Goal: Task Accomplishment & Management: Manage account settings

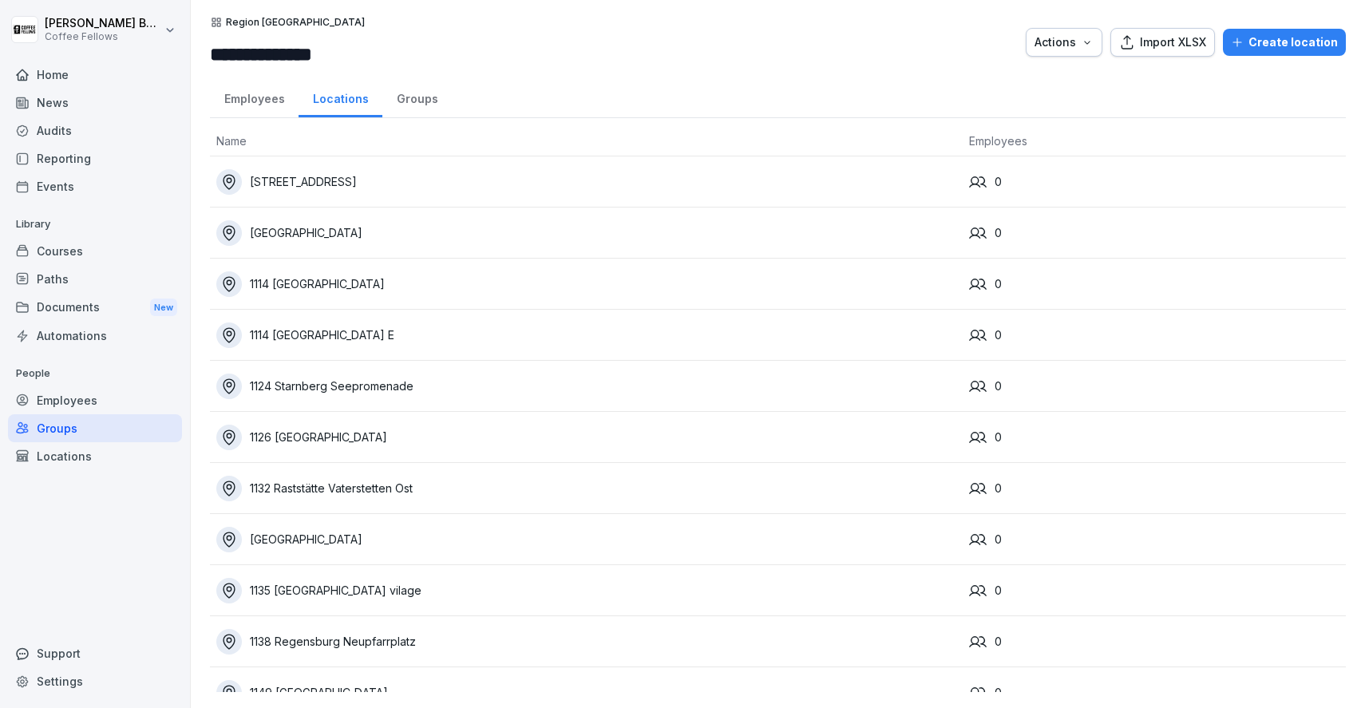
click at [51, 125] on div "Audits" at bounding box center [95, 131] width 174 height 28
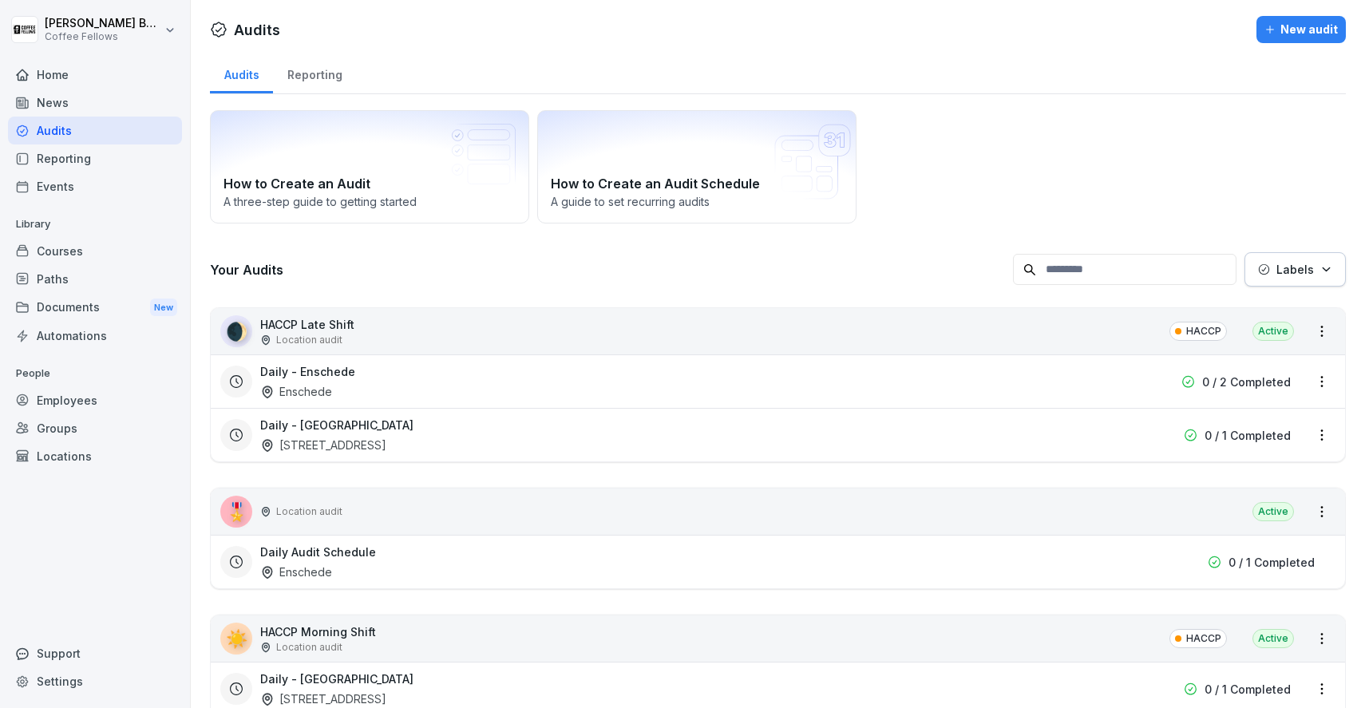
click at [318, 78] on div "Reporting" at bounding box center [314, 73] width 83 height 41
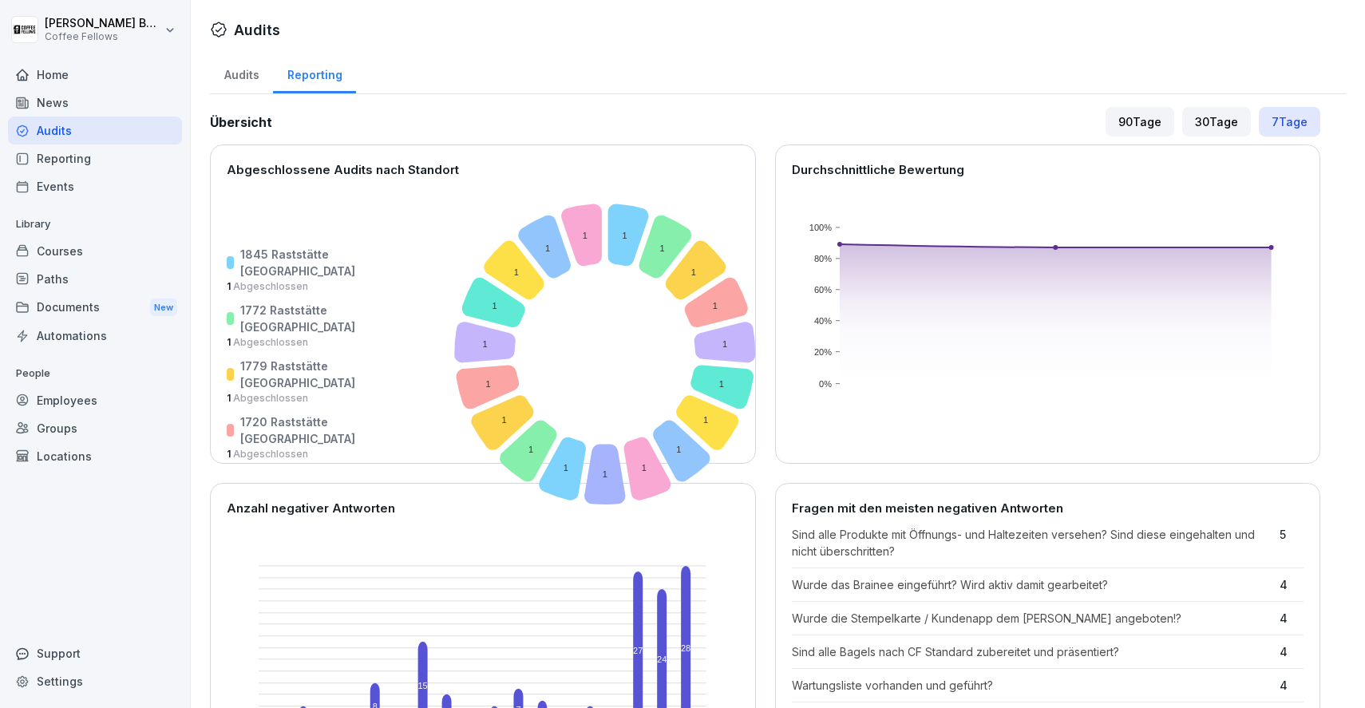
click at [1144, 140] on div "Übersicht 90 Tage 30 Tage 7 Tage Abgeschlossene Audits nach Standort 1845 Rasts…" at bounding box center [765, 454] width 1110 height 695
click at [1141, 128] on div "90 Tage" at bounding box center [1139, 122] width 69 height 30
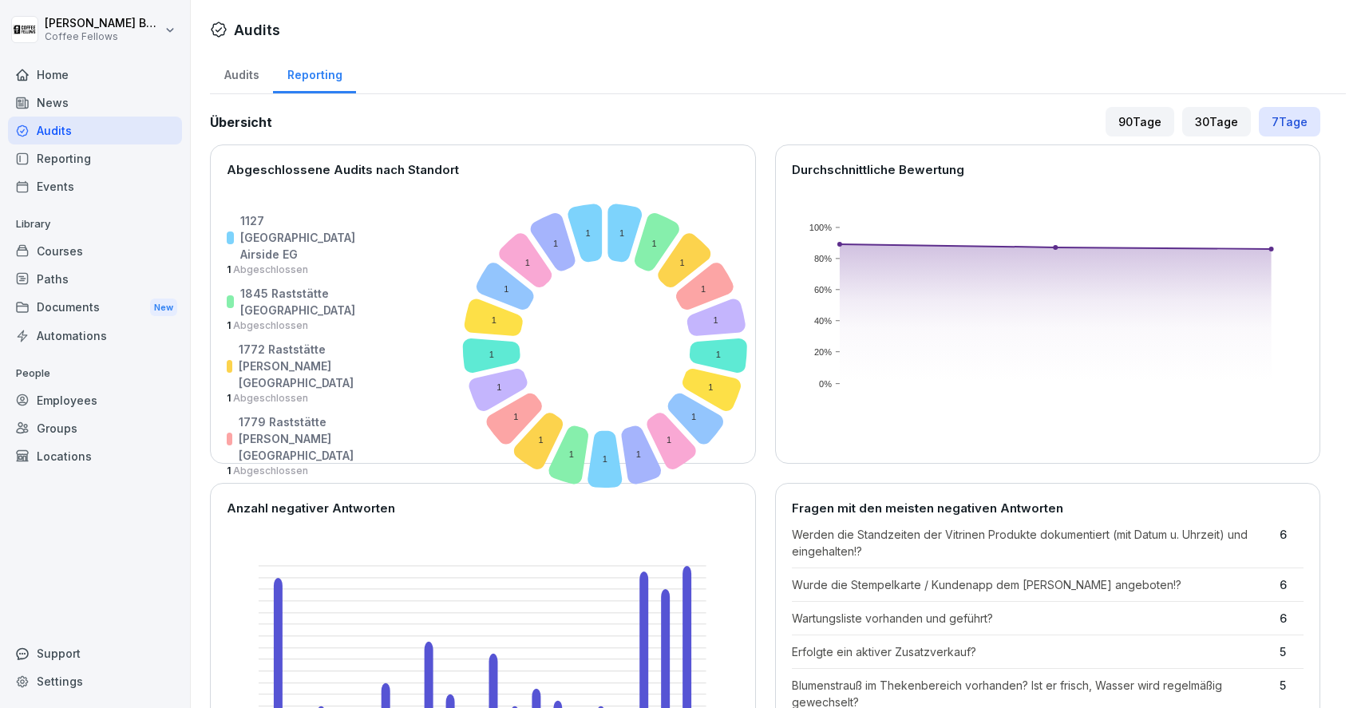
click at [109, 446] on div "Locations" at bounding box center [95, 456] width 174 height 28
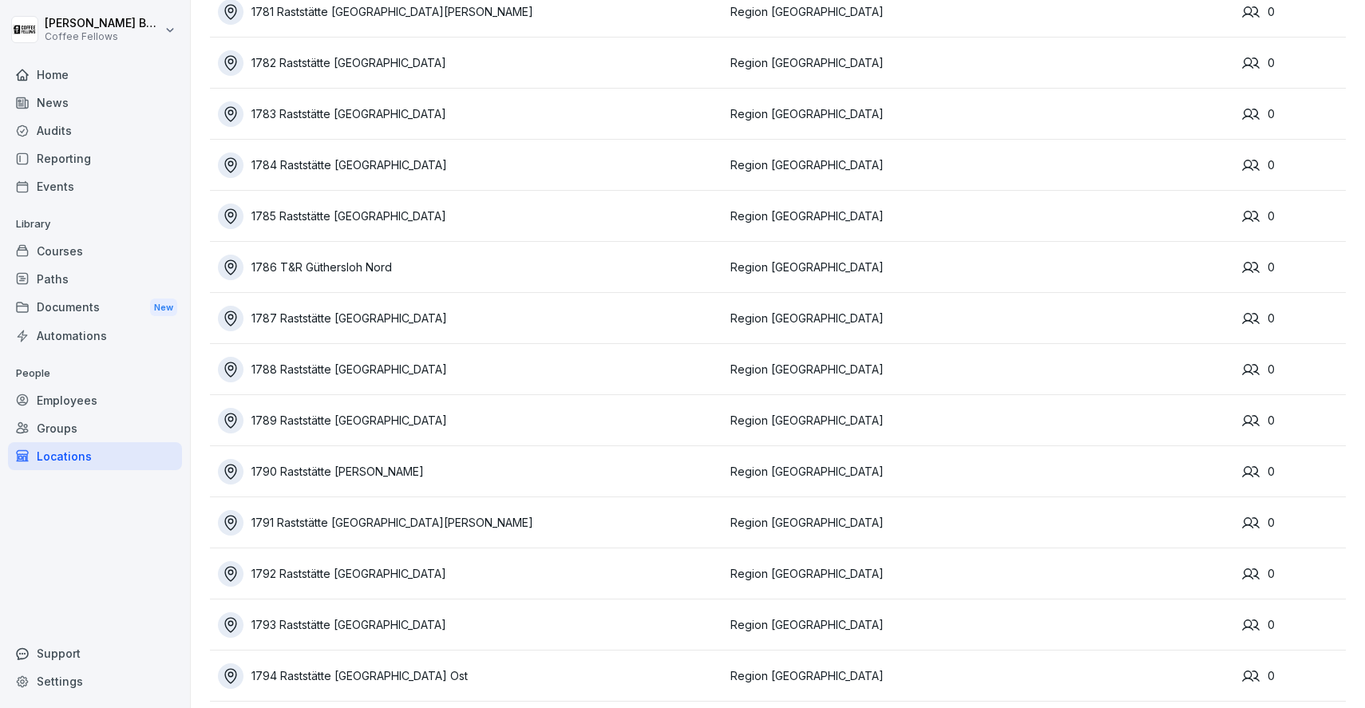
scroll to position [9277, 0]
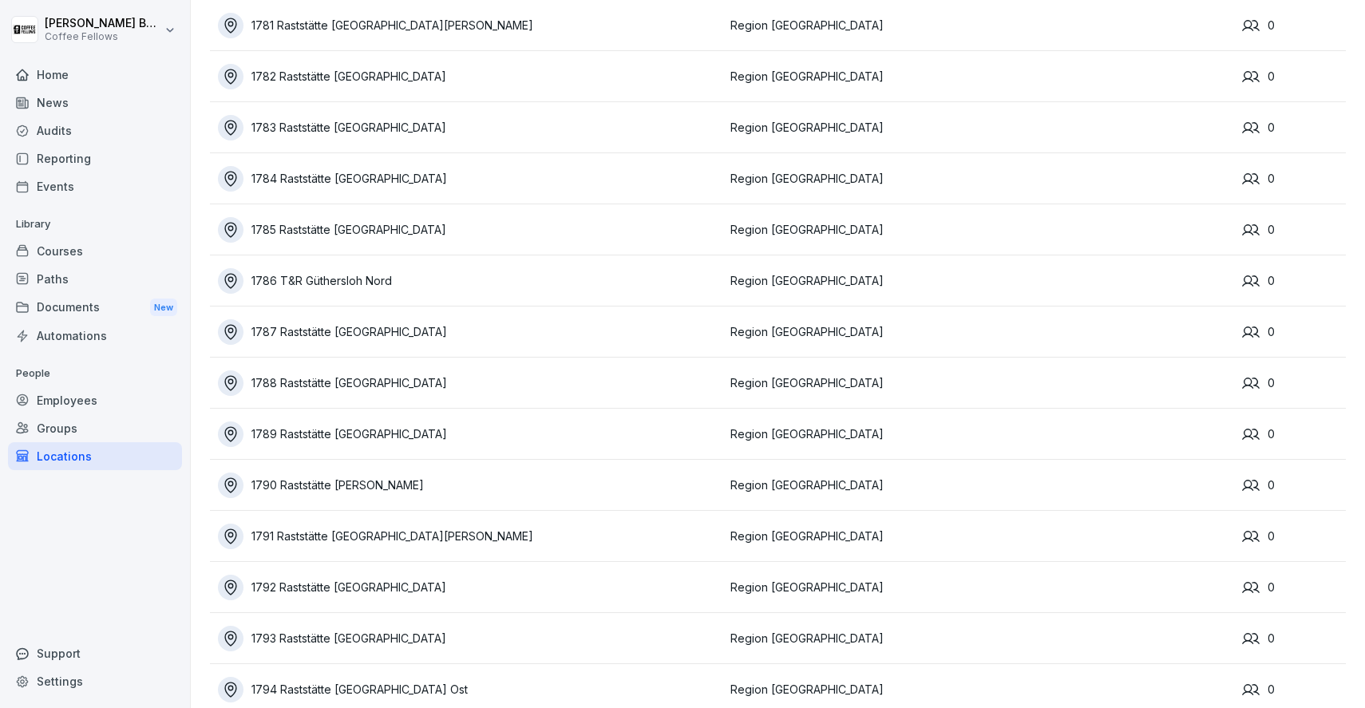
click at [62, 124] on div "Audits" at bounding box center [95, 131] width 174 height 28
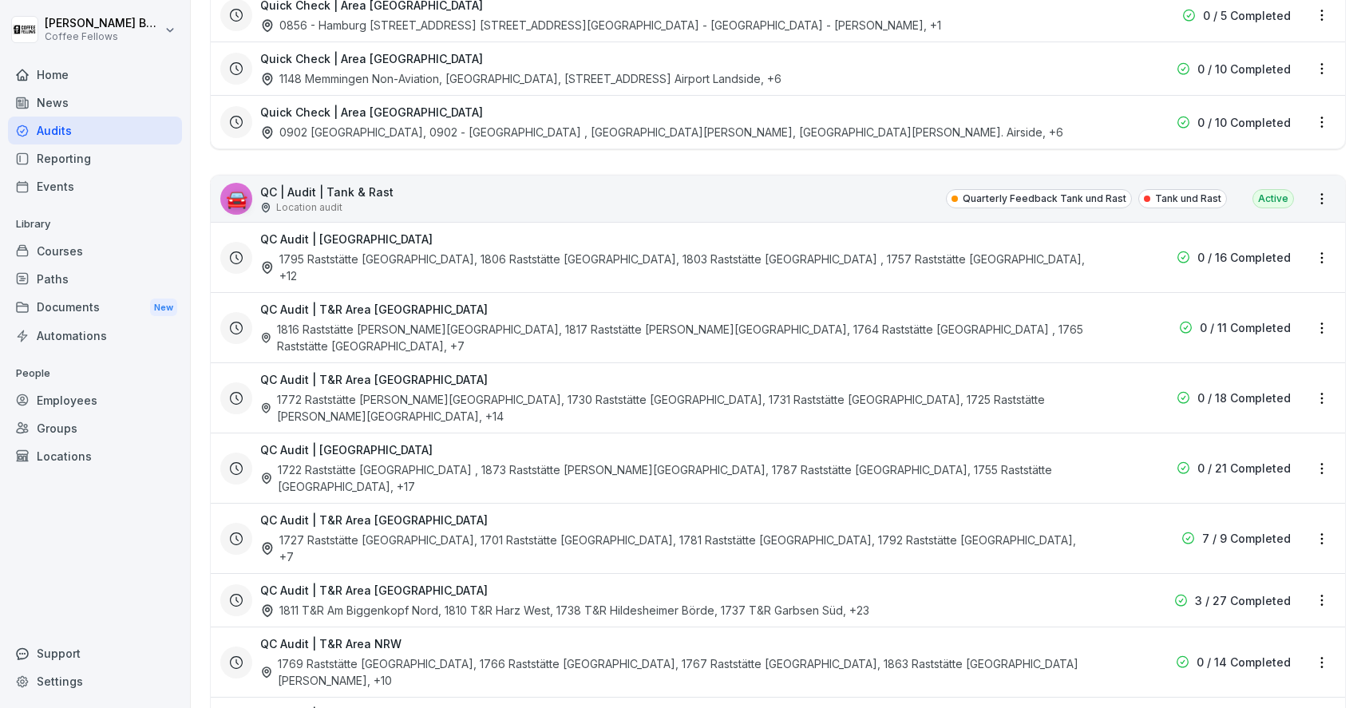
scroll to position [2378, 0]
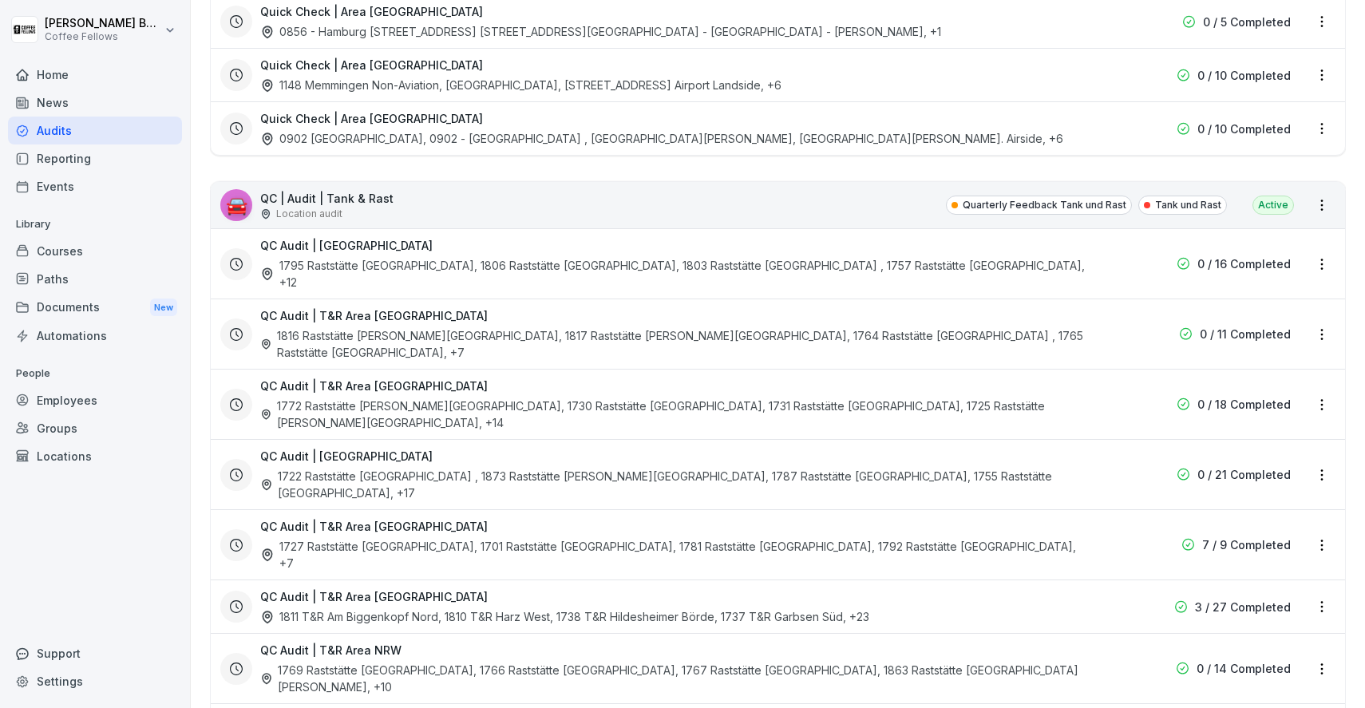
click at [1330, 52] on html "Pascal Boele Coffee Fellows Home News Audits Reporting Events Library Courses P…" at bounding box center [682, 354] width 1365 height 708
click at [0, 0] on link "View all reports" at bounding box center [0, 0] width 0 height 0
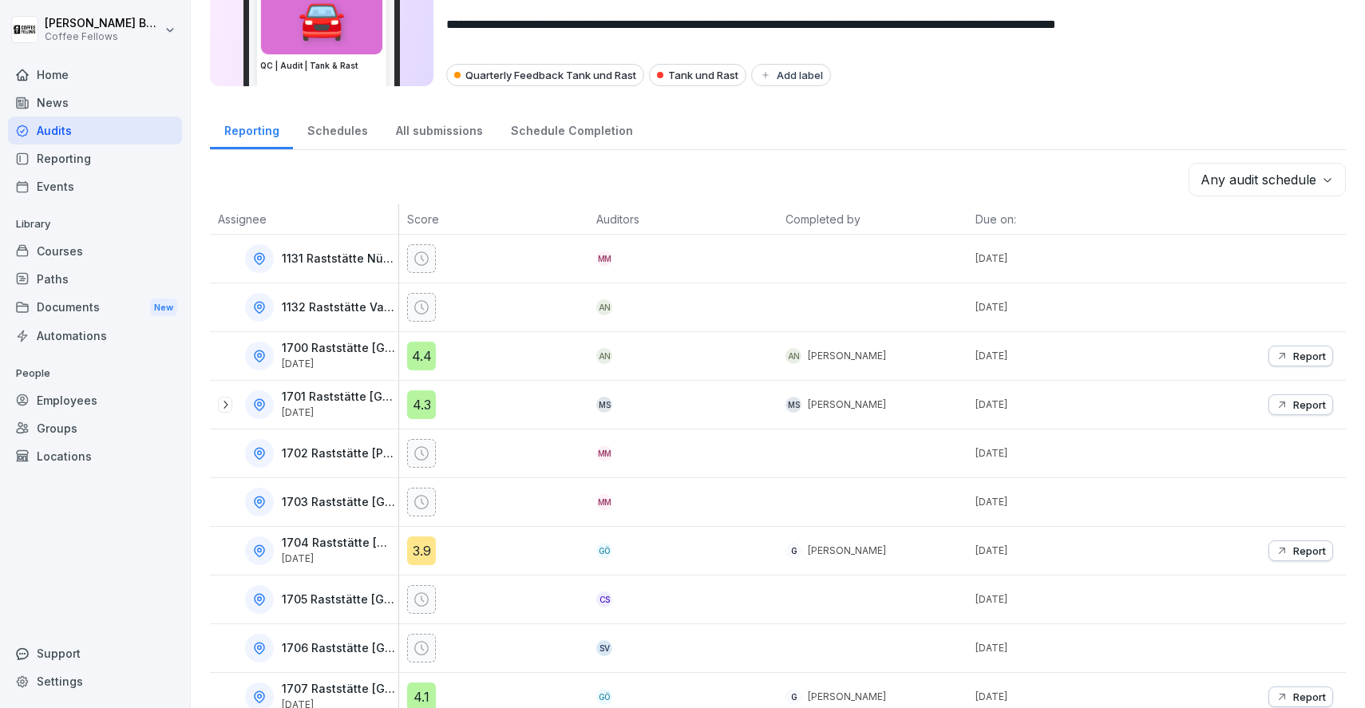
scroll to position [94, 0]
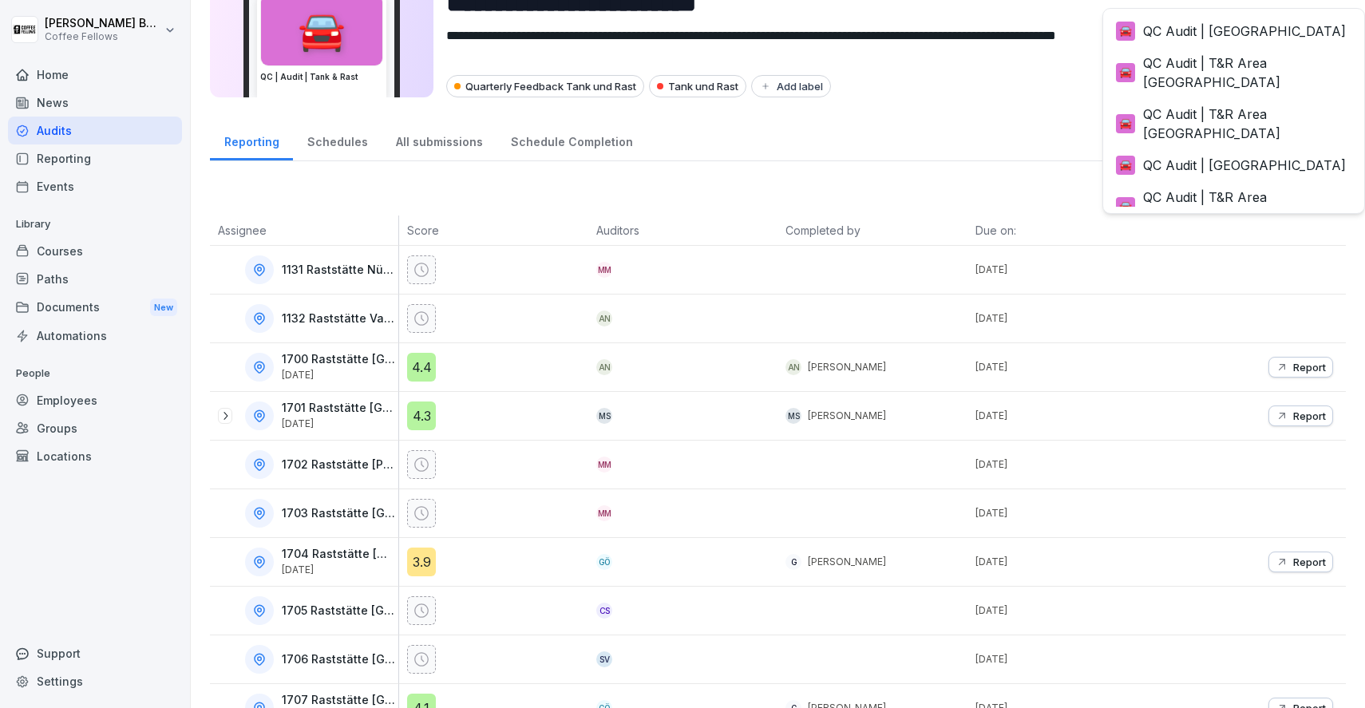
click at [1251, 189] on body "**********" at bounding box center [682, 354] width 1365 height 708
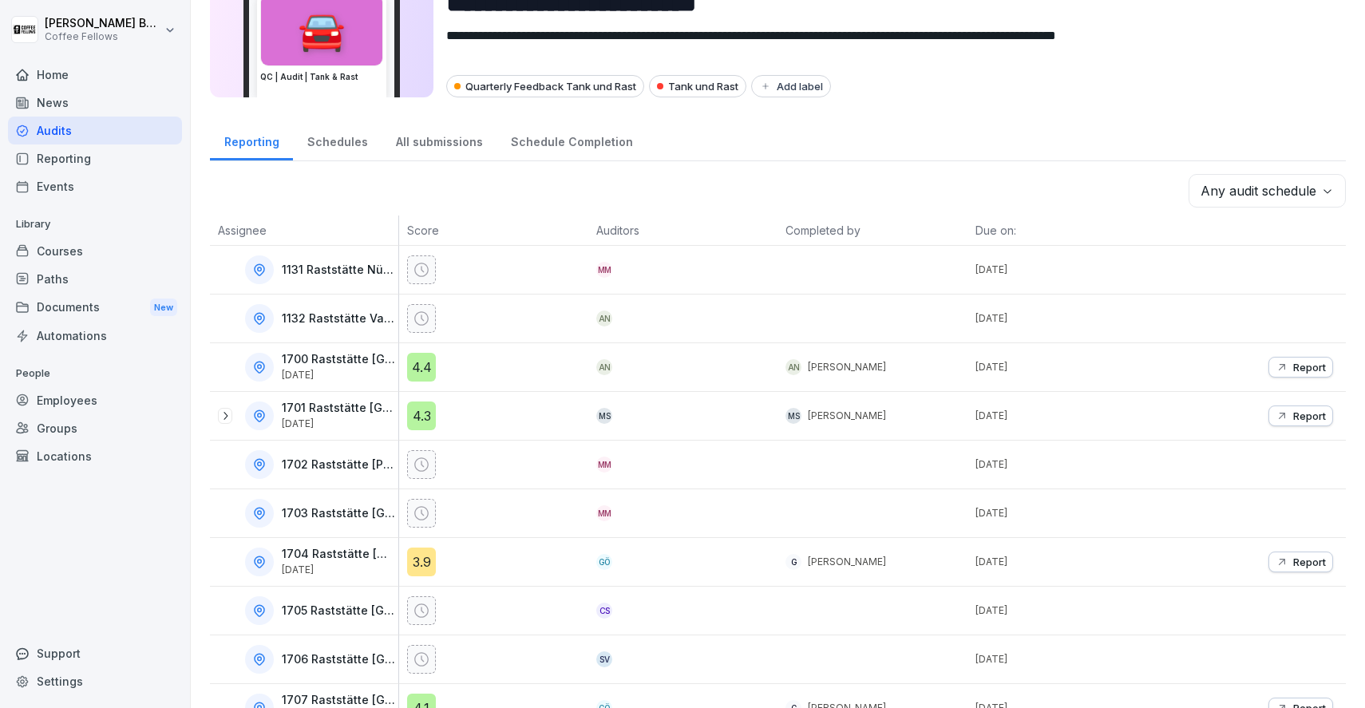
click at [605, 213] on html "**********" at bounding box center [682, 354] width 1365 height 708
click at [342, 139] on div "Schedules" at bounding box center [337, 140] width 89 height 41
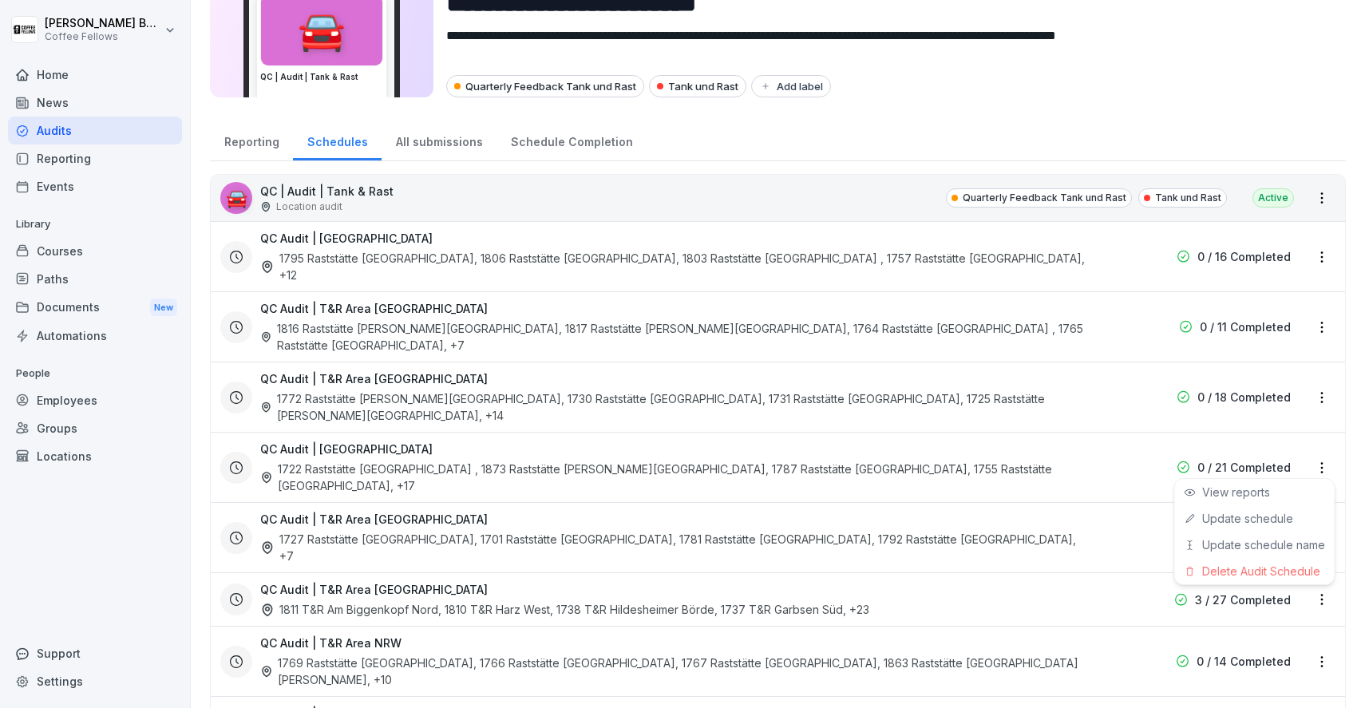
click at [1321, 465] on html "**********" at bounding box center [682, 354] width 1365 height 708
click at [0, 0] on link "Update schedule" at bounding box center [0, 0] width 0 height 0
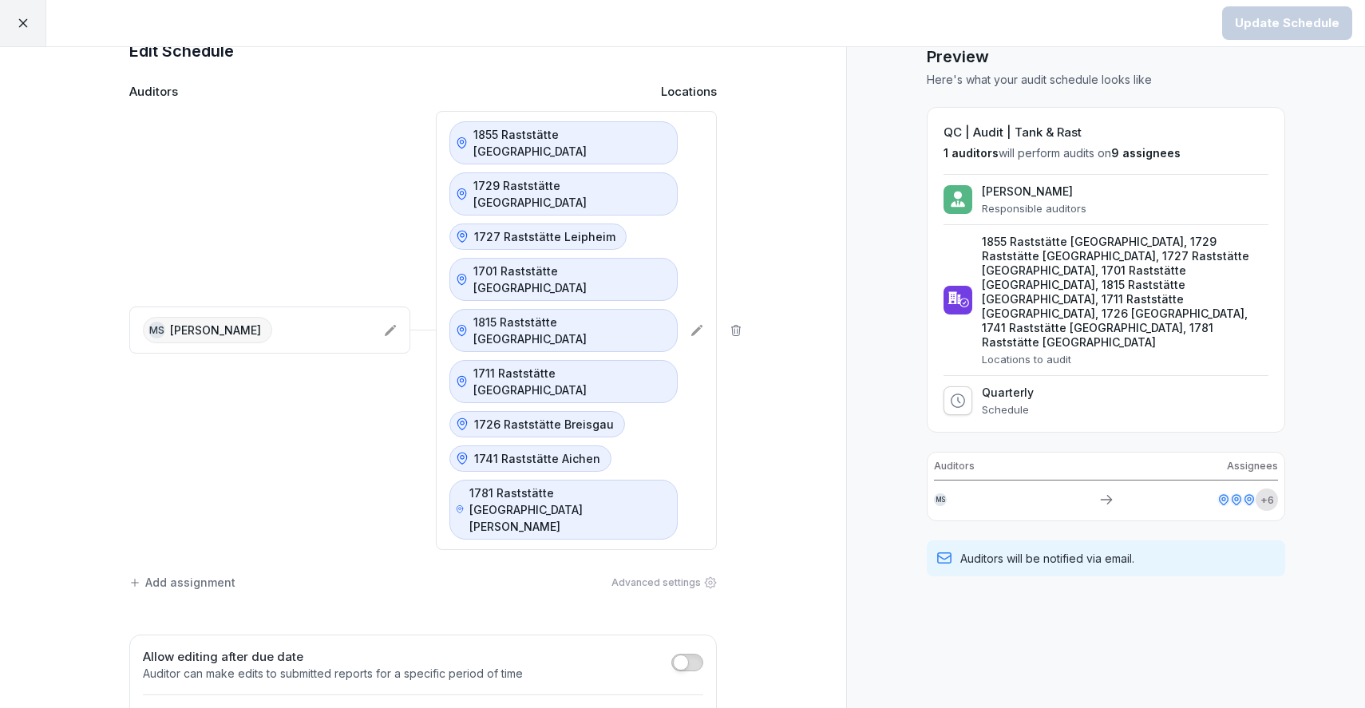
scroll to position [36, 0]
click at [21, 20] on icon at bounding box center [23, 23] width 14 height 14
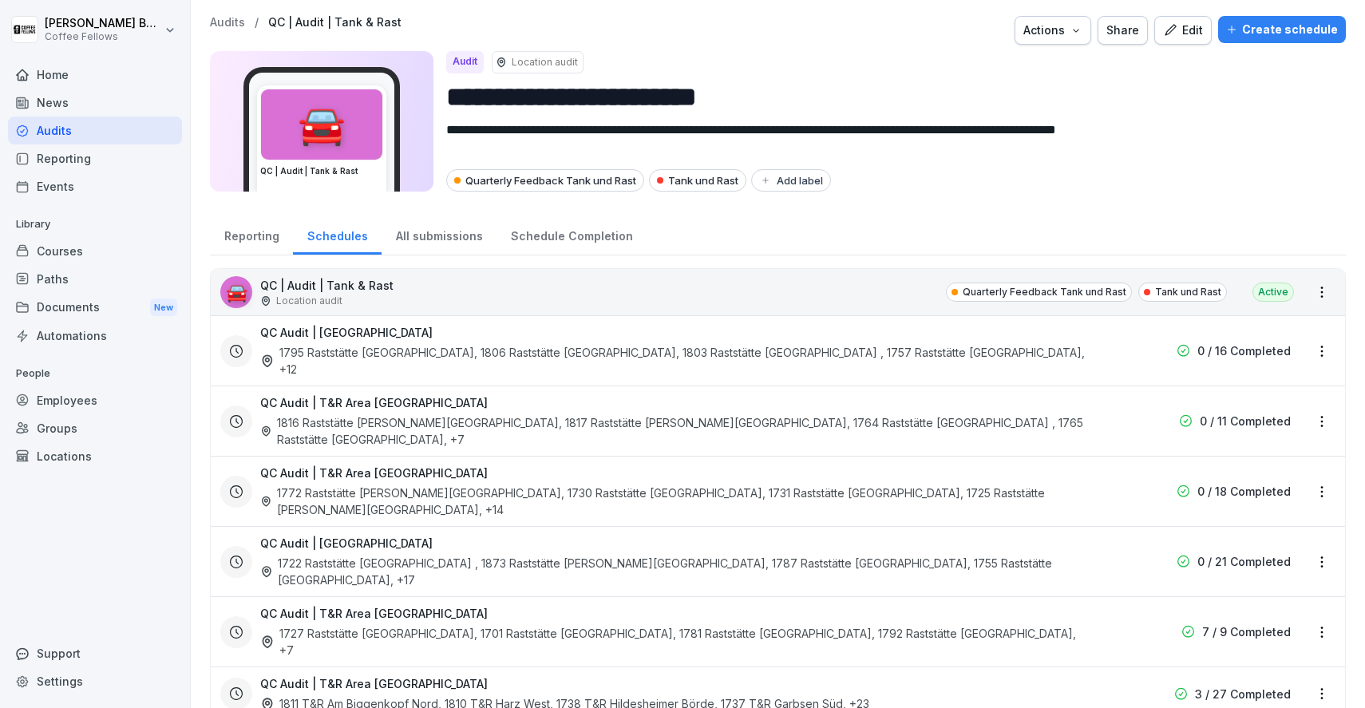
scroll to position [168, 0]
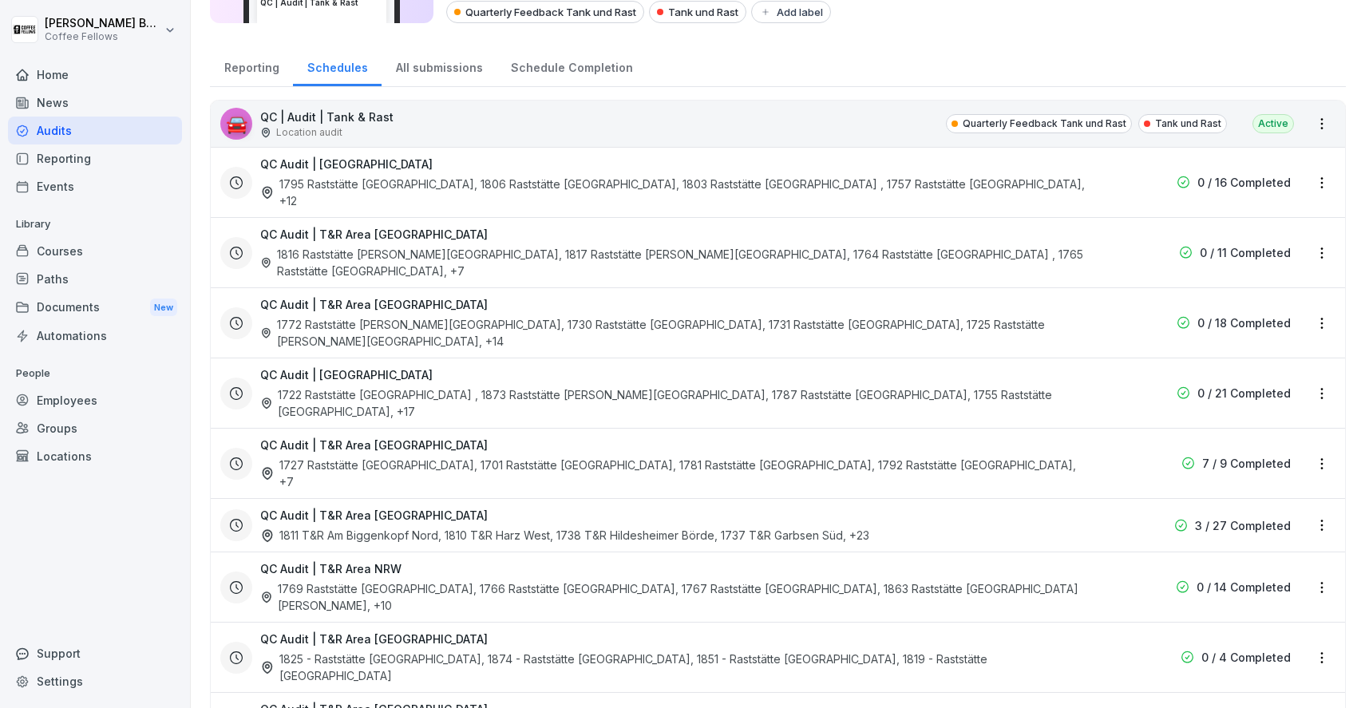
click at [262, 68] on div "Reporting" at bounding box center [251, 65] width 83 height 41
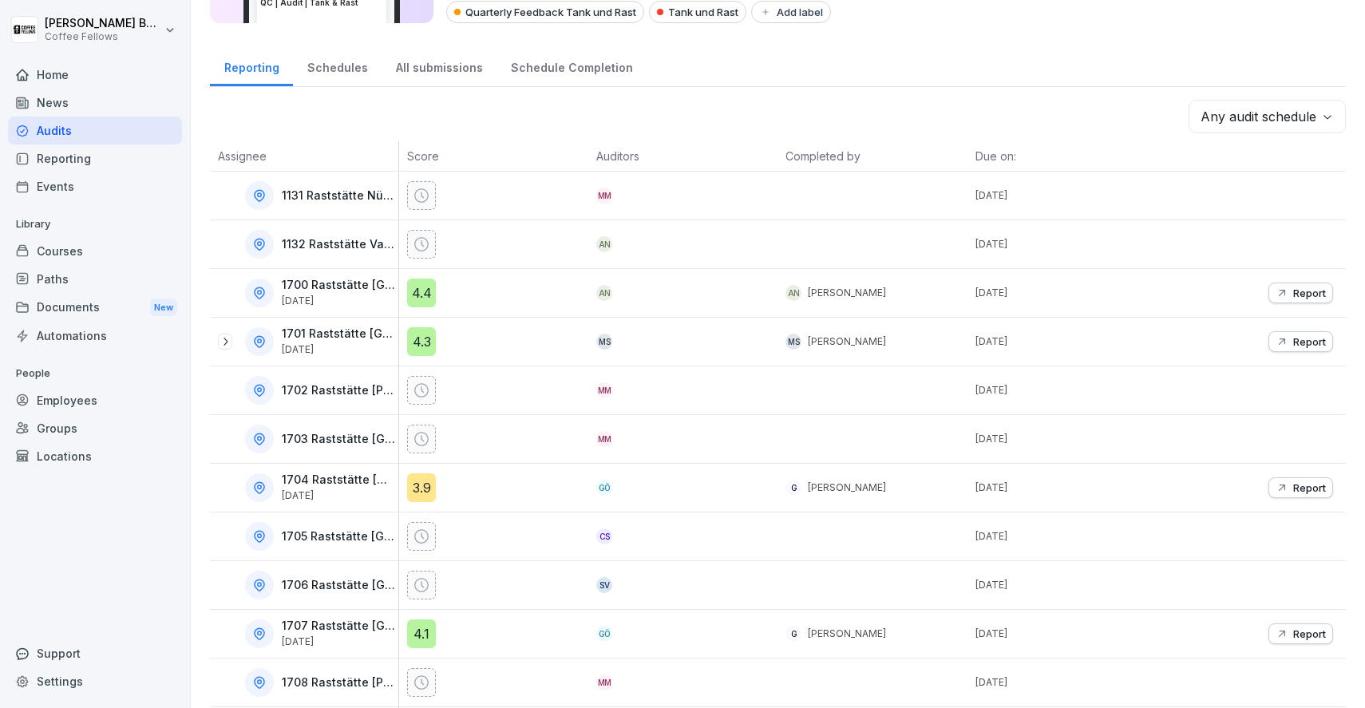
click at [88, 132] on div "Audits" at bounding box center [95, 131] width 174 height 28
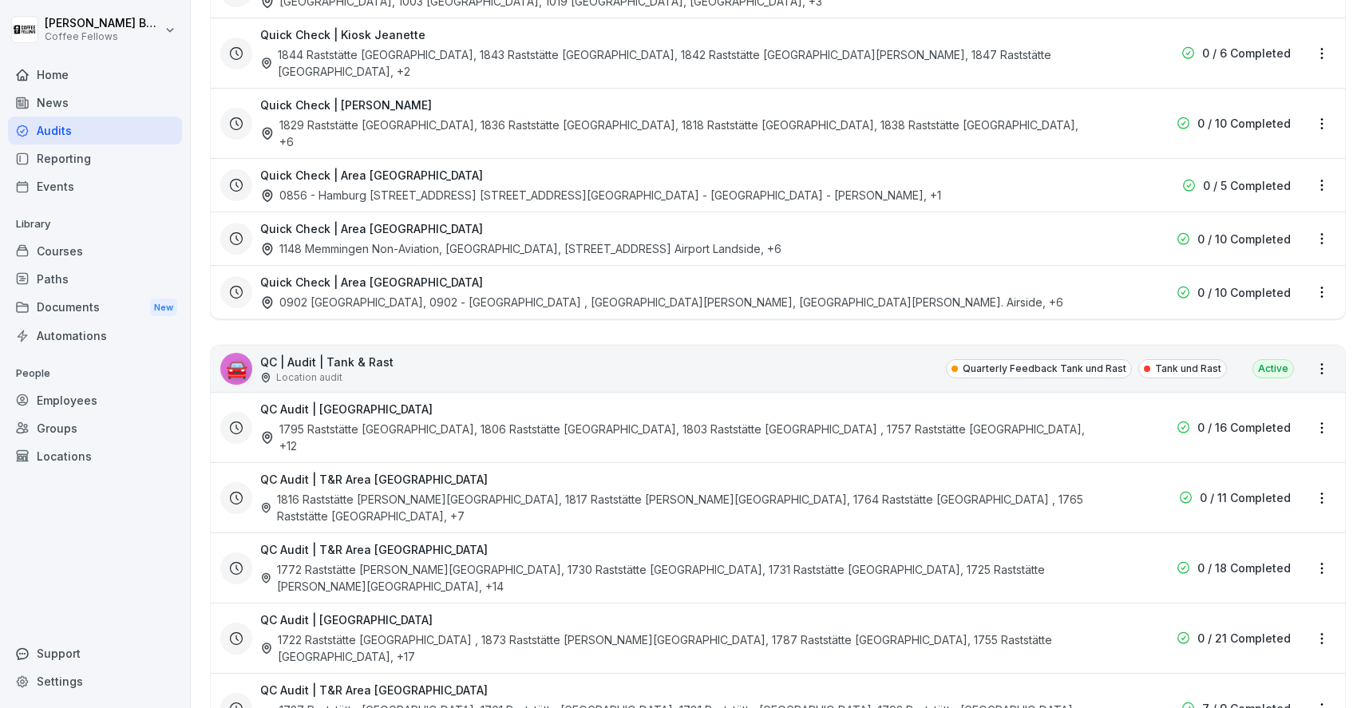
scroll to position [2230, 0]
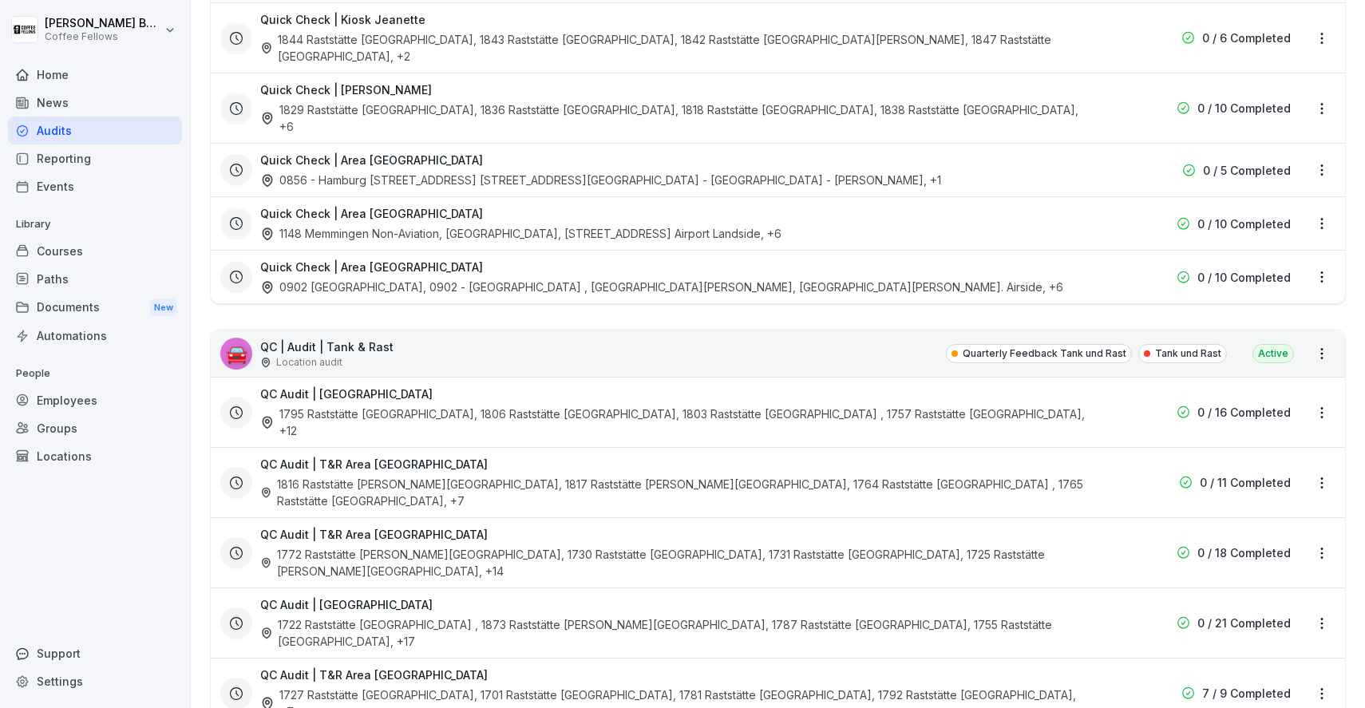
click at [1328, 470] on html "Pascal Boele Coffee Fellows Home News Audits Reporting Events Library Courses P…" at bounding box center [682, 354] width 1365 height 708
click at [0, 0] on link "Update schedule" at bounding box center [0, 0] width 0 height 0
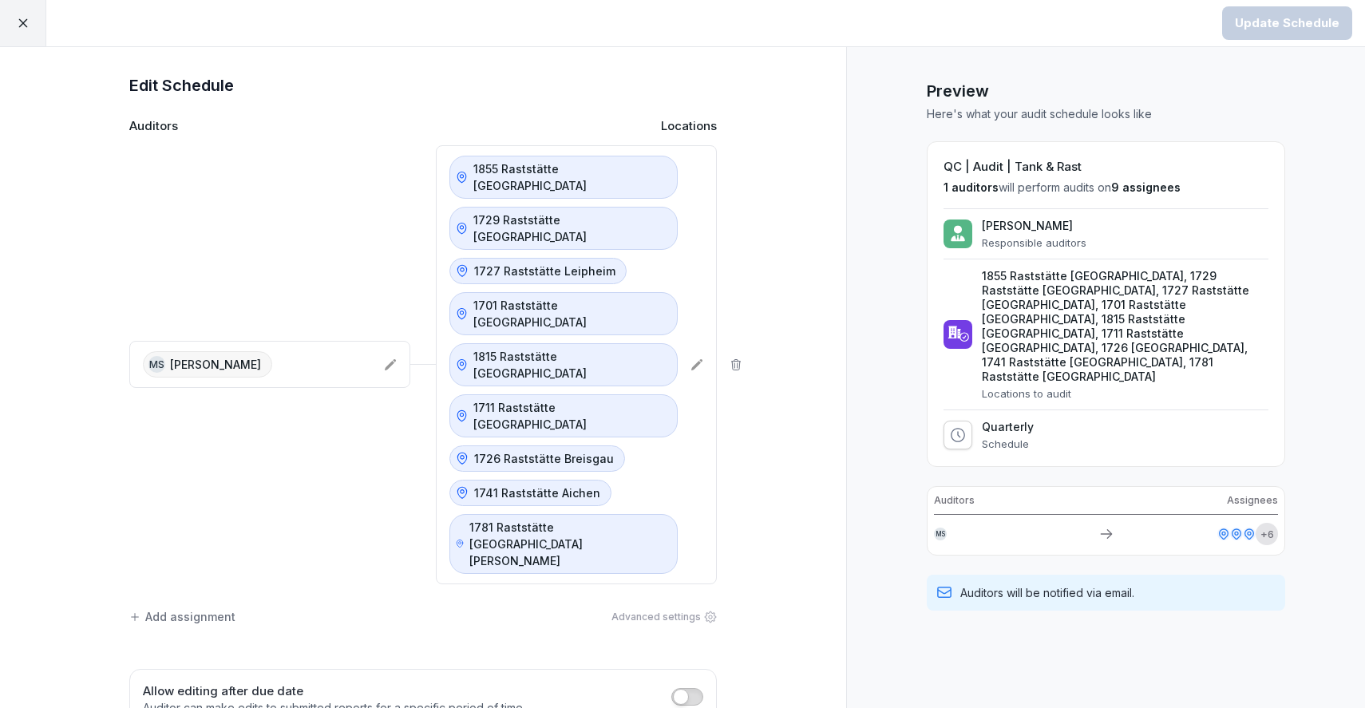
scroll to position [43, 0]
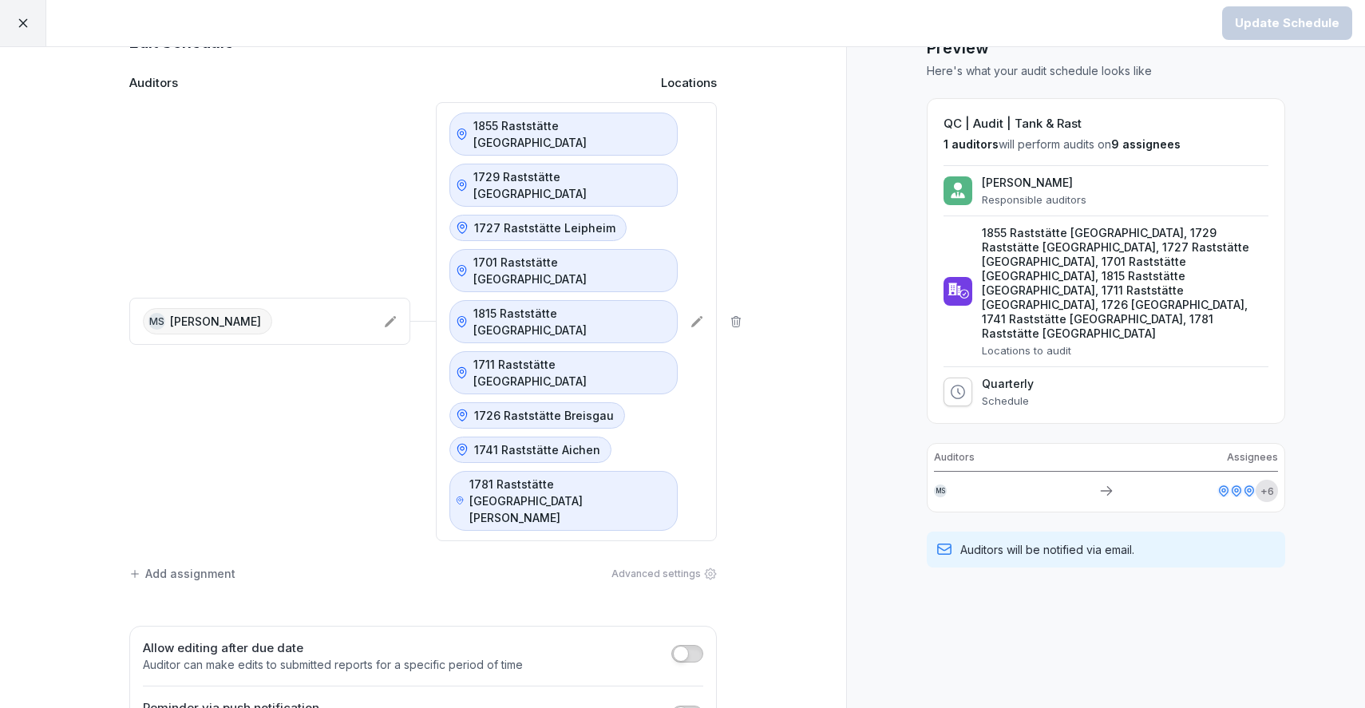
click at [219, 565] on div "Add assignment" at bounding box center [182, 573] width 106 height 17
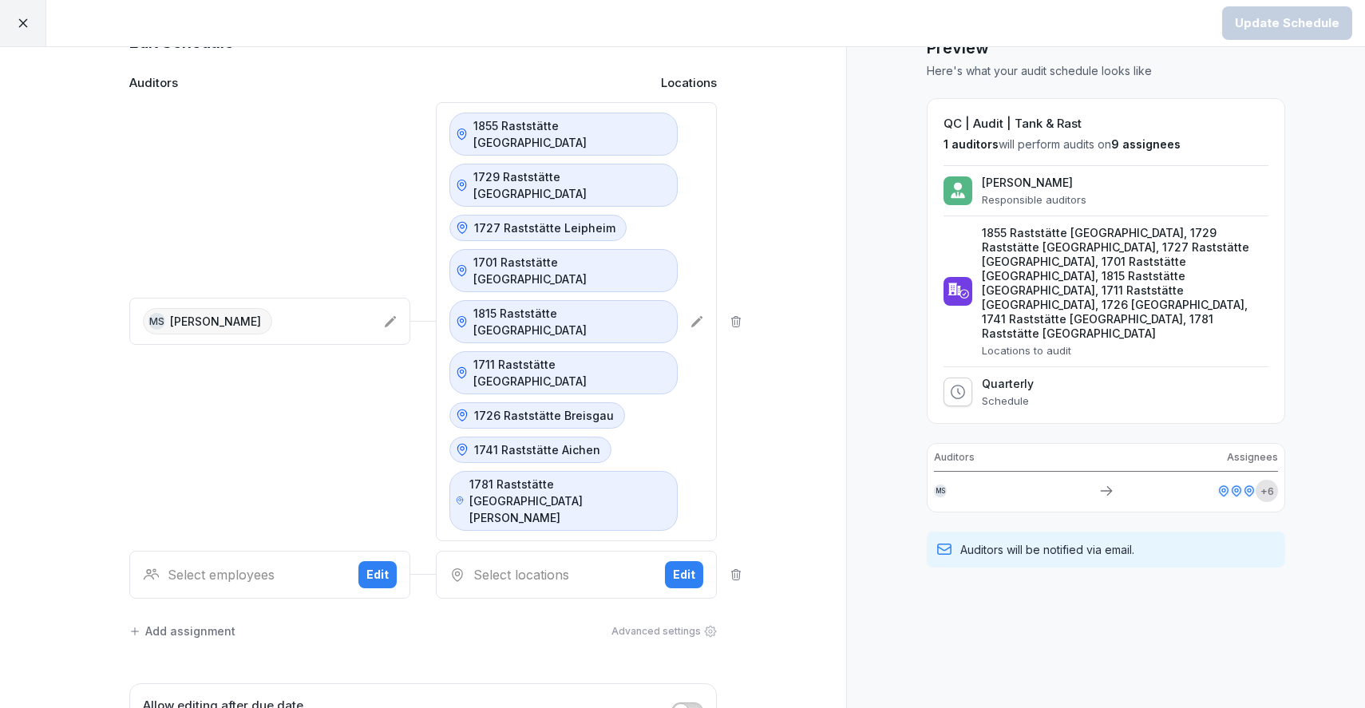
click at [193, 623] on div "Add assignment" at bounding box center [182, 631] width 106 height 17
click at [738, 626] on icon at bounding box center [735, 632] width 13 height 13
click at [737, 569] on icon at bounding box center [736, 574] width 9 height 10
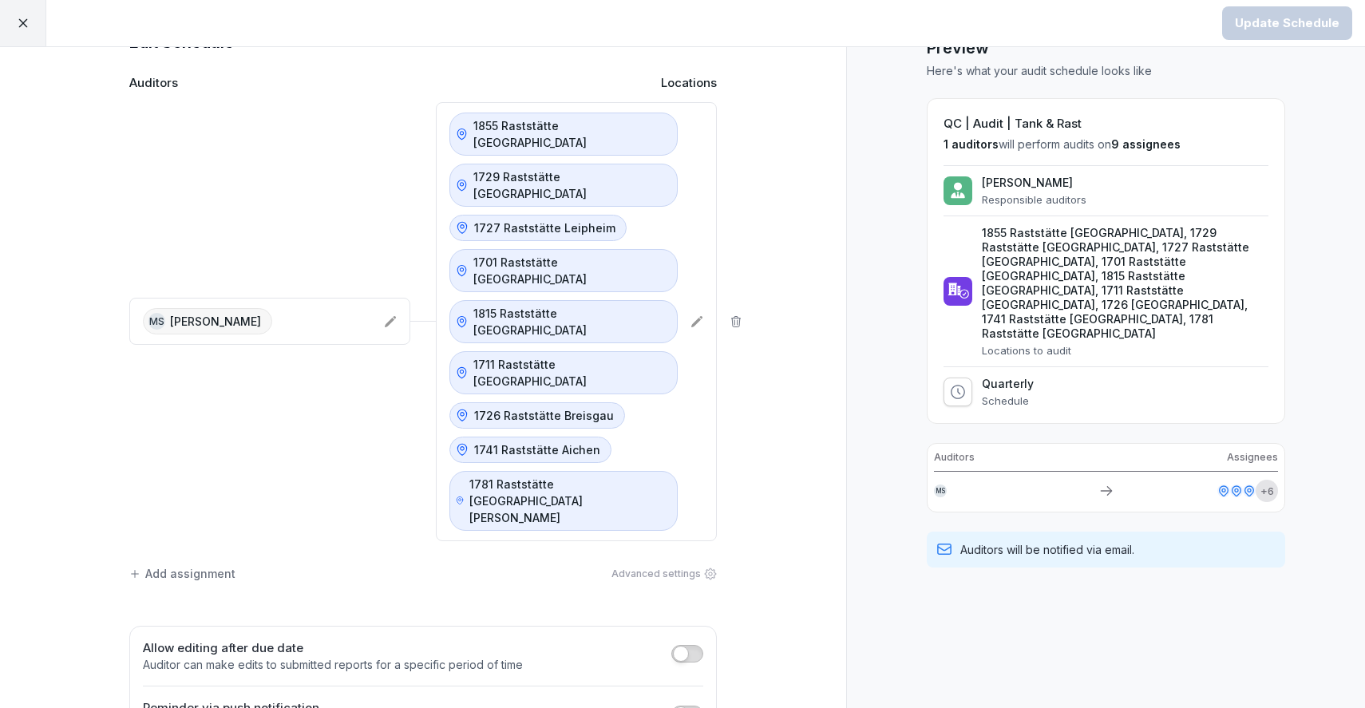
click at [715, 567] on icon at bounding box center [711, 573] width 12 height 12
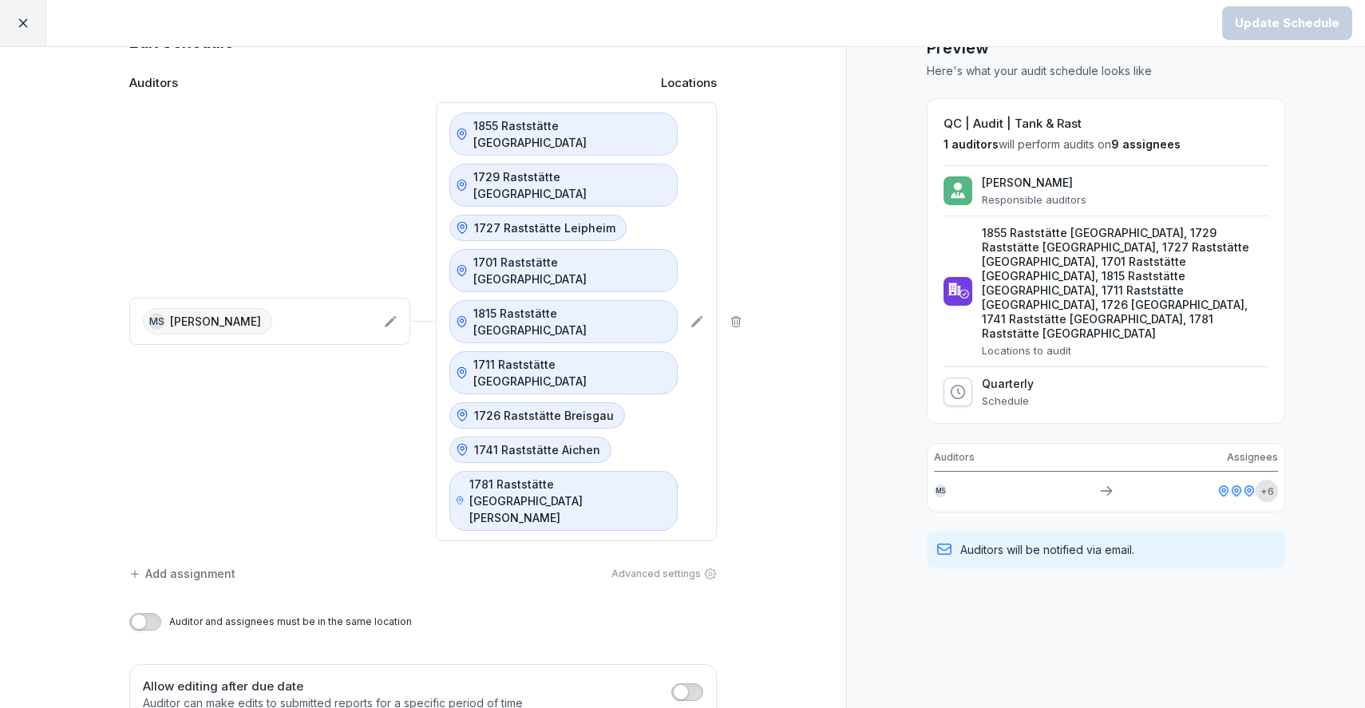
click at [711, 567] on icon at bounding box center [710, 573] width 13 height 13
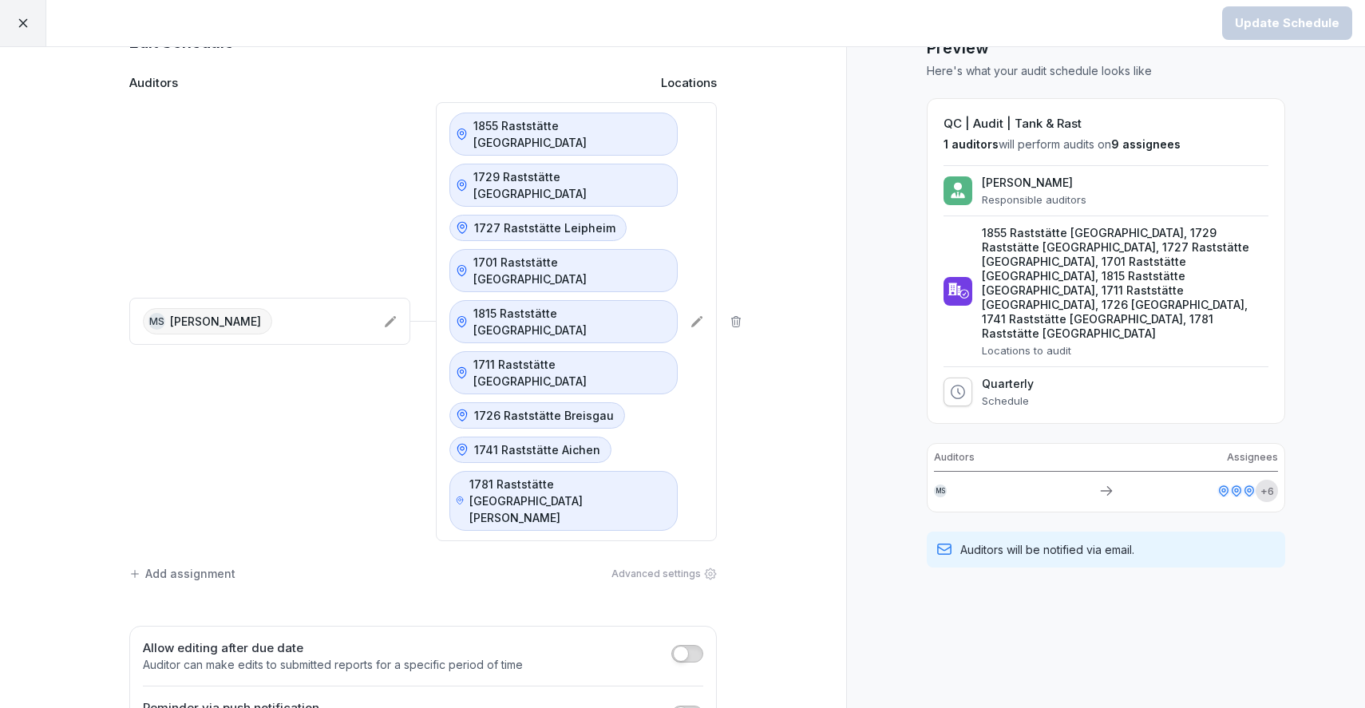
scroll to position [0, 0]
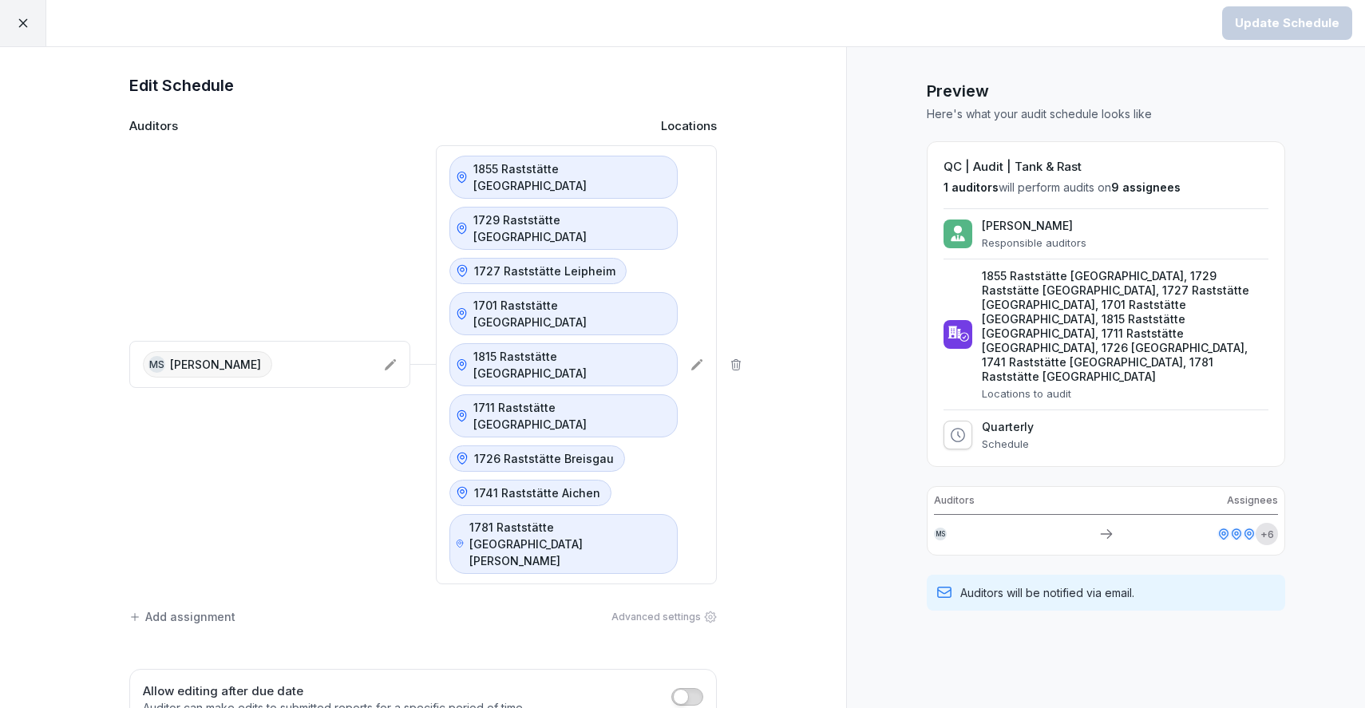
click at [18, 15] on div at bounding box center [23, 23] width 46 height 46
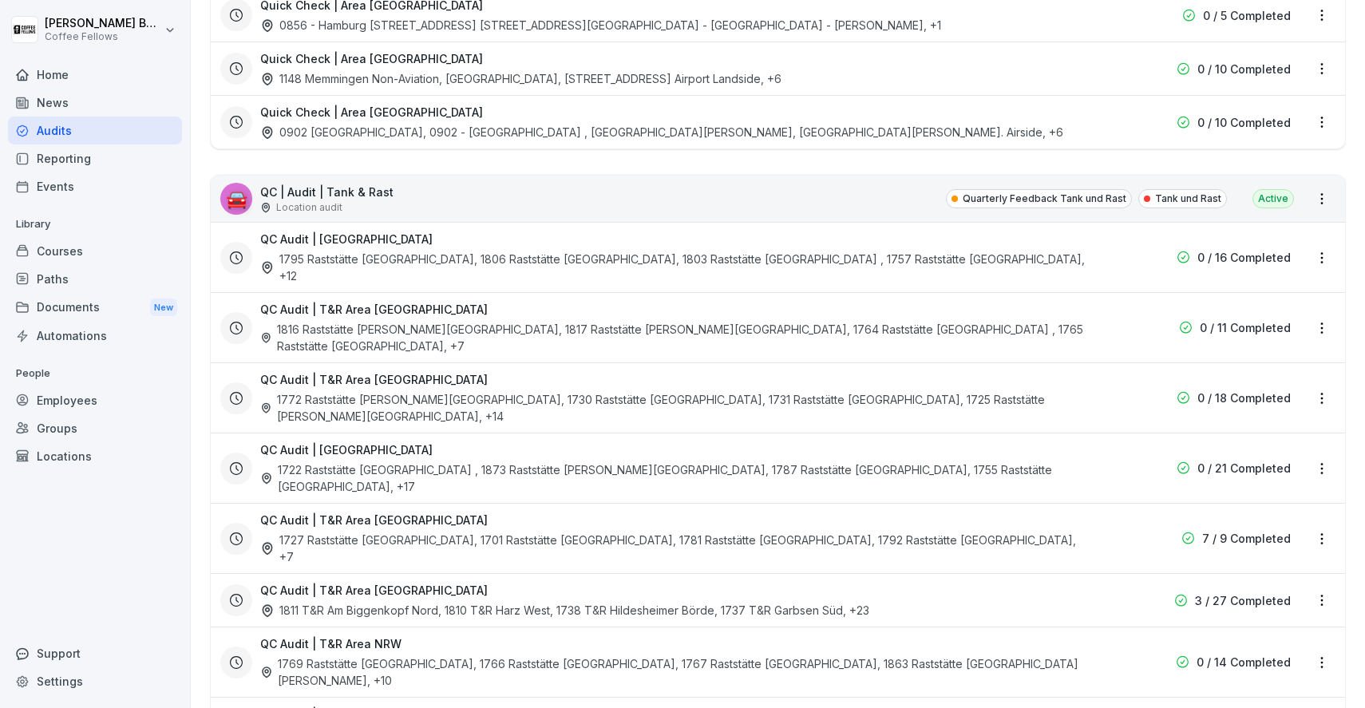
scroll to position [2389, 0]
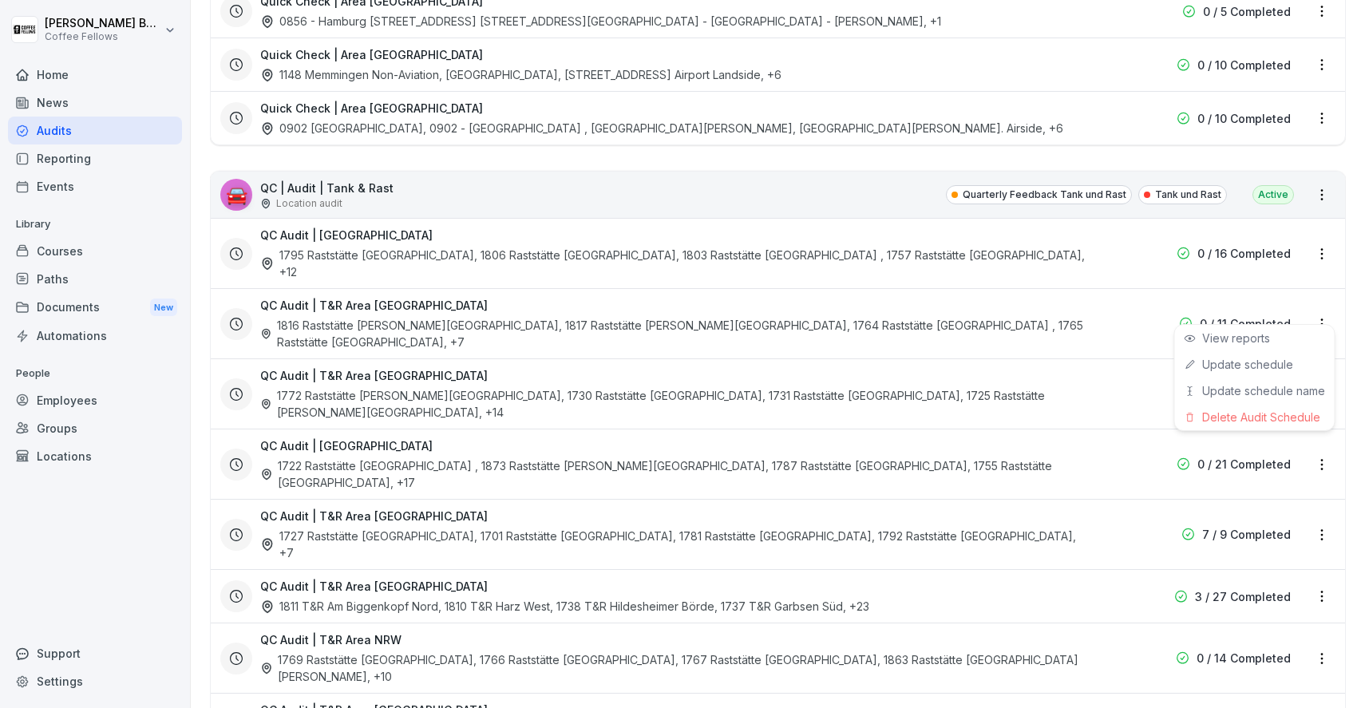
click at [1322, 308] on html "Pascal Boele Coffee Fellows Home News Audits Reporting Events Library Courses P…" at bounding box center [682, 354] width 1365 height 708
click at [0, 0] on link "Update schedule" at bounding box center [0, 0] width 0 height 0
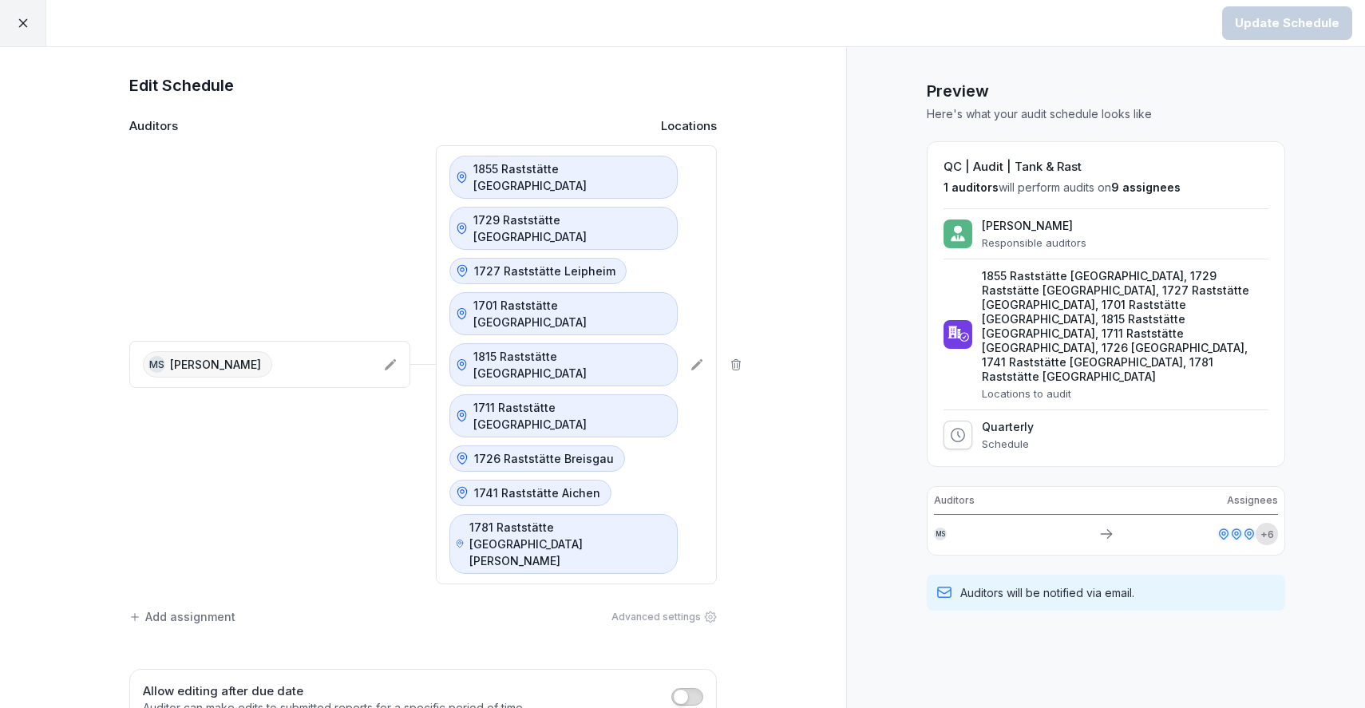
scroll to position [43, 0]
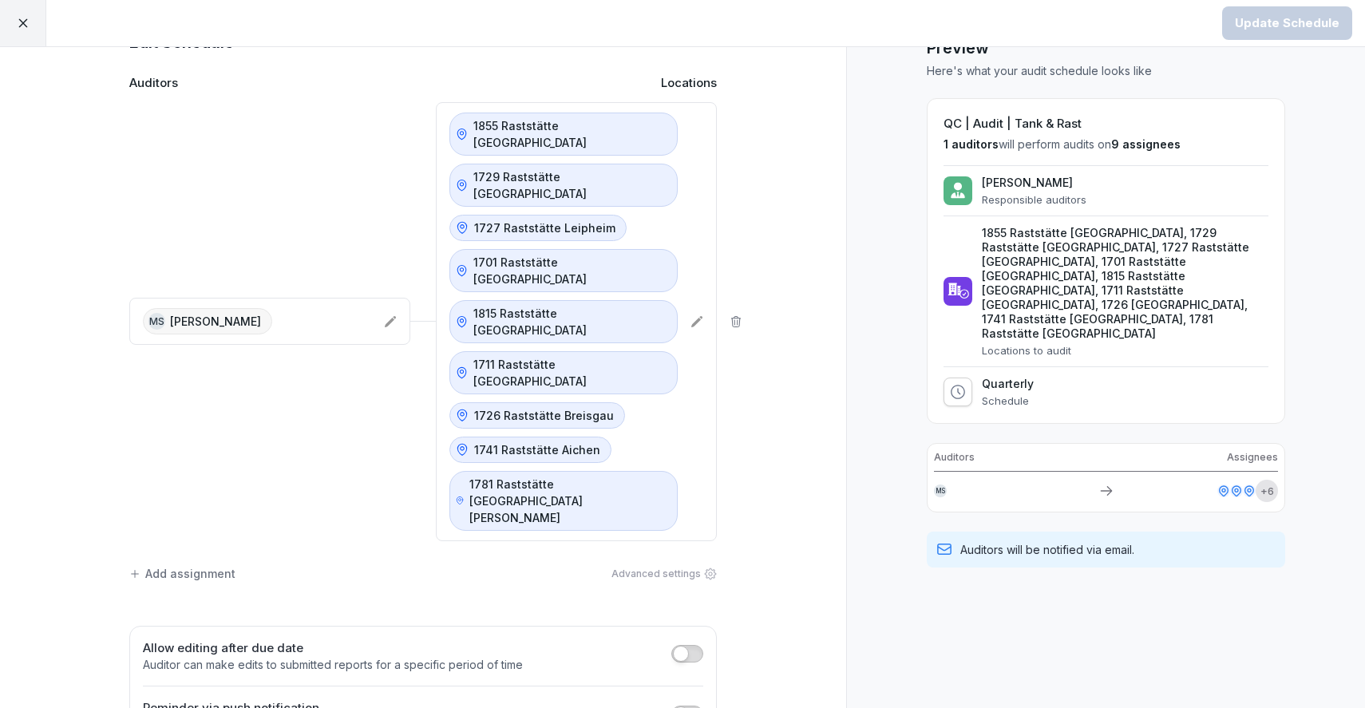
click at [1018, 394] on p "Schedule" at bounding box center [1008, 400] width 52 height 13
click at [25, 18] on icon at bounding box center [23, 23] width 14 height 14
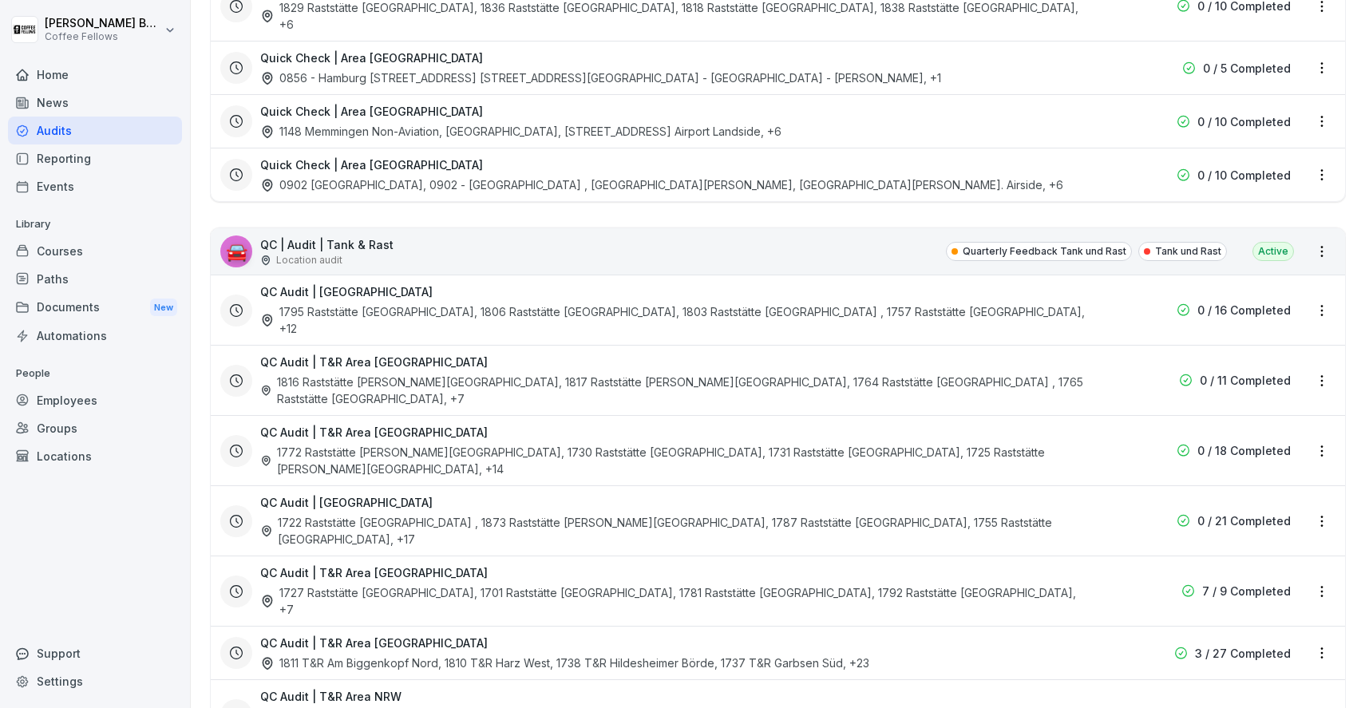
scroll to position [2335, 0]
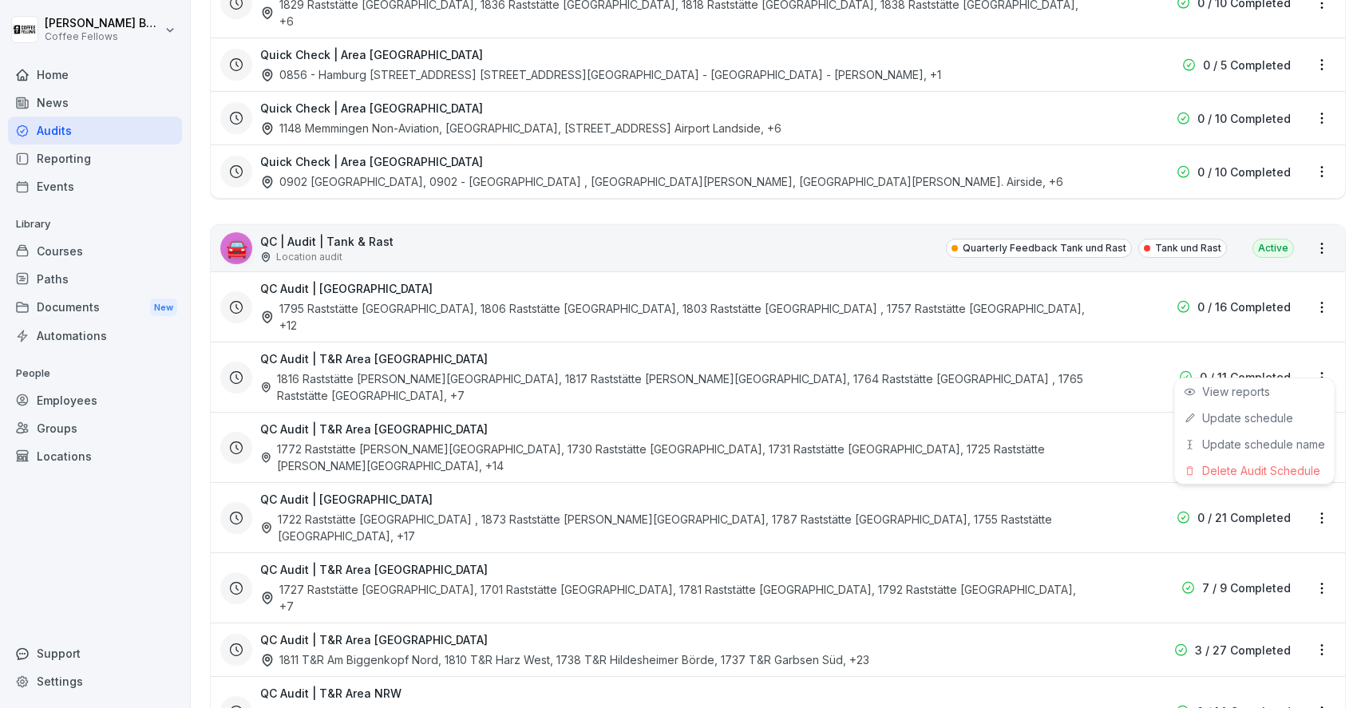
click at [1323, 368] on html "Pascal Boele Coffee Fellows Home News Audits Reporting Events Library Courses P…" at bounding box center [682, 354] width 1365 height 708
click at [0, 0] on link "Update schedule" at bounding box center [0, 0] width 0 height 0
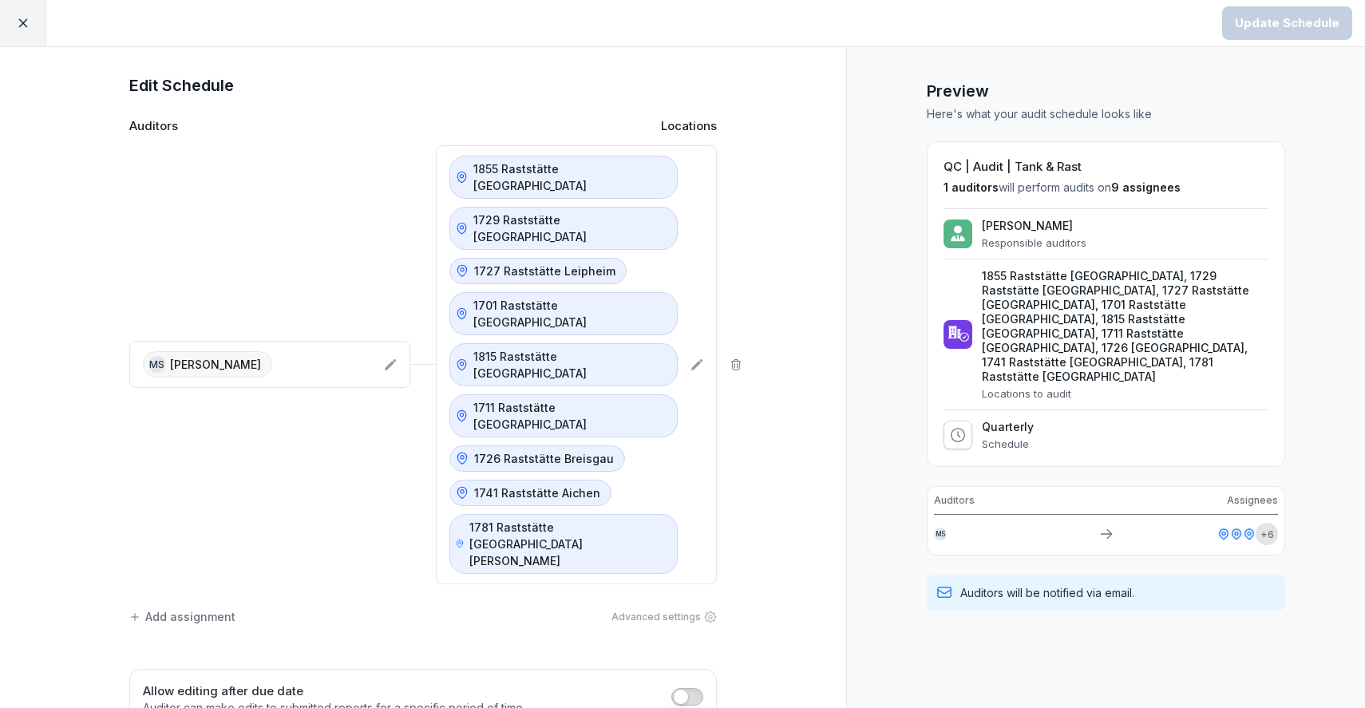
scroll to position [43, 0]
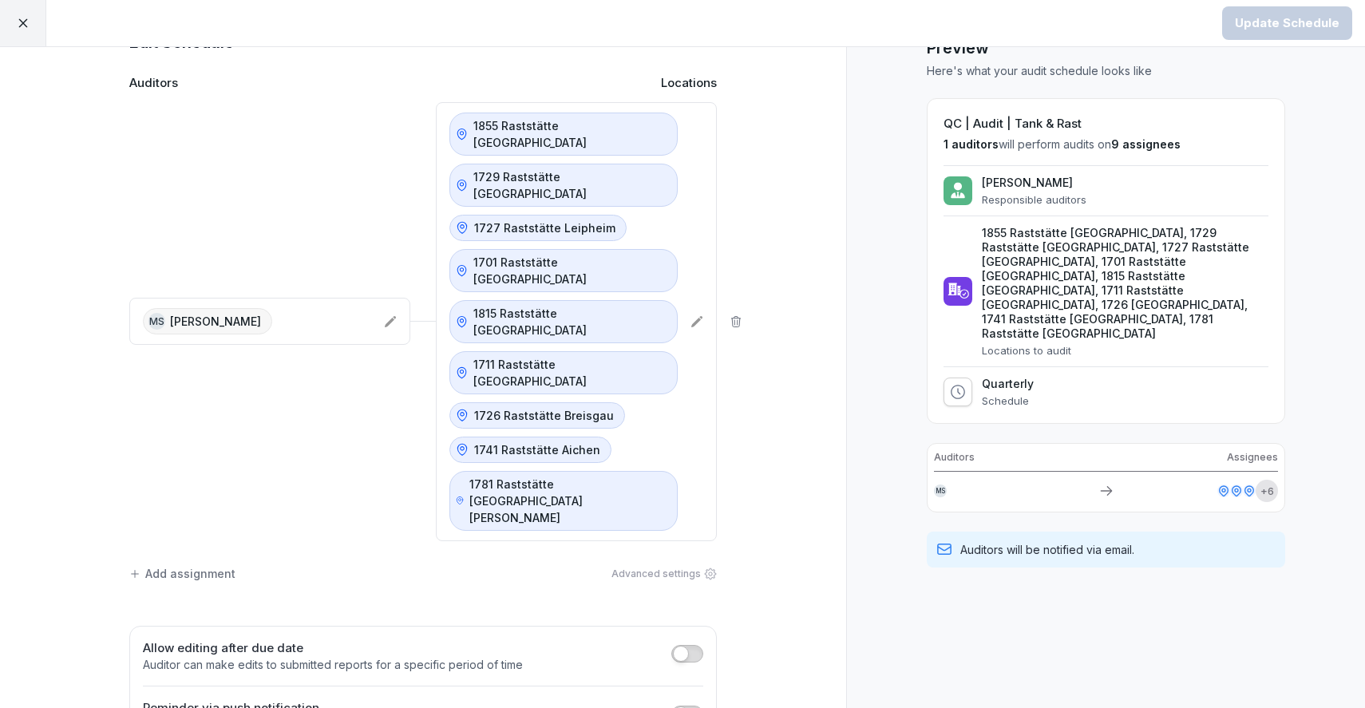
click at [30, 31] on div at bounding box center [23, 23] width 46 height 46
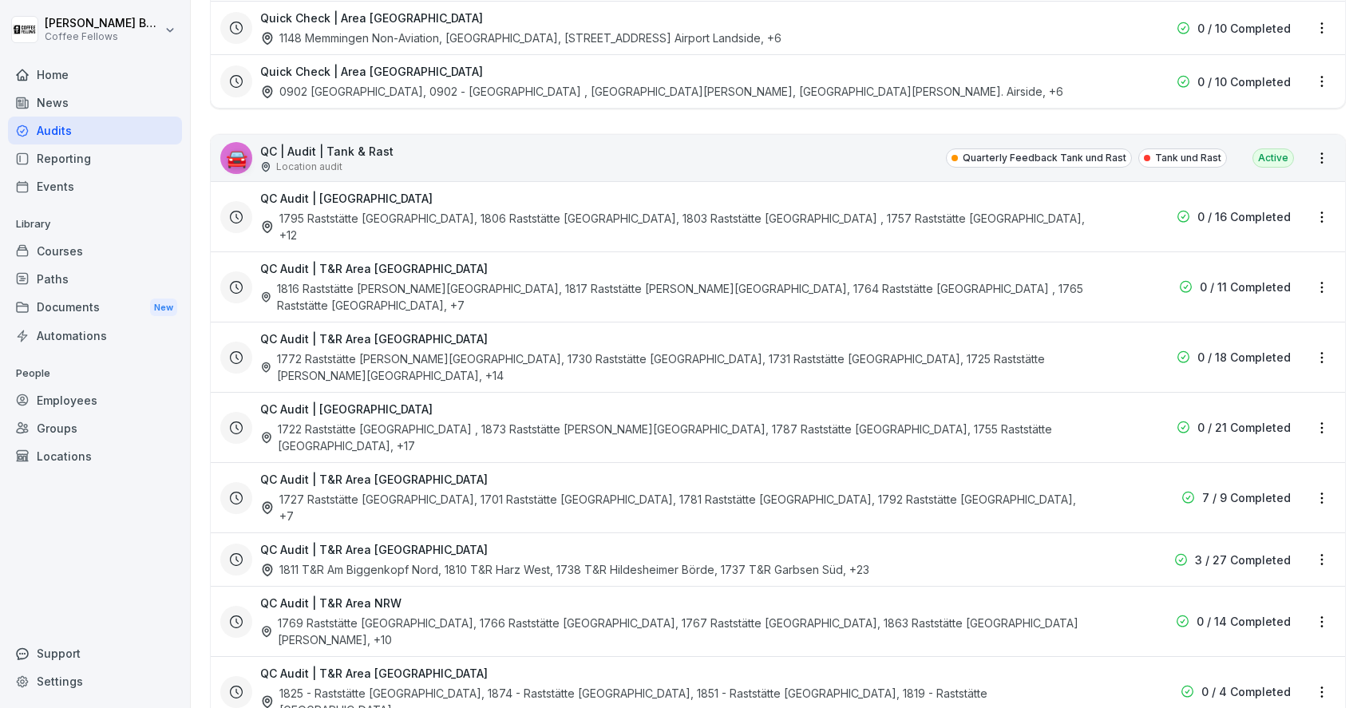
scroll to position [2426, 0]
drag, startPoint x: 448, startPoint y: 264, endPoint x: 283, endPoint y: 262, distance: 164.4
click at [283, 470] on div "QC Audit | T&R Area Memmingen 1727 Raststätte Leipheim, 1701 Raststätte Augsbur…" at bounding box center [675, 496] width 831 height 53
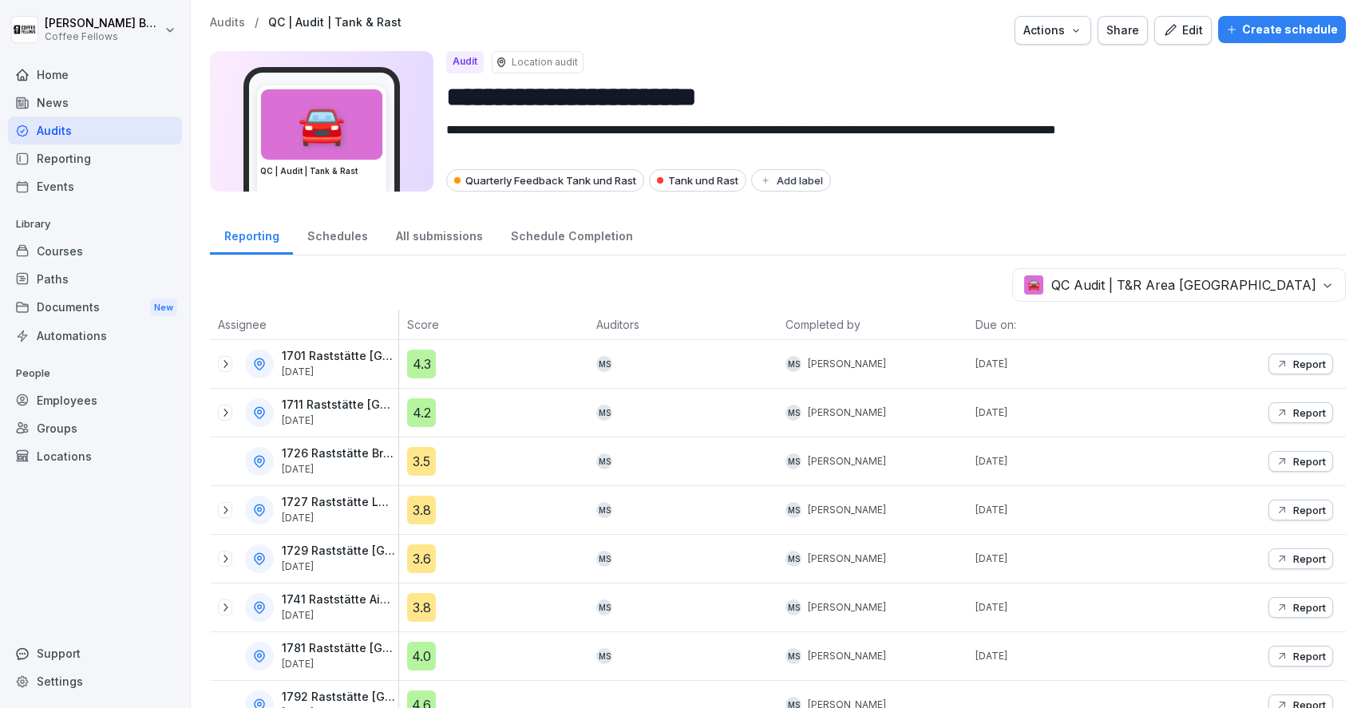
click at [574, 111] on input "**********" at bounding box center [889, 97] width 887 height 41
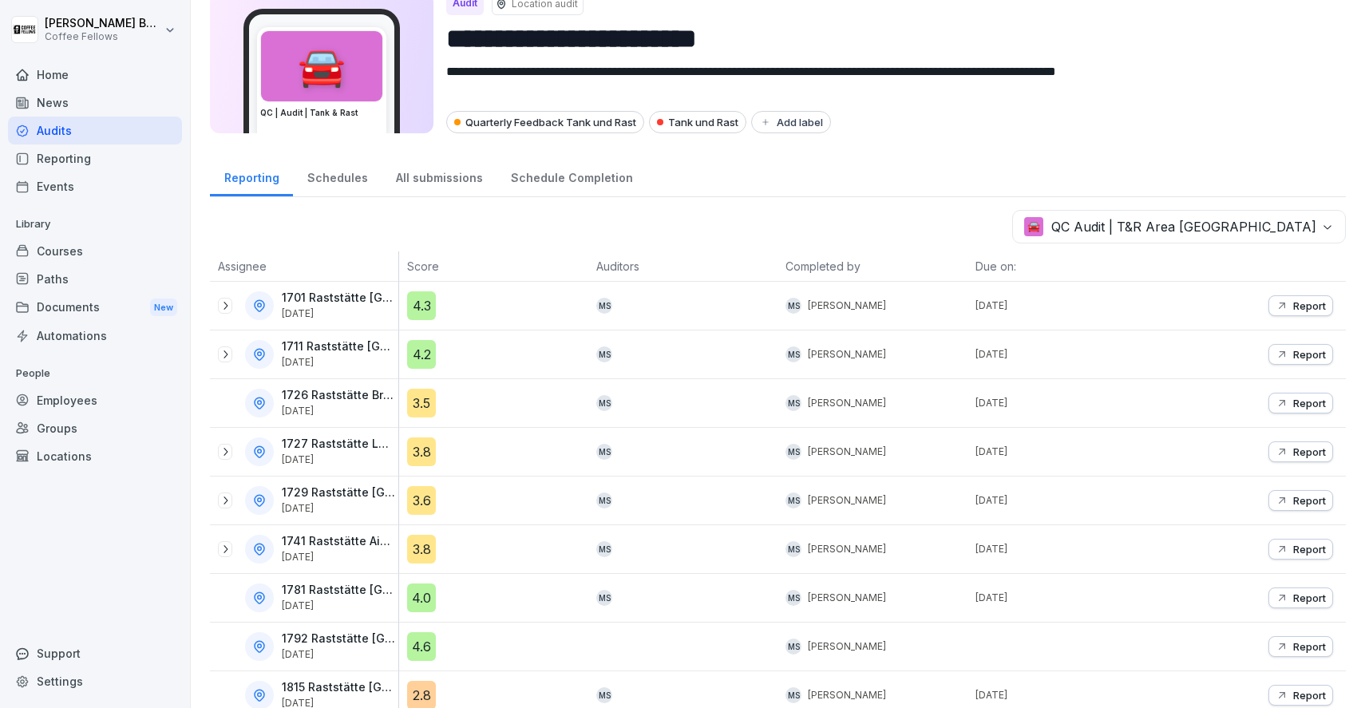
scroll to position [74, 0]
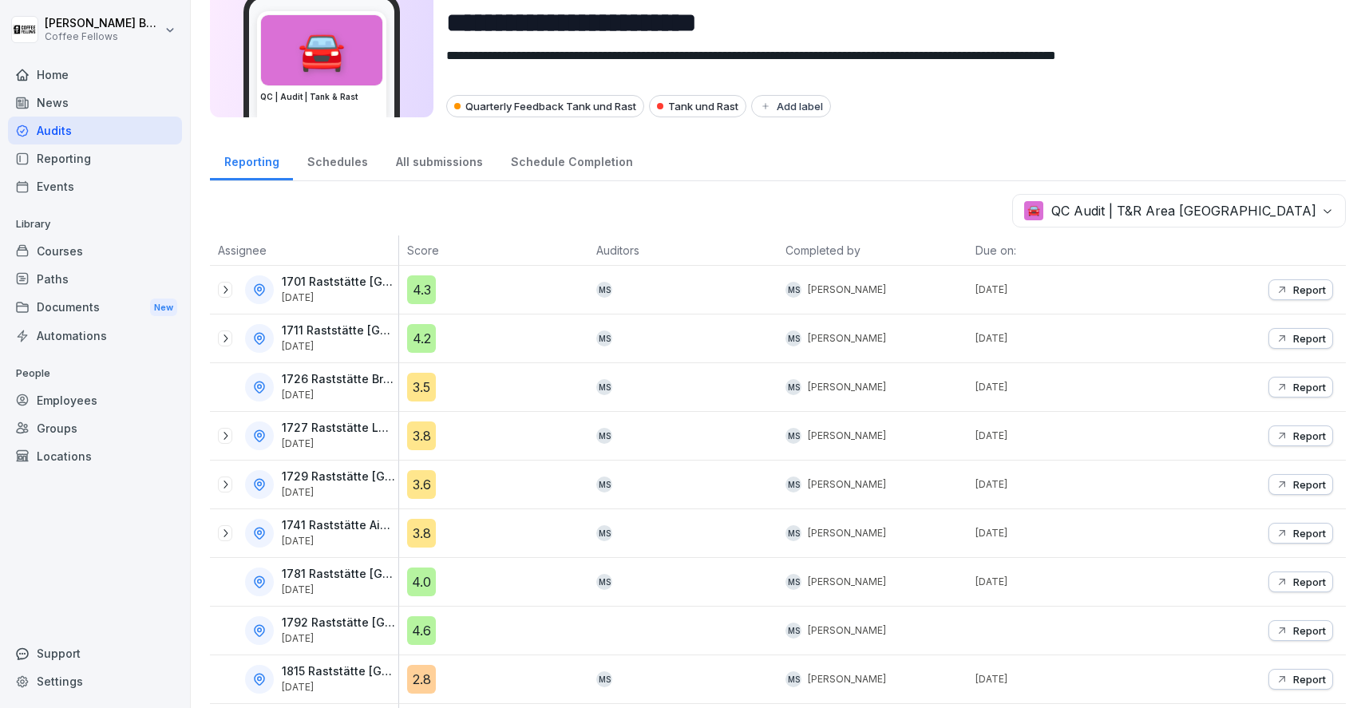
click at [324, 151] on div "Schedules" at bounding box center [337, 160] width 89 height 41
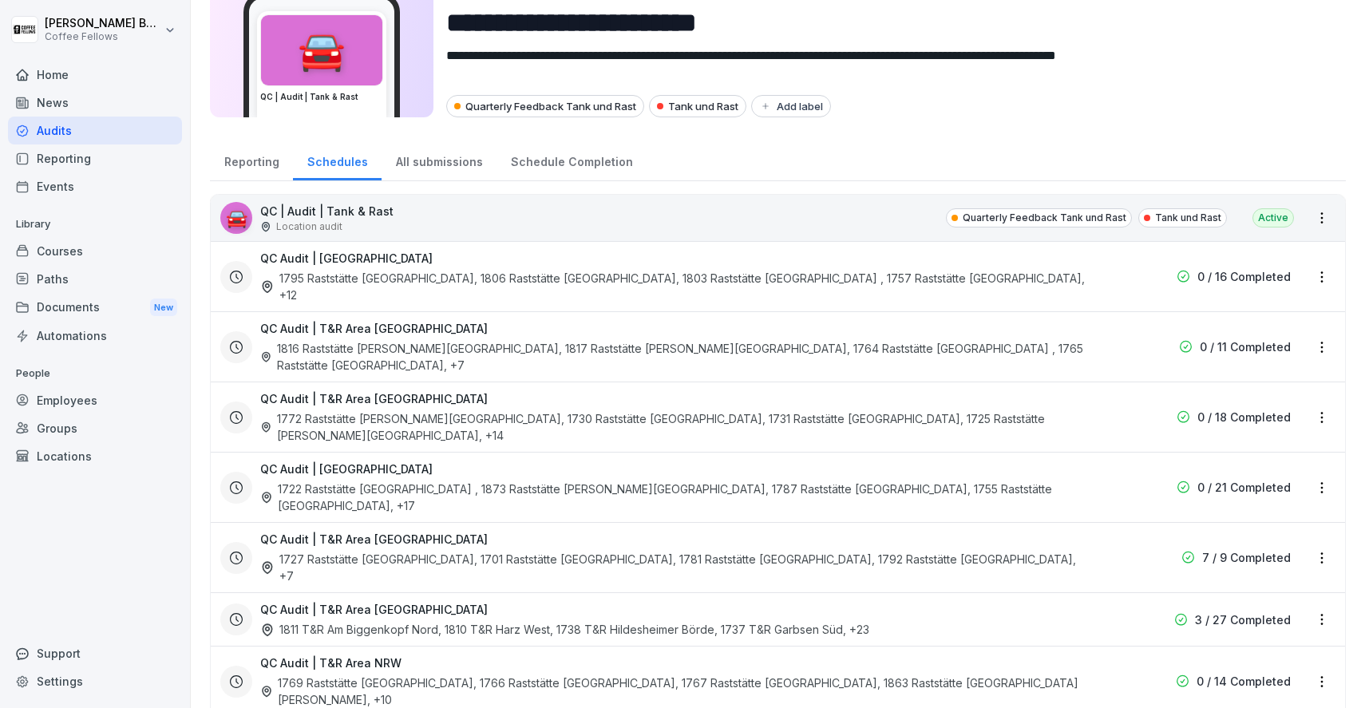
click at [1316, 482] on html "**********" at bounding box center [682, 354] width 1365 height 708
click at [1265, 594] on div "Delete Audit Schedule" at bounding box center [1255, 591] width 160 height 26
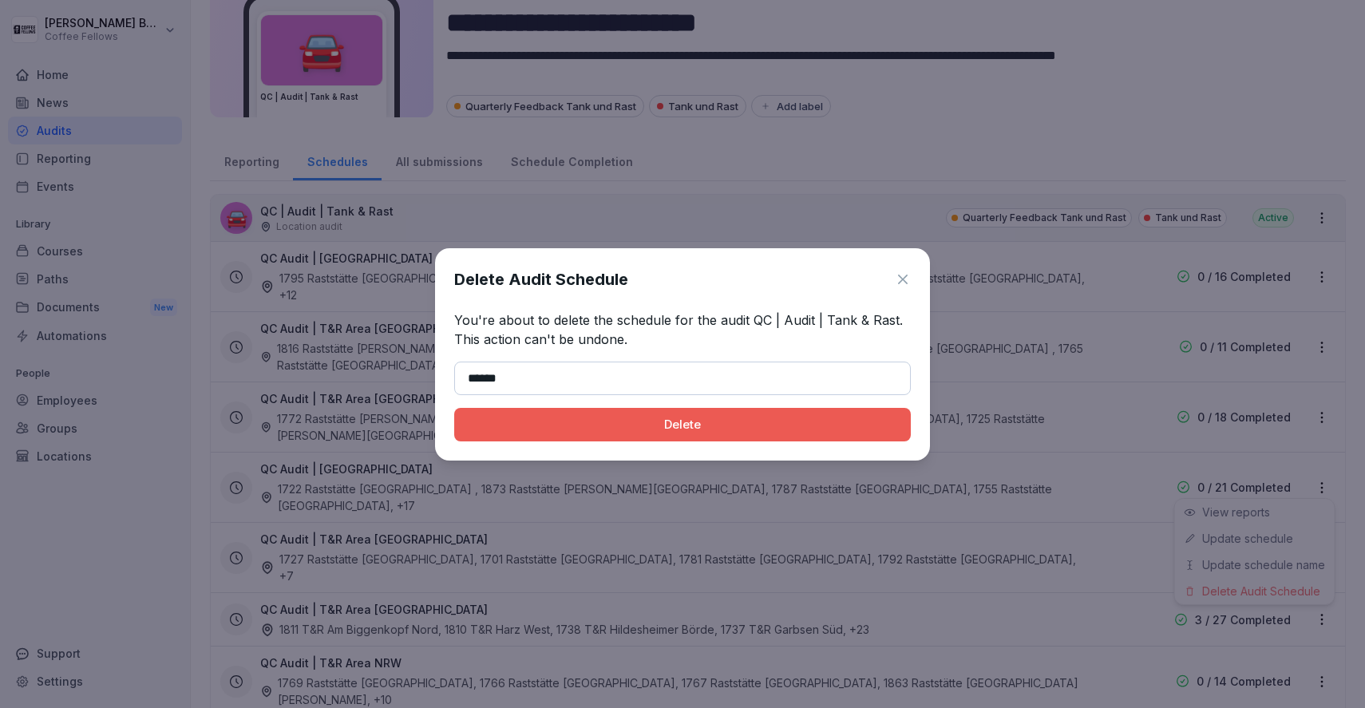
type input "******"
click at [454, 408] on button "Delete" at bounding box center [682, 425] width 457 height 34
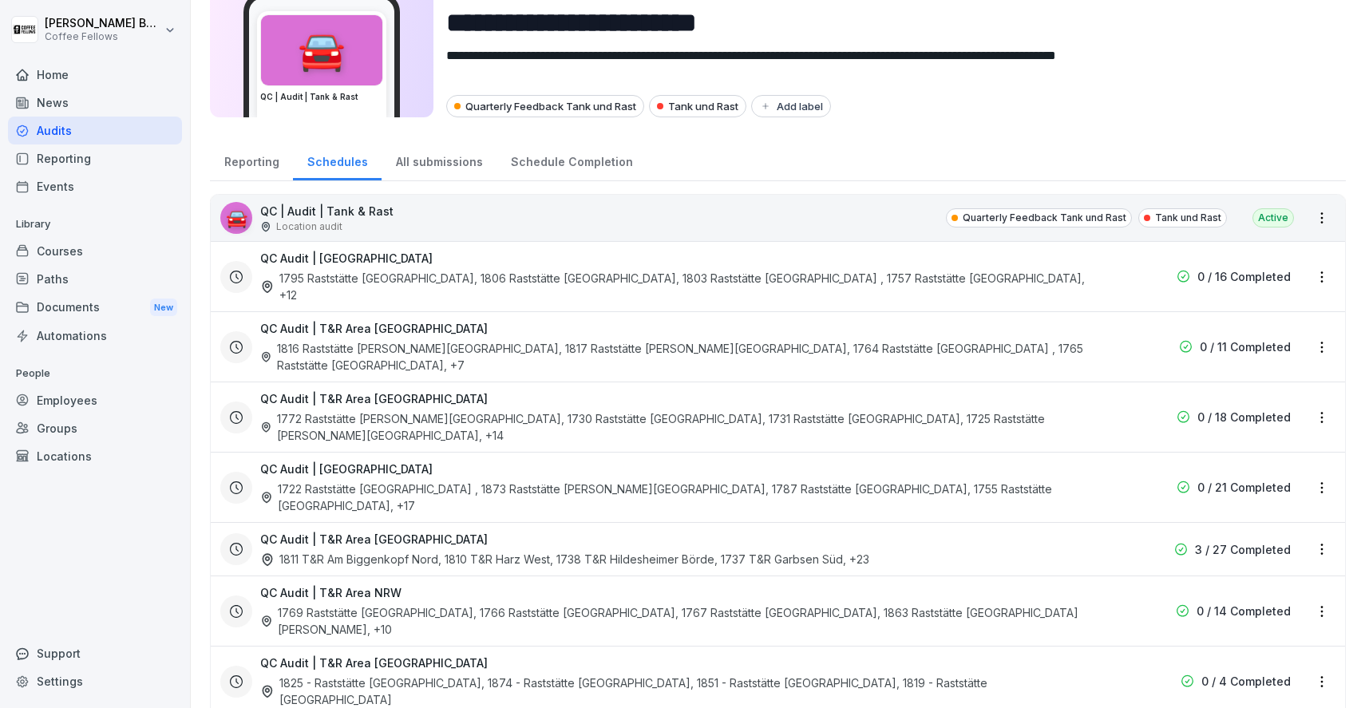
click at [1330, 219] on html "**********" at bounding box center [682, 354] width 1365 height 708
click at [0, 0] on link "Create schedule" at bounding box center [0, 0] width 0 height 0
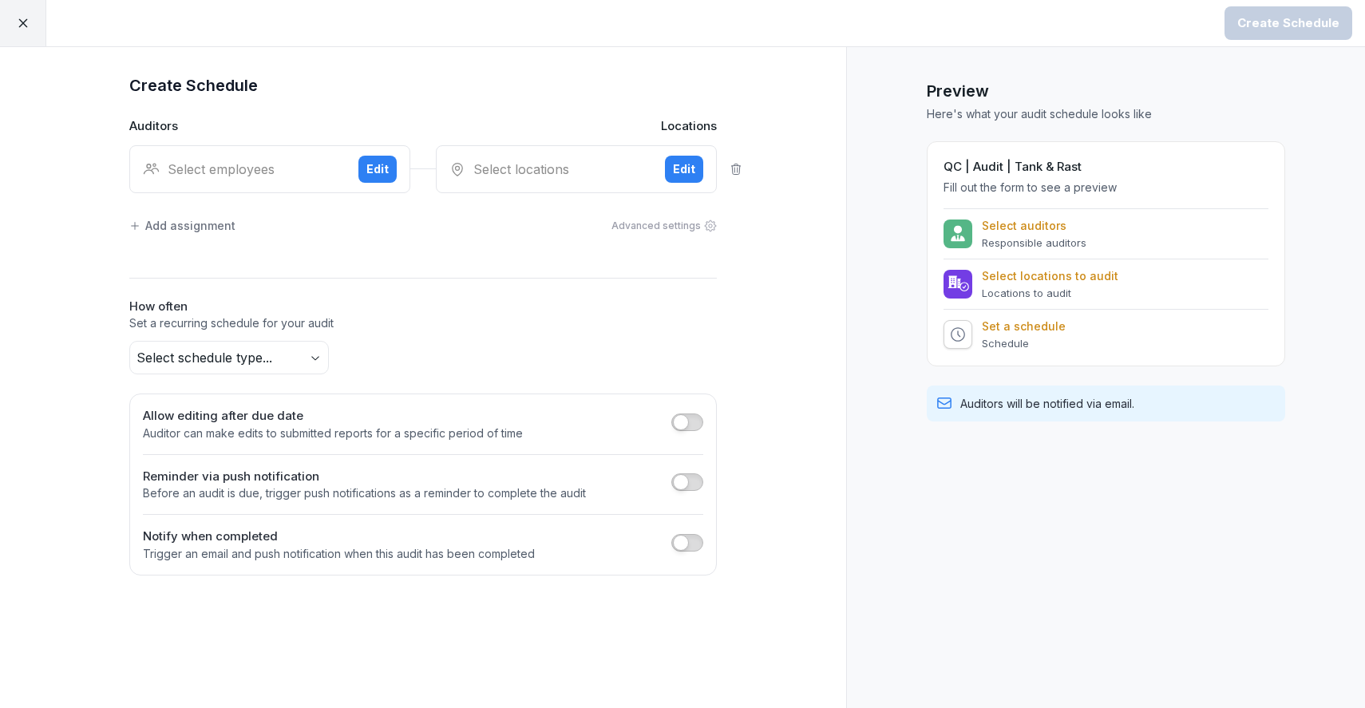
click at [368, 174] on div "Edit" at bounding box center [377, 169] width 22 height 18
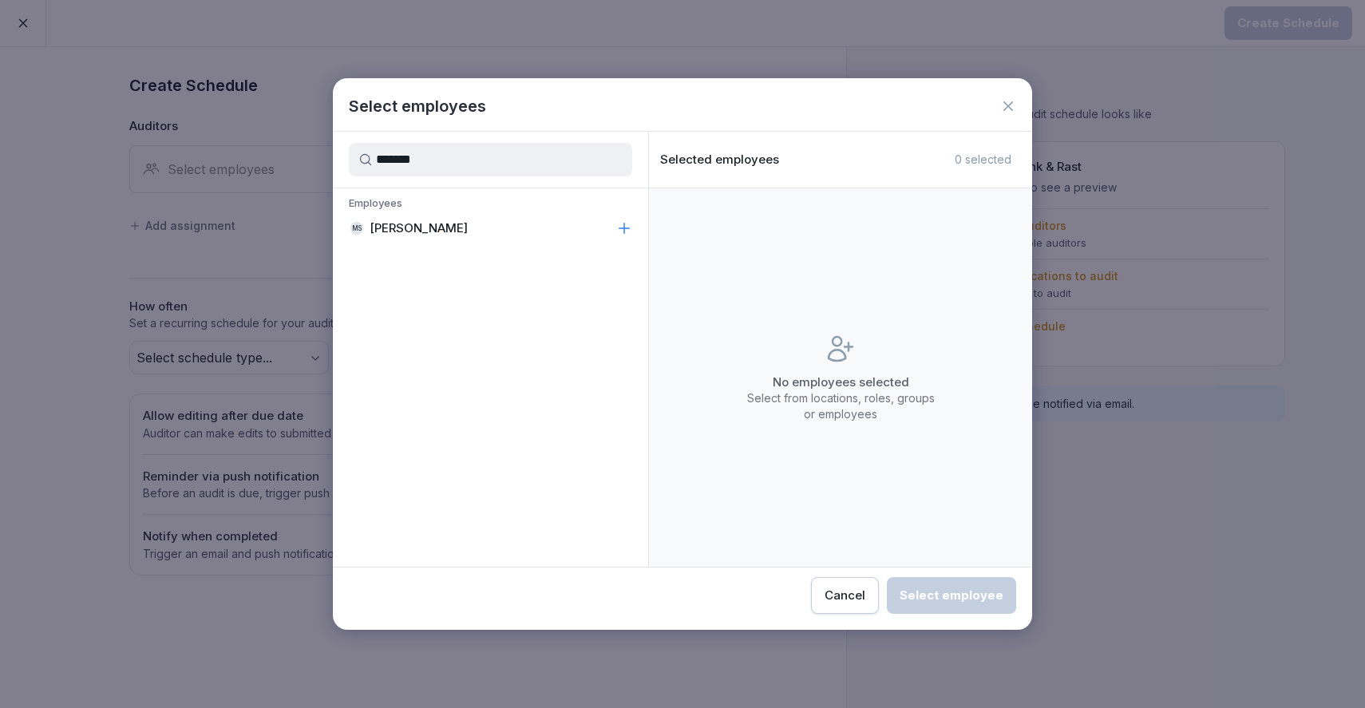
type input "*******"
click at [631, 218] on div "MS Martina Seel" at bounding box center [490, 228] width 315 height 29
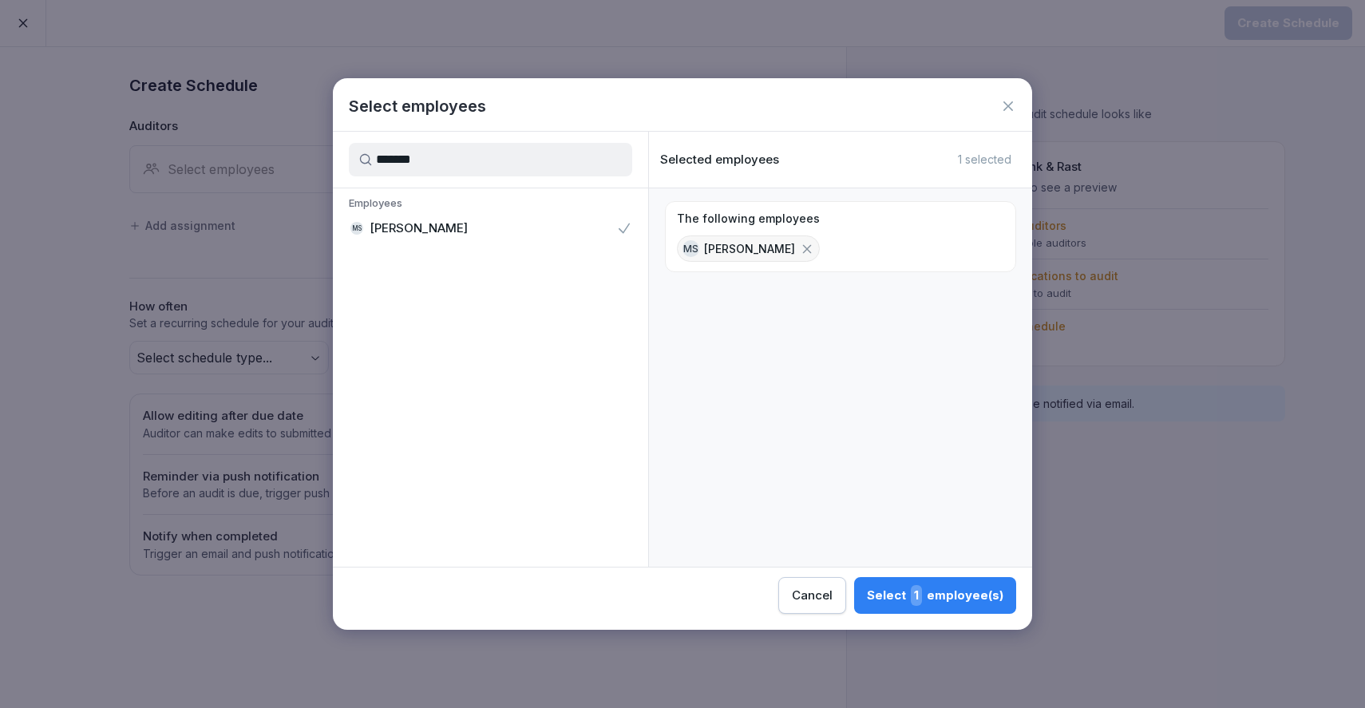
click at [868, 587] on button "Select 1 employee(s)" at bounding box center [935, 595] width 162 height 37
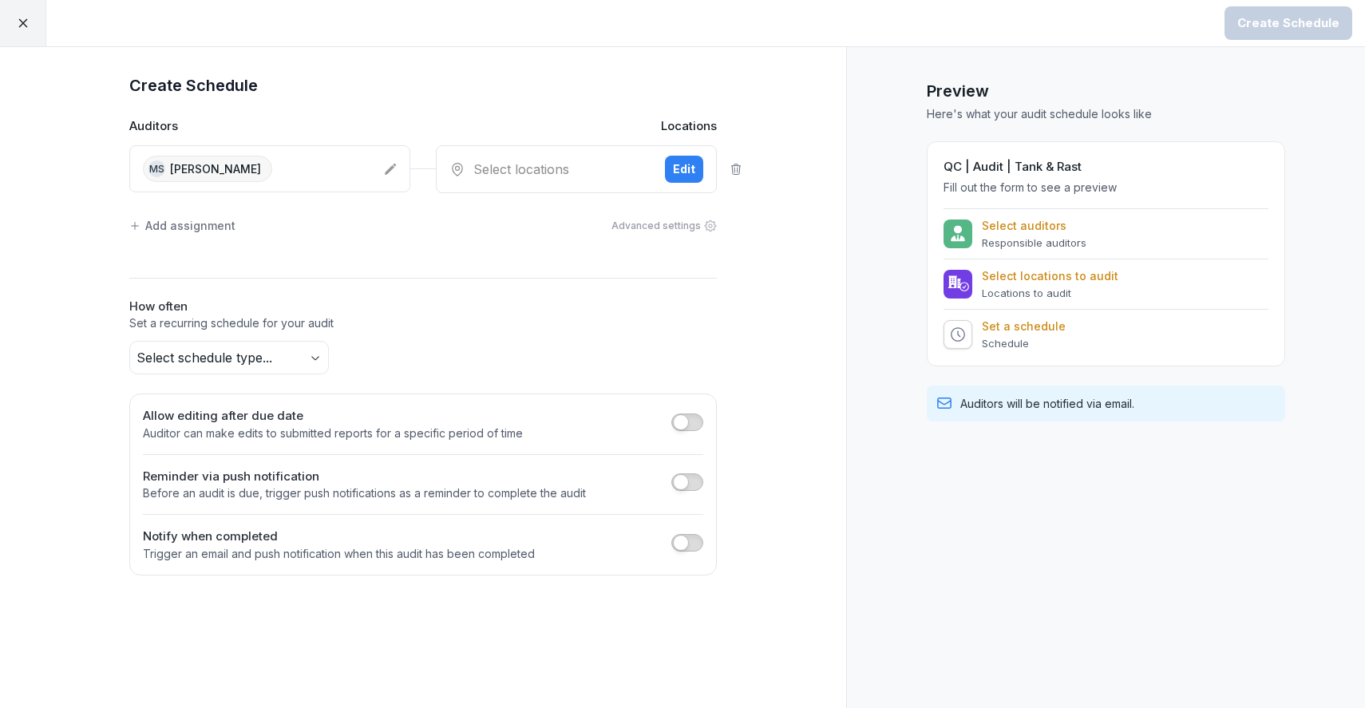
click at [545, 164] on div "Select locations" at bounding box center [550, 169] width 203 height 19
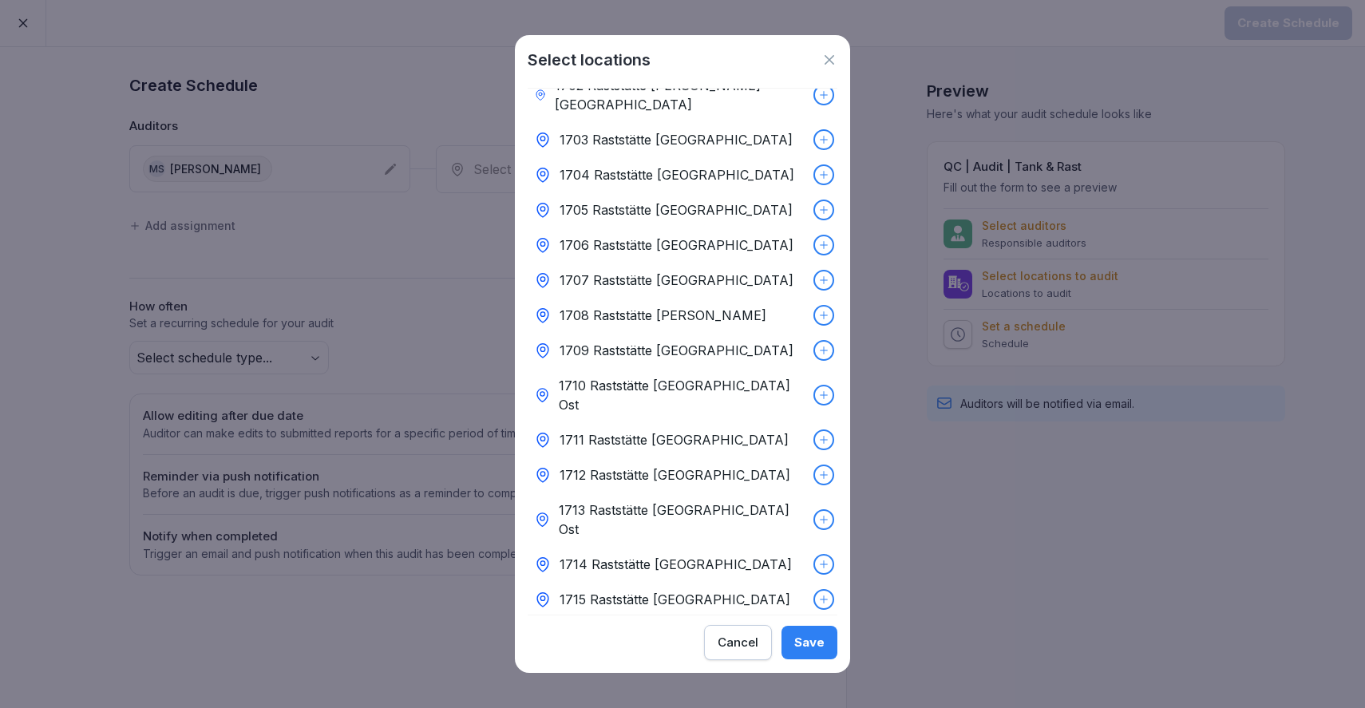
scroll to position [4382, 0]
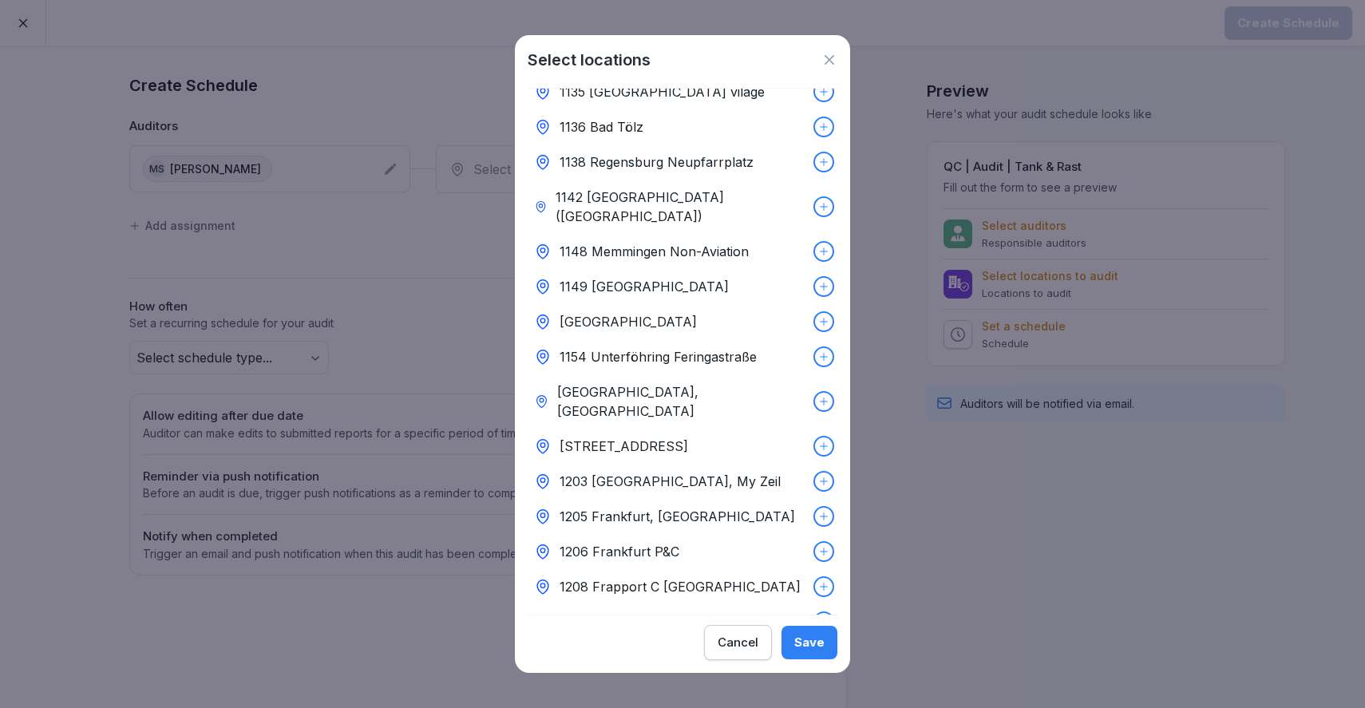
scroll to position [3518, 0]
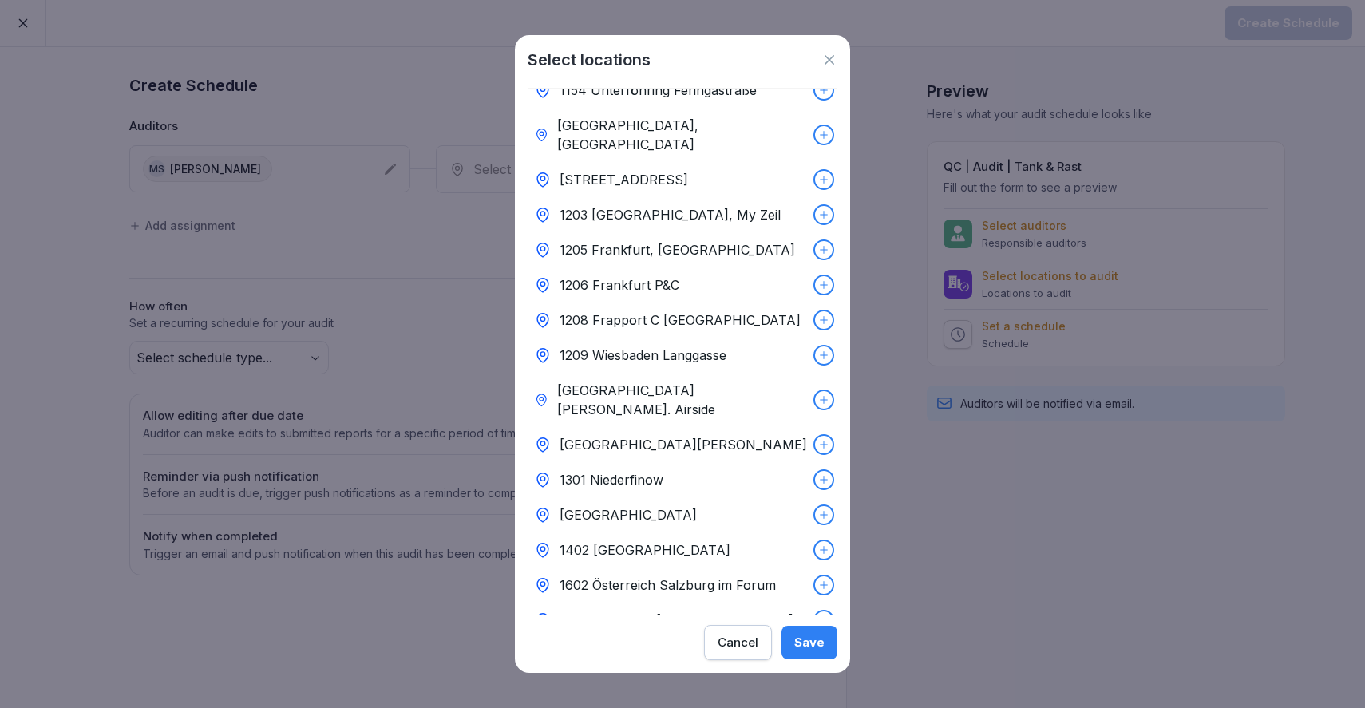
scroll to position [3778, 0]
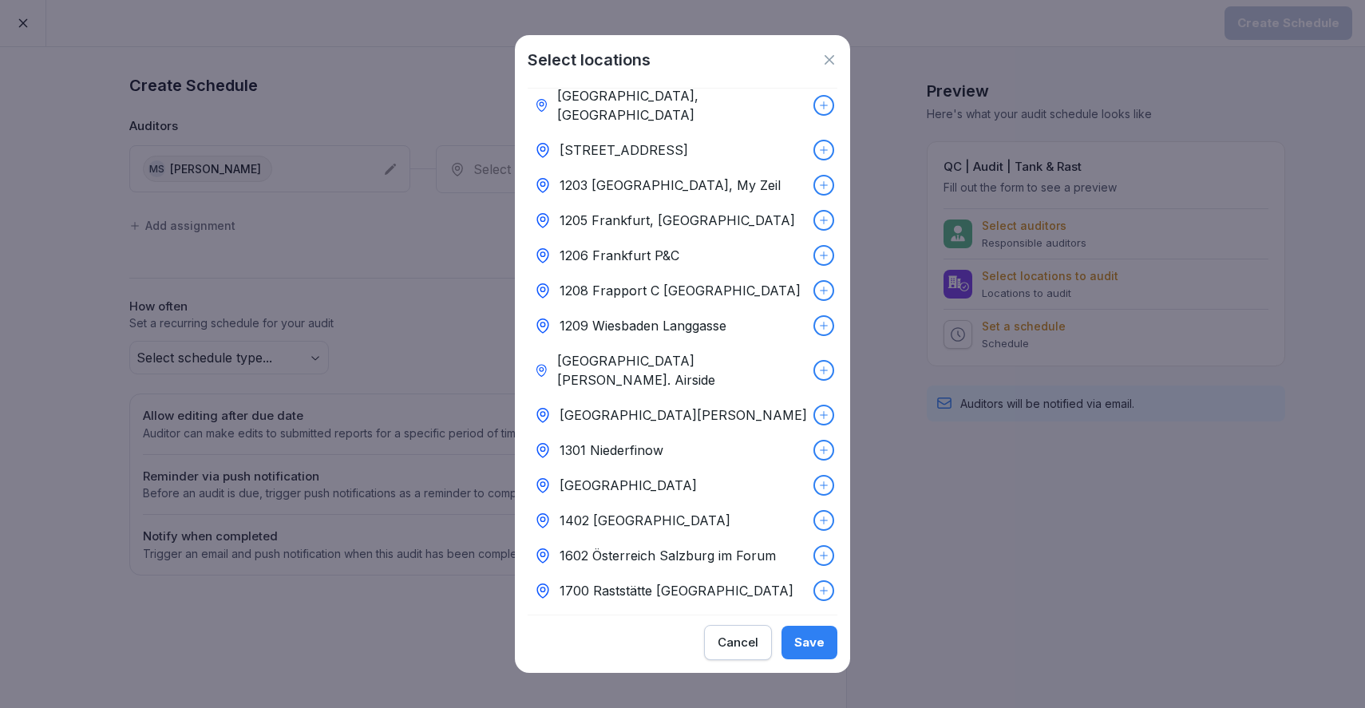
scroll to position [3817, 0]
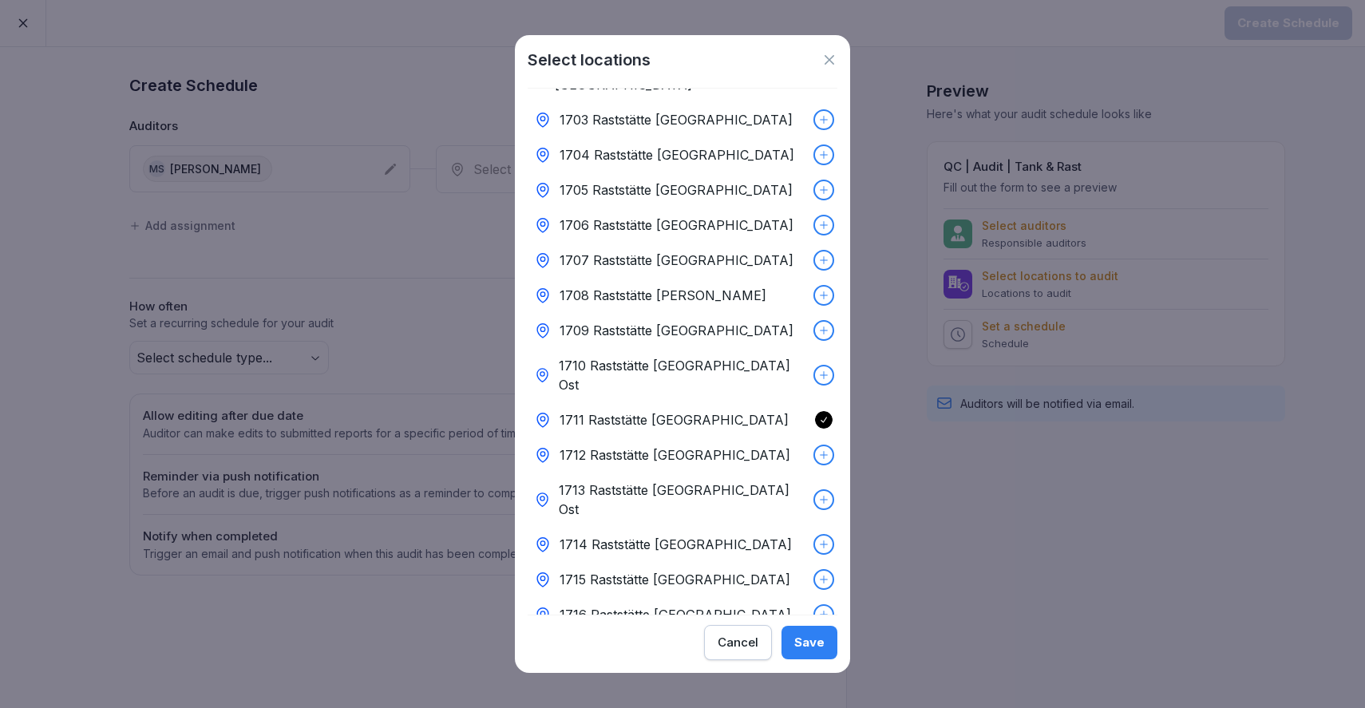
scroll to position [4418, 0]
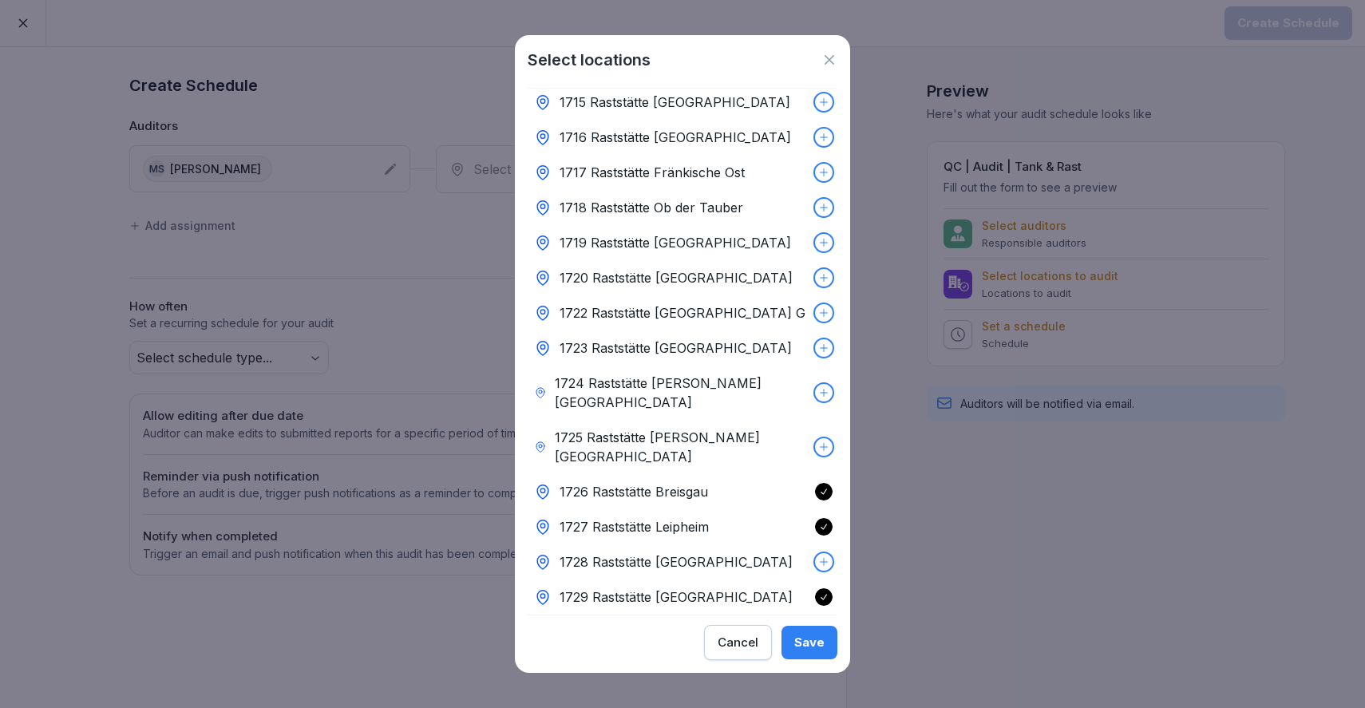
scroll to position [4878, 0]
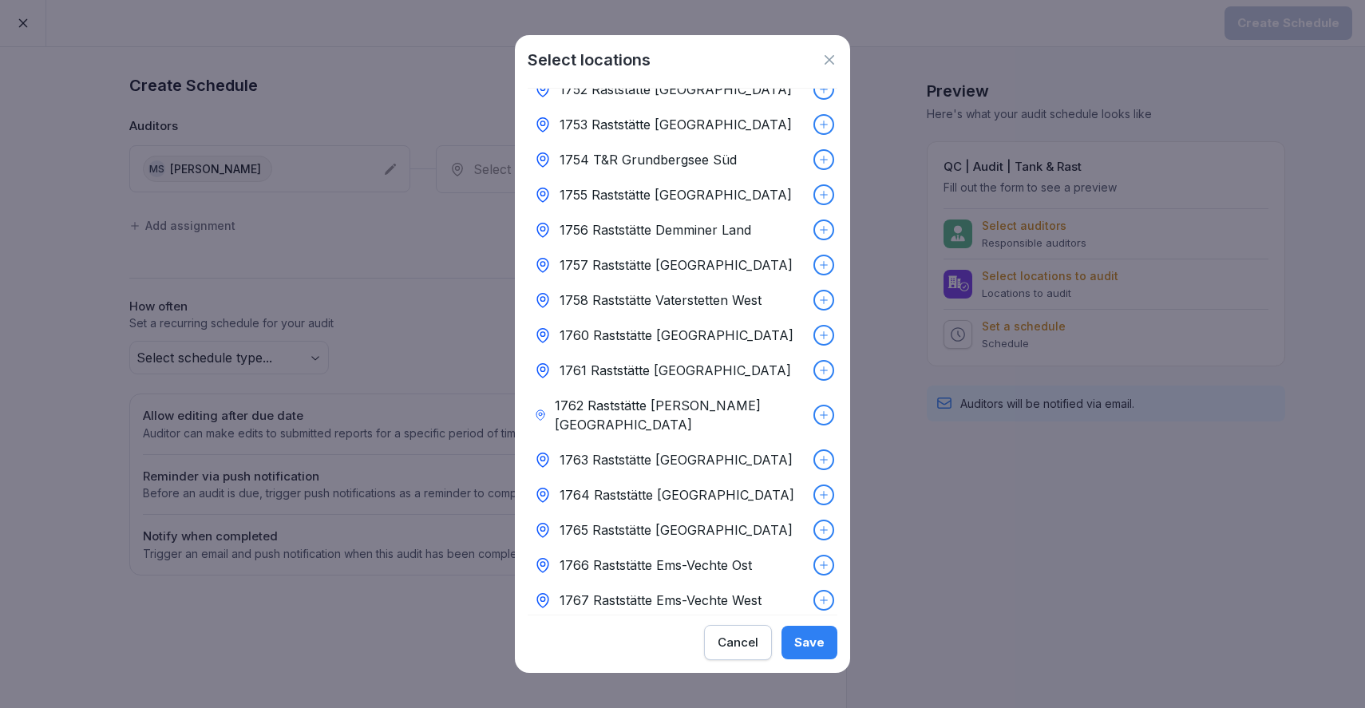
scroll to position [6142, 0]
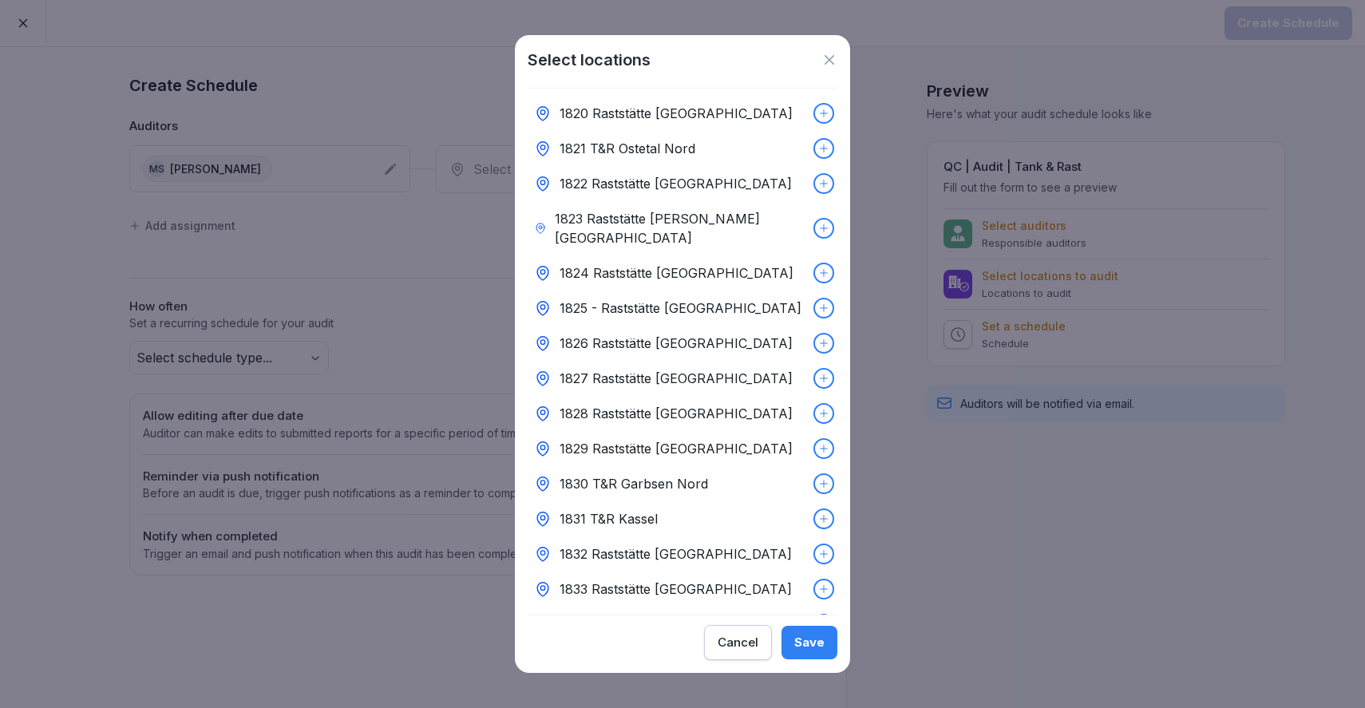
scroll to position [8574, 0]
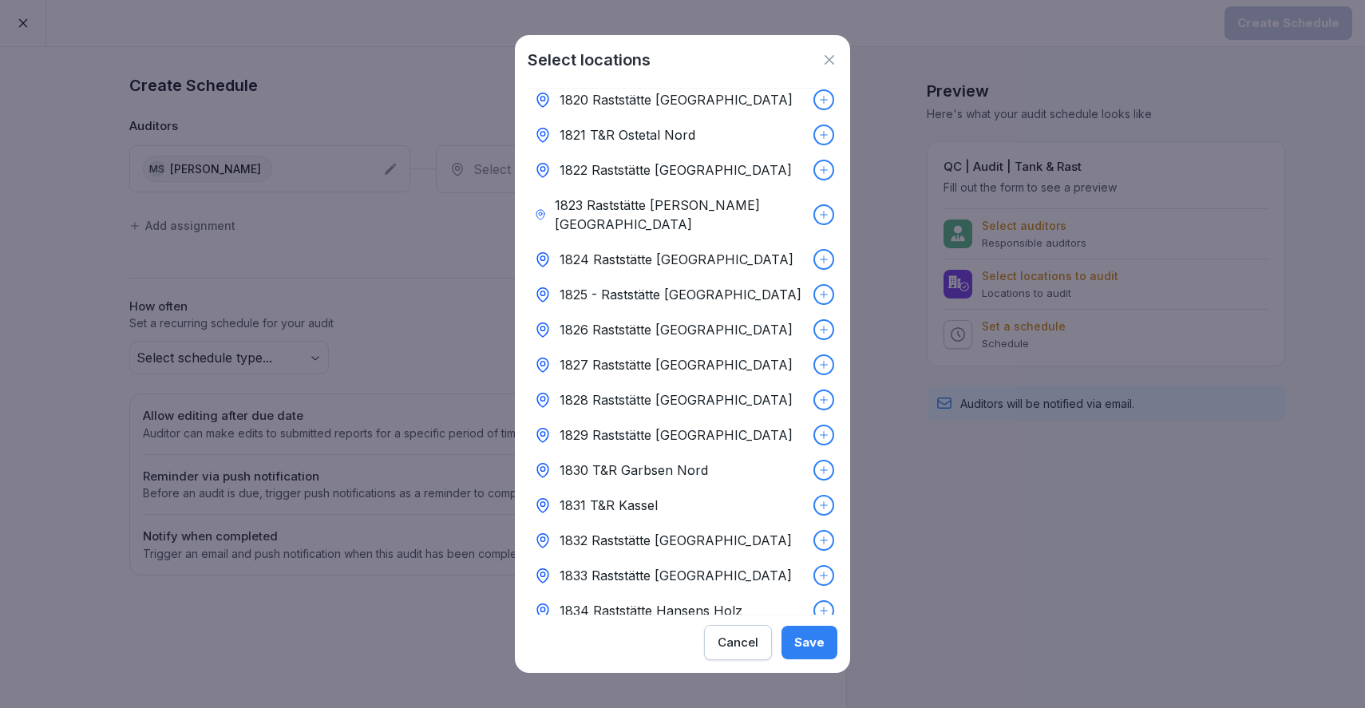
click at [819, 634] on div "Save" at bounding box center [809, 643] width 30 height 18
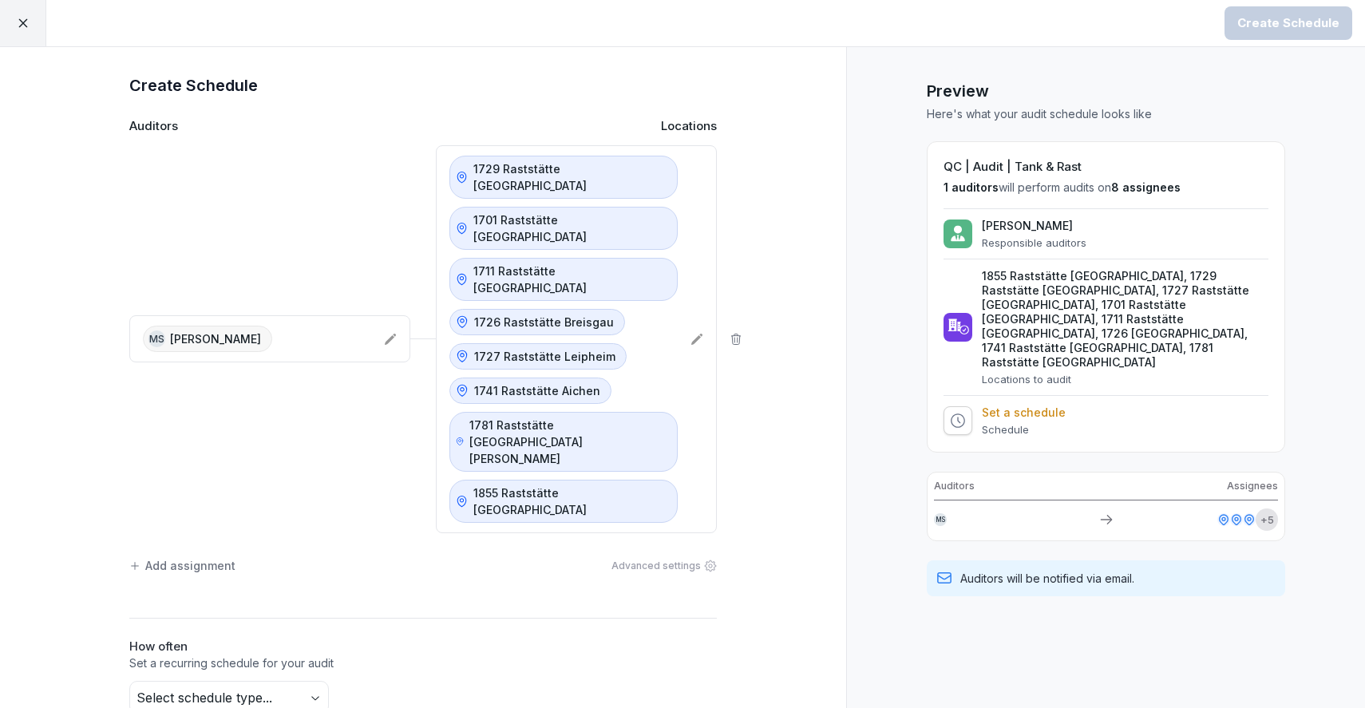
click at [702, 333] on icon at bounding box center [696, 339] width 13 height 13
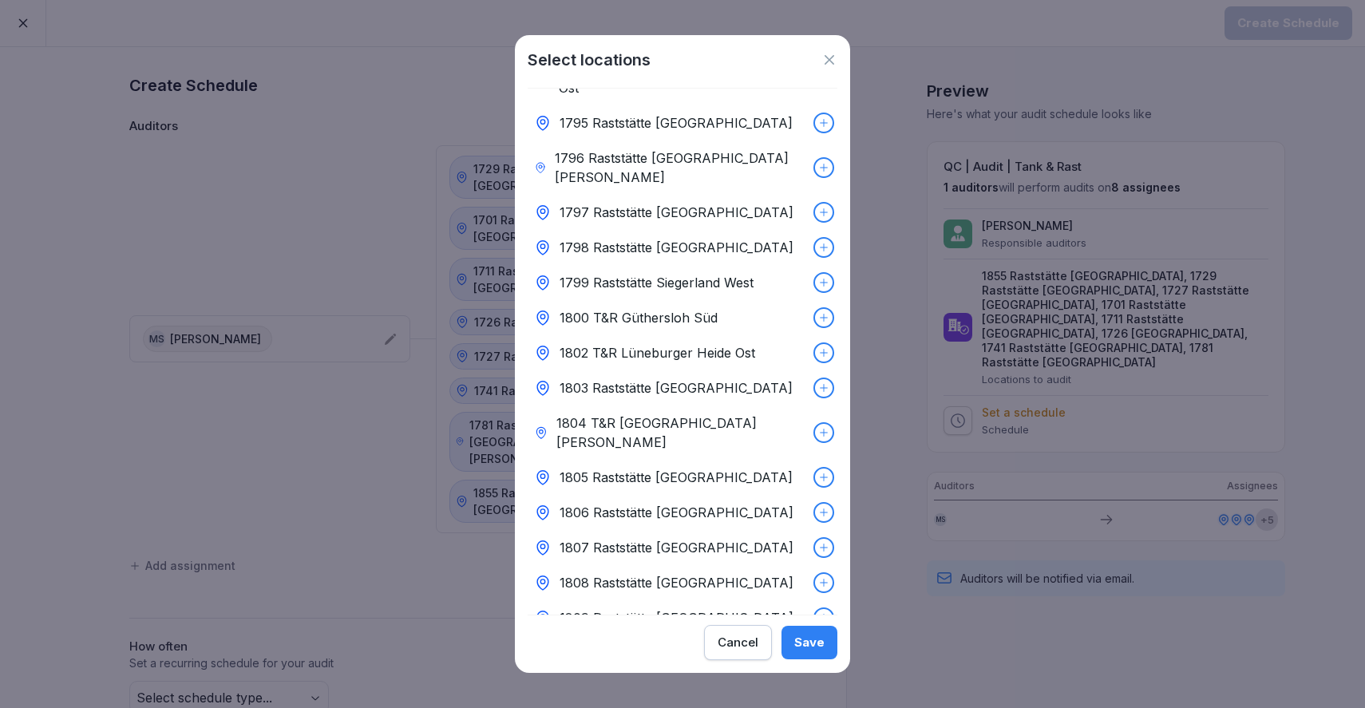
scroll to position [7499, 0]
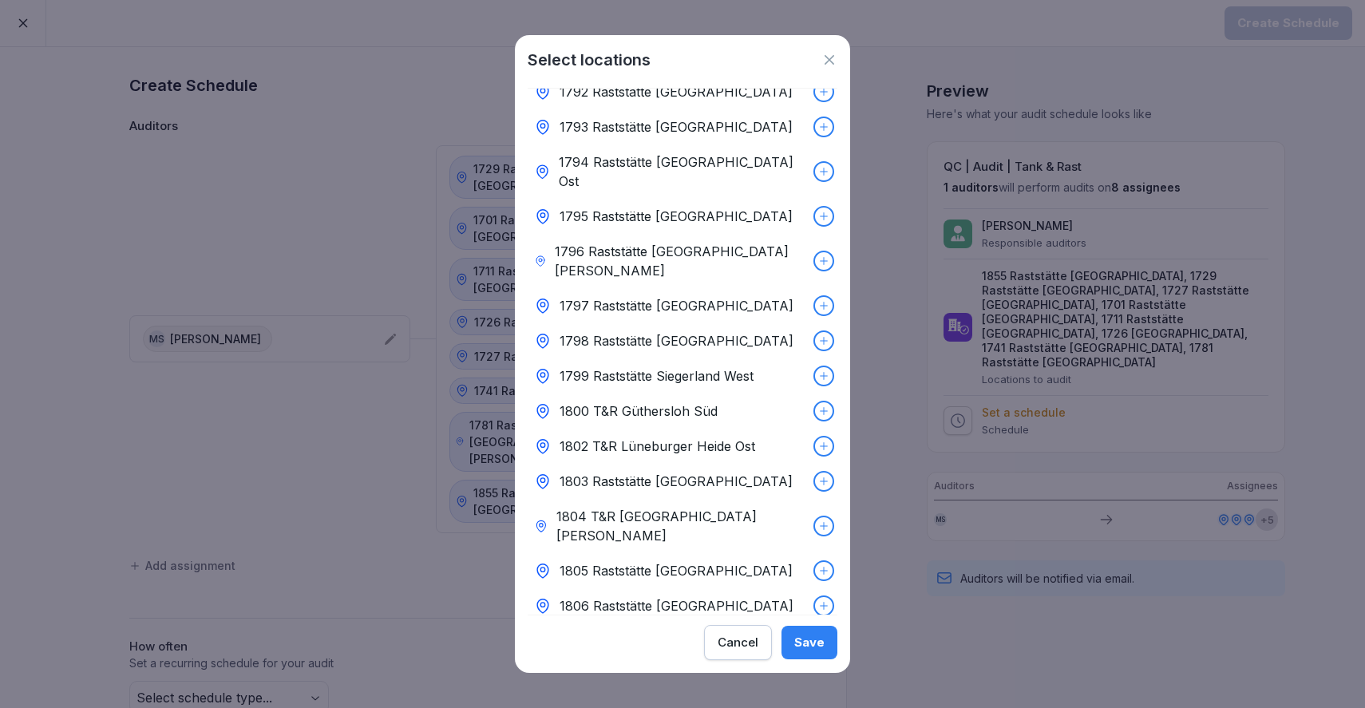
click at [806, 658] on button "Save" at bounding box center [809, 643] width 56 height 34
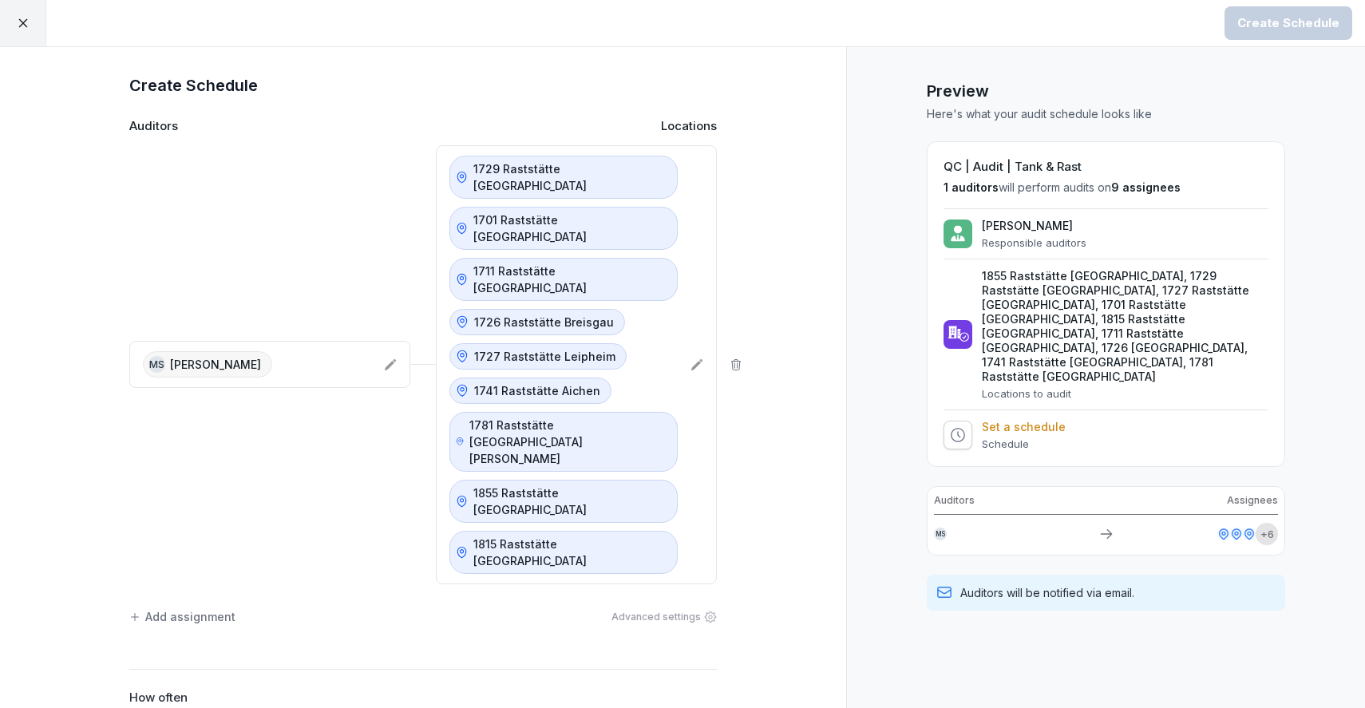
scroll to position [159, 0]
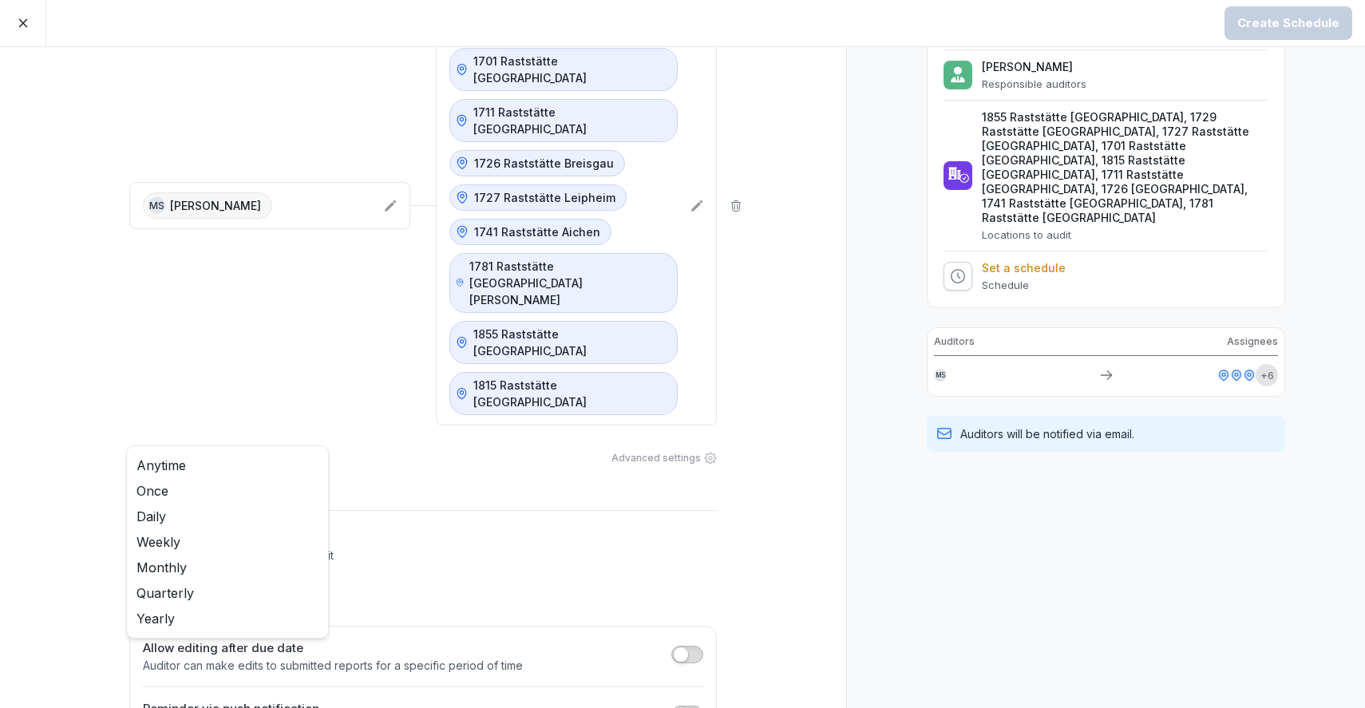
click at [269, 474] on body "Create Schedule Create Schedule Auditors Locations MS Martina Seel 1729 Raststä…" at bounding box center [682, 354] width 1365 height 708
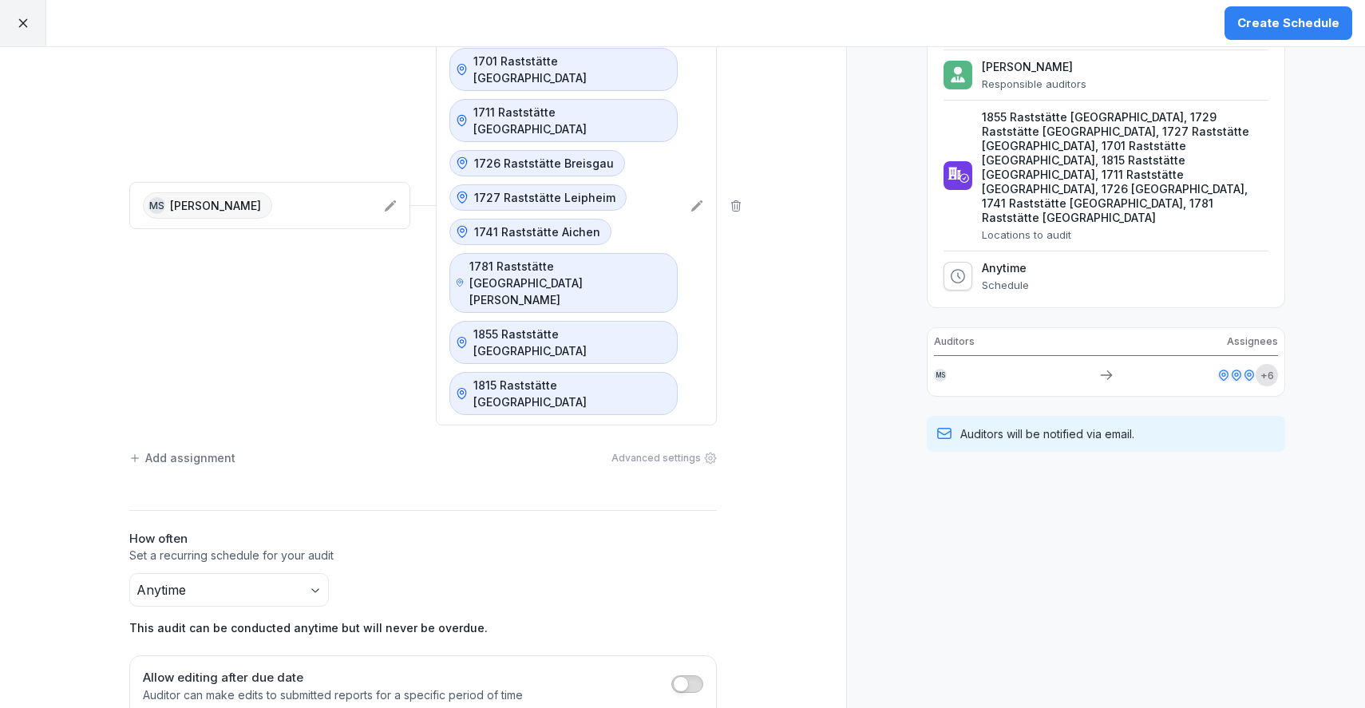
click at [269, 474] on body "Create Schedule Create Schedule Auditors Locations MS Martina Seel 1729 Raststä…" at bounding box center [682, 354] width 1365 height 708
click at [389, 573] on div "Quarterly The first audit is due this quarter, and is repeated every quarter." at bounding box center [422, 604] width 587 height 63
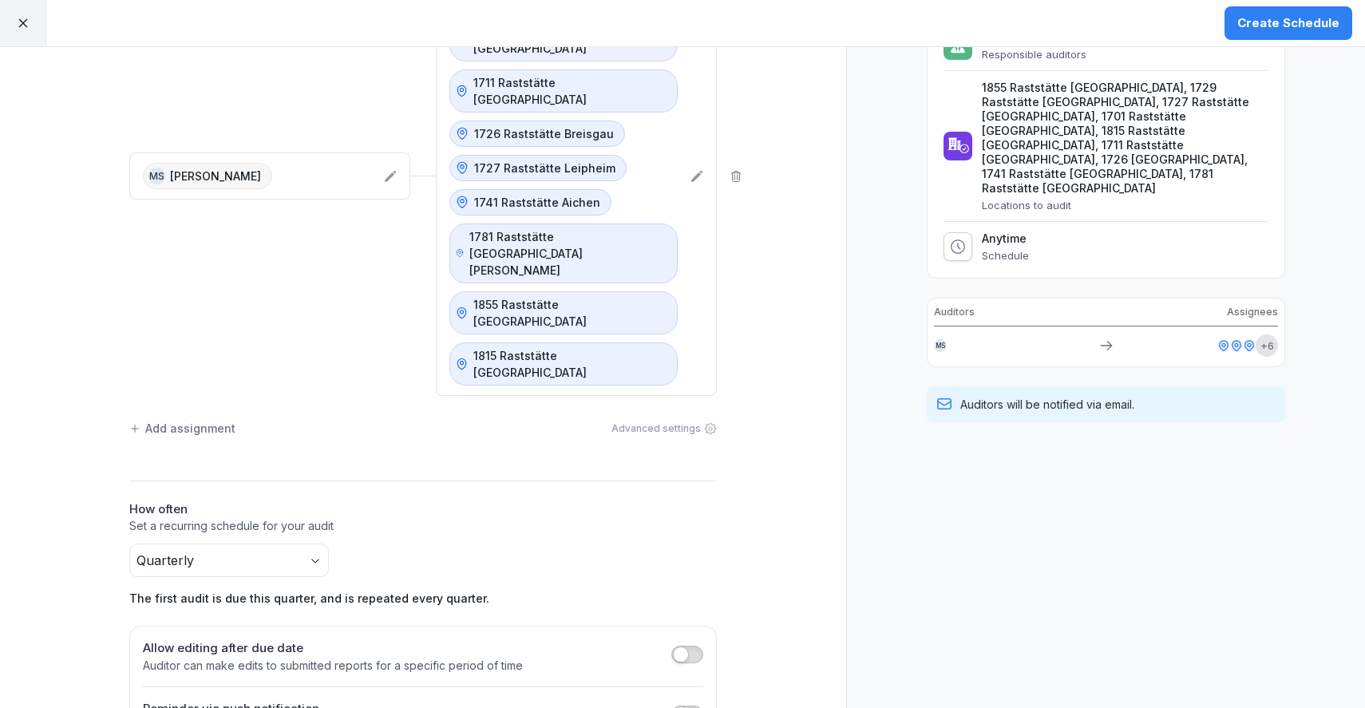
click at [686, 706] on span "button" at bounding box center [681, 714] width 16 height 16
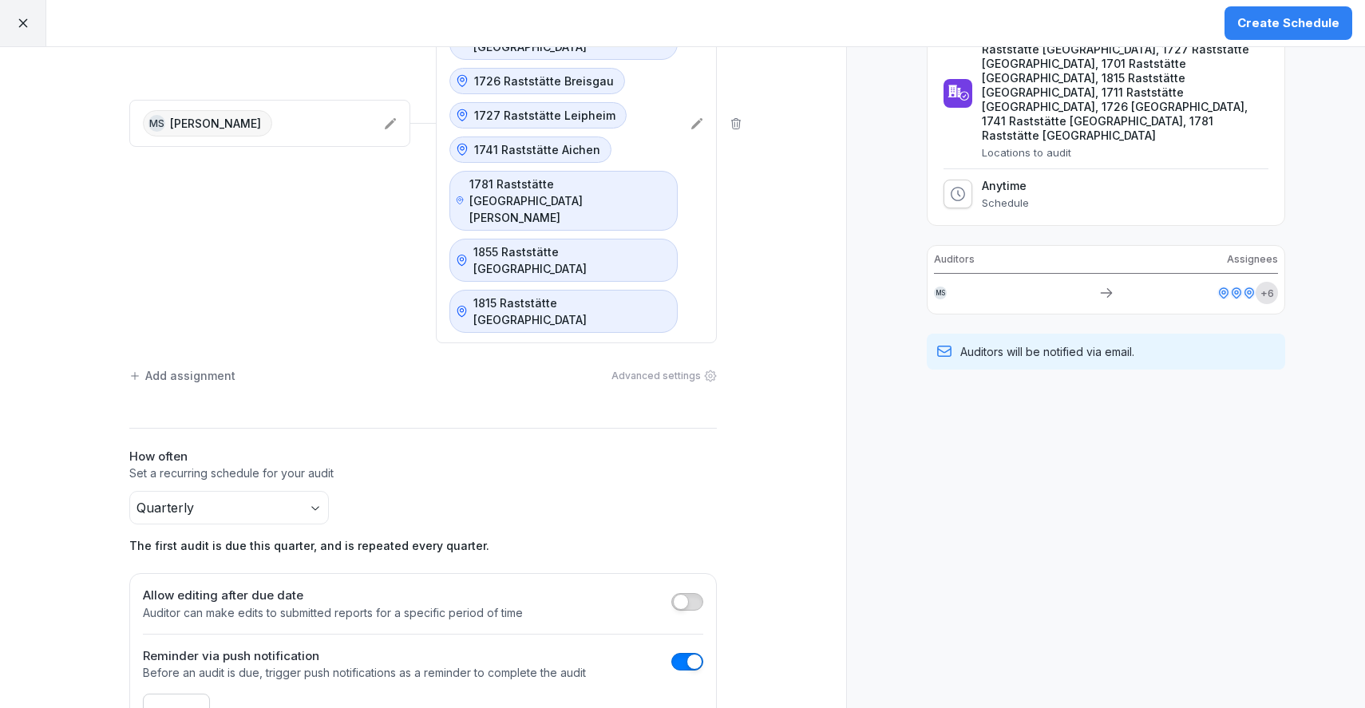
click at [181, 580] on body "Create Schedule Create Schedule Auditors Locations MS Martina Seel 1729 Raststä…" at bounding box center [682, 354] width 1365 height 708
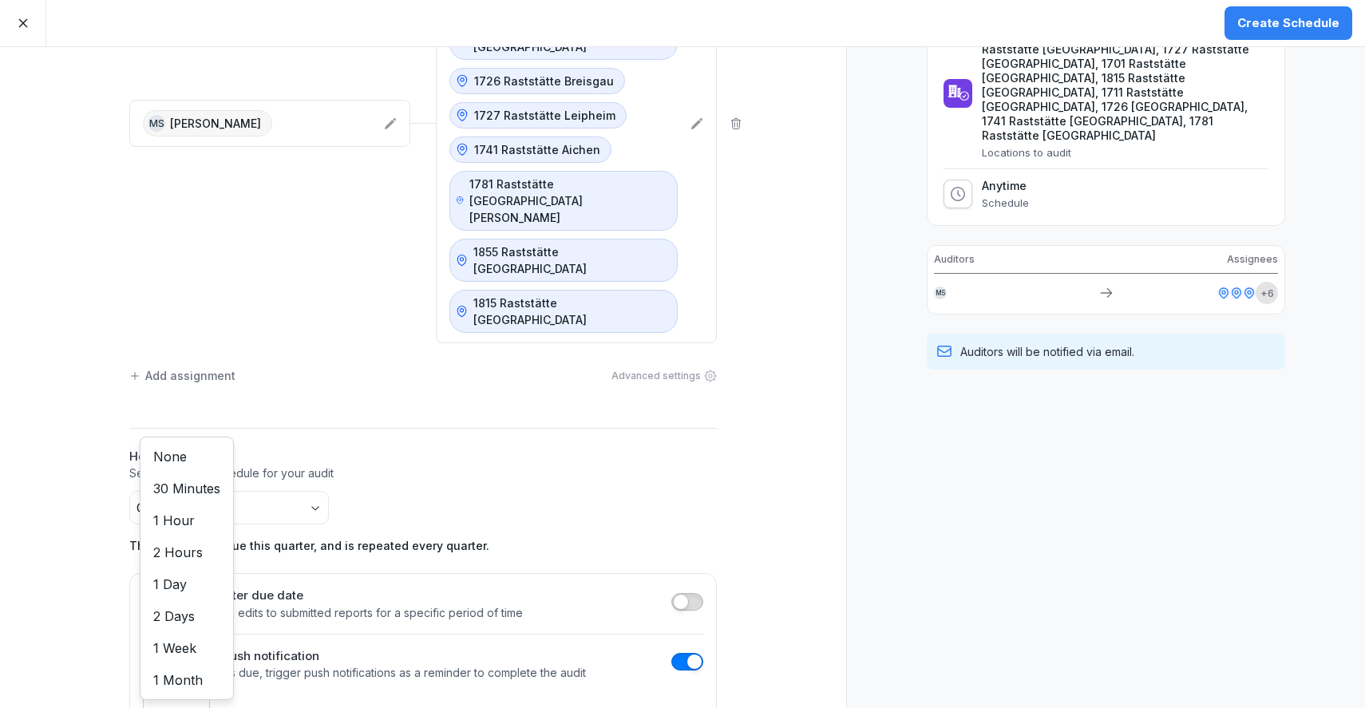
scroll to position [0, 0]
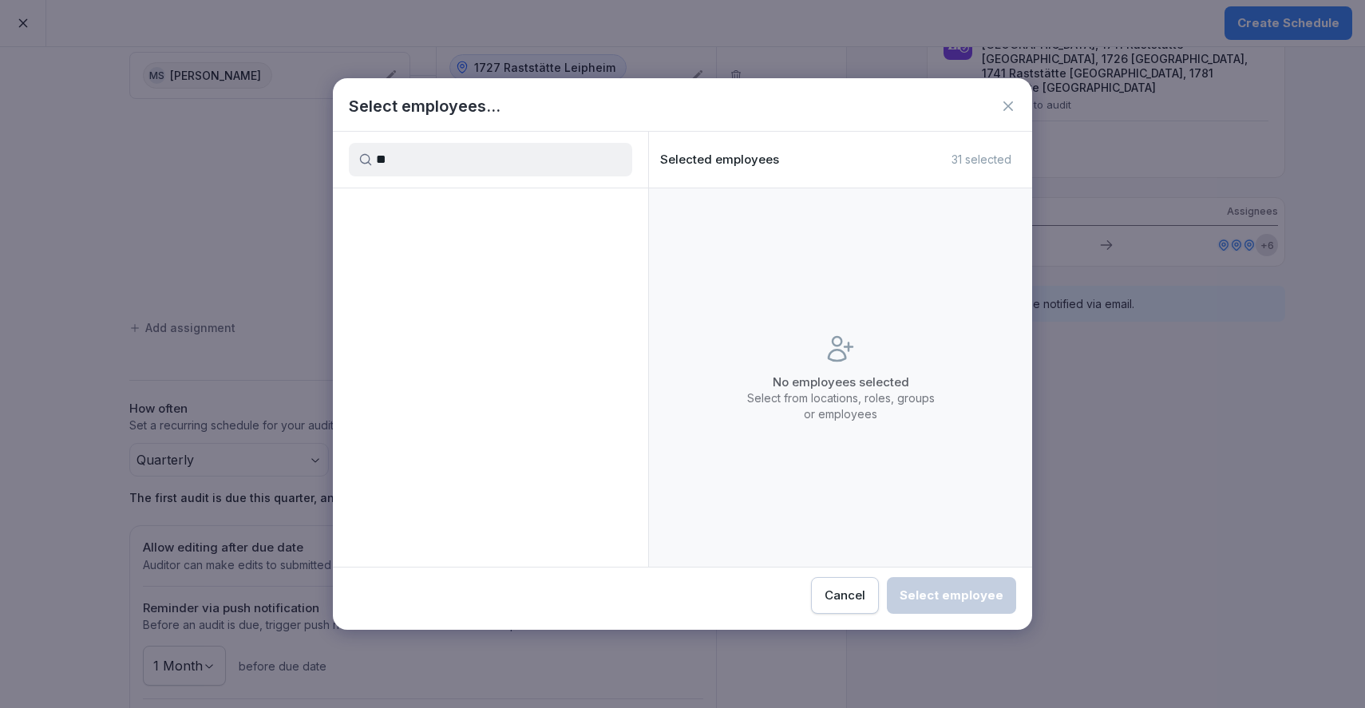
type input "*"
type input "****"
click at [616, 229] on icon at bounding box center [624, 228] width 16 height 16
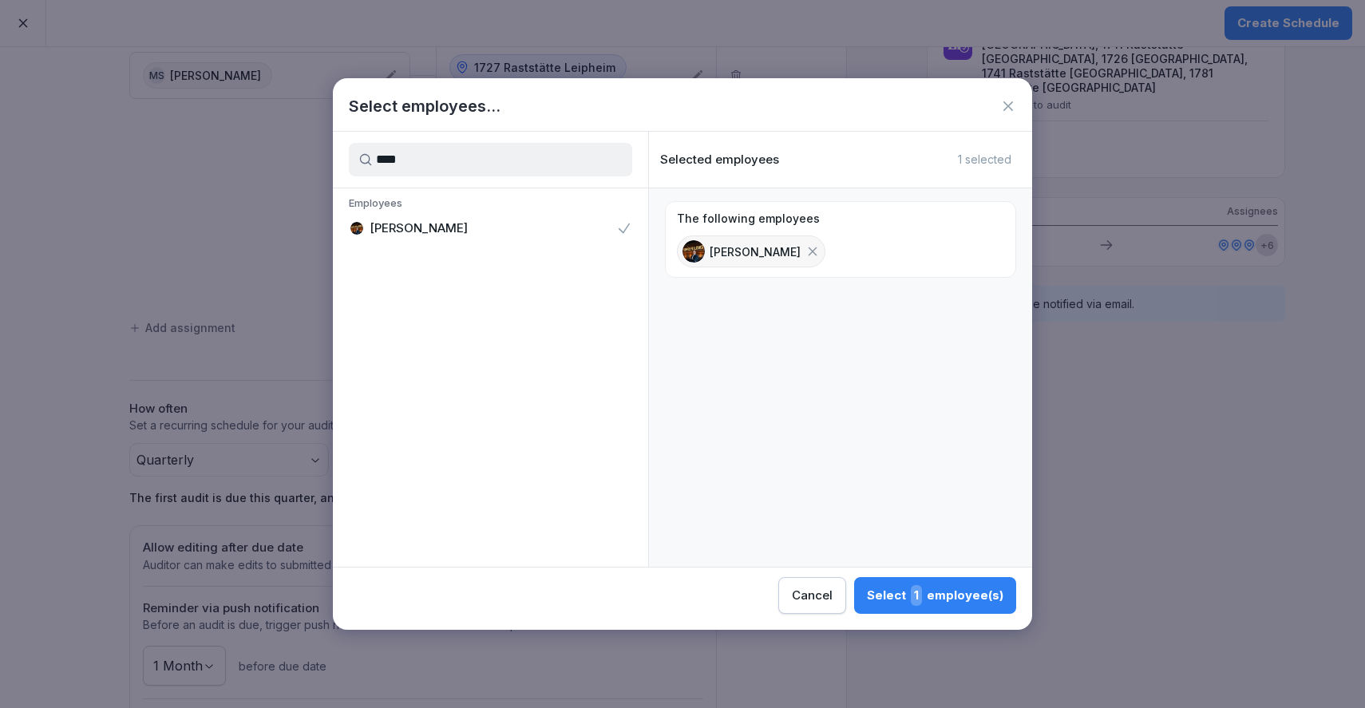
click at [937, 605] on div "Select 1 employee(s)" at bounding box center [935, 595] width 136 height 21
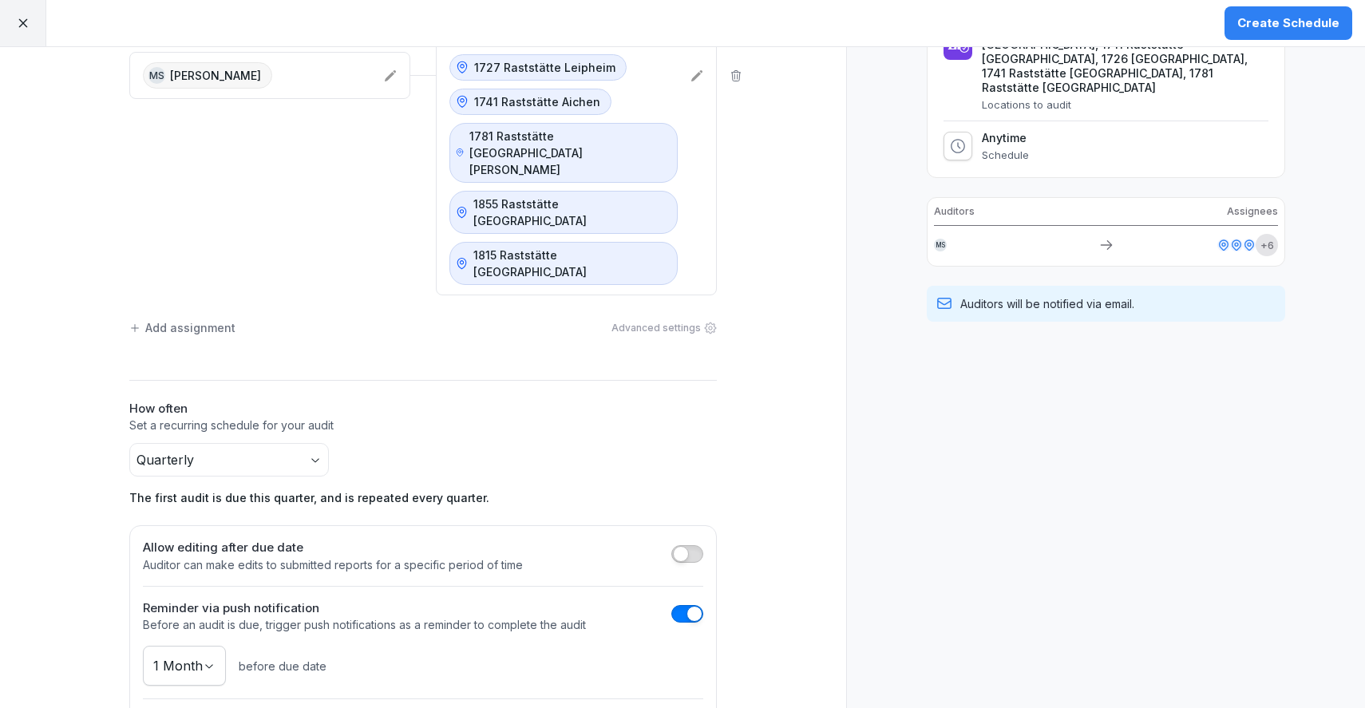
click at [1300, 25] on div "Create Schedule" at bounding box center [1288, 23] width 102 height 18
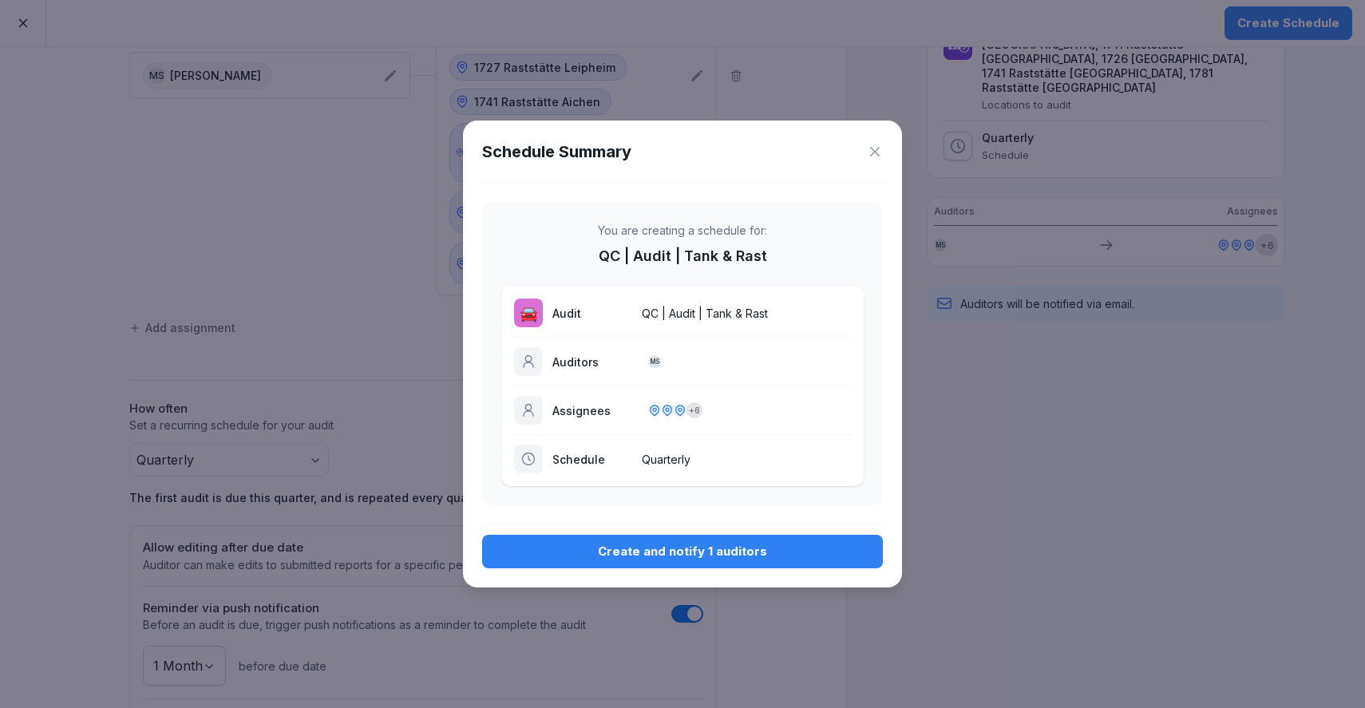
click at [716, 553] on div "Create and notify 1 auditors" at bounding box center [682, 552] width 375 height 18
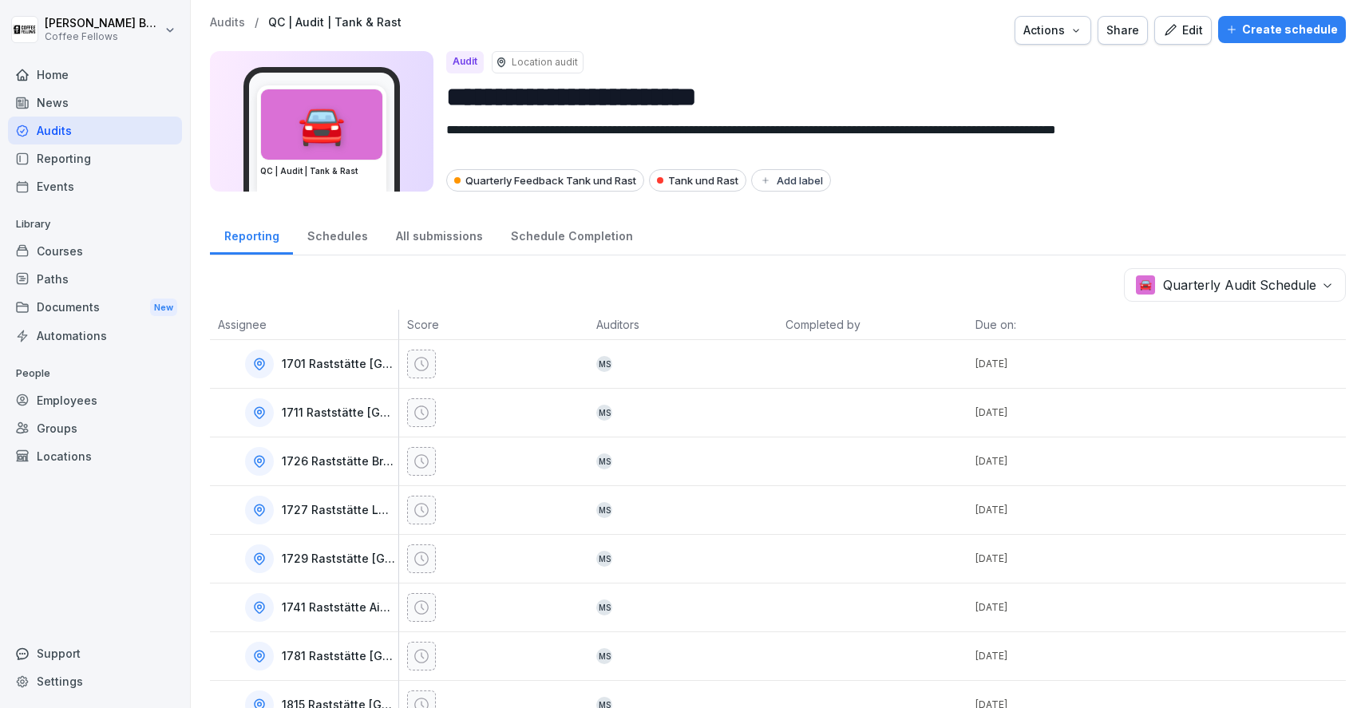
scroll to position [70, 0]
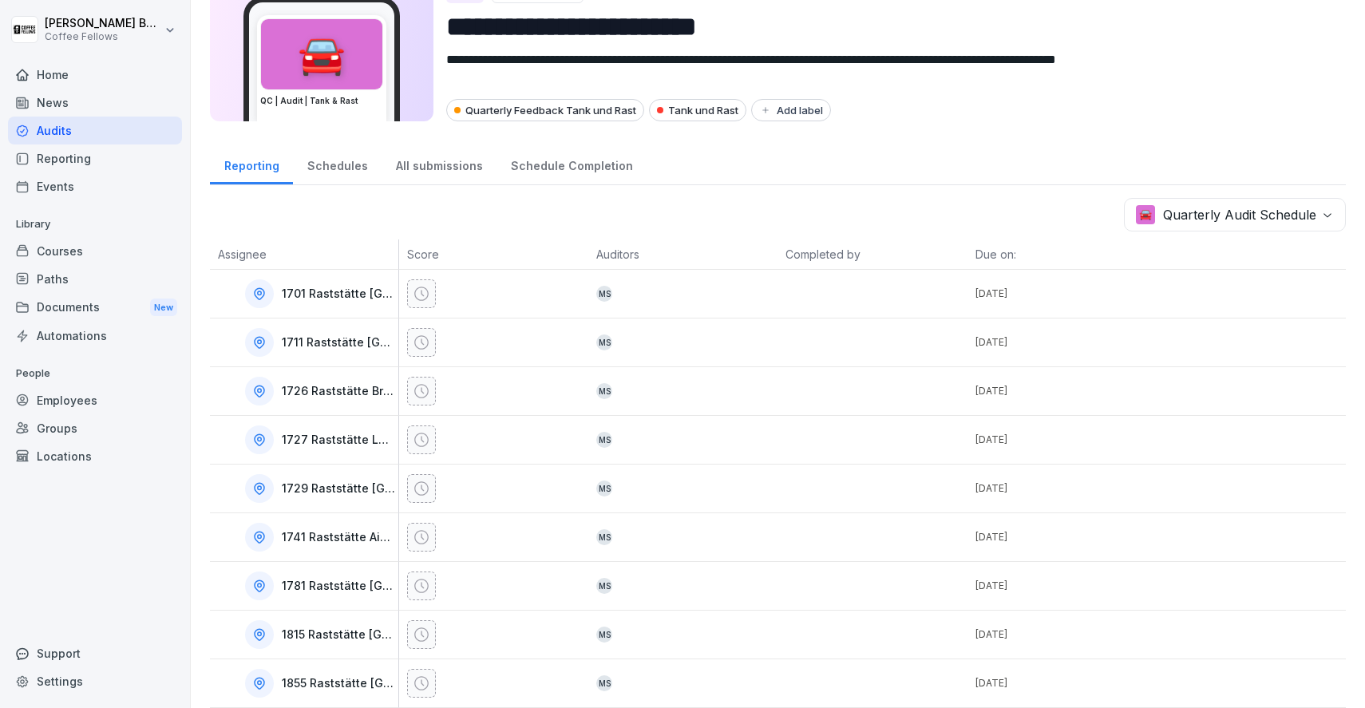
click at [382, 158] on div "All submissions" at bounding box center [439, 164] width 115 height 41
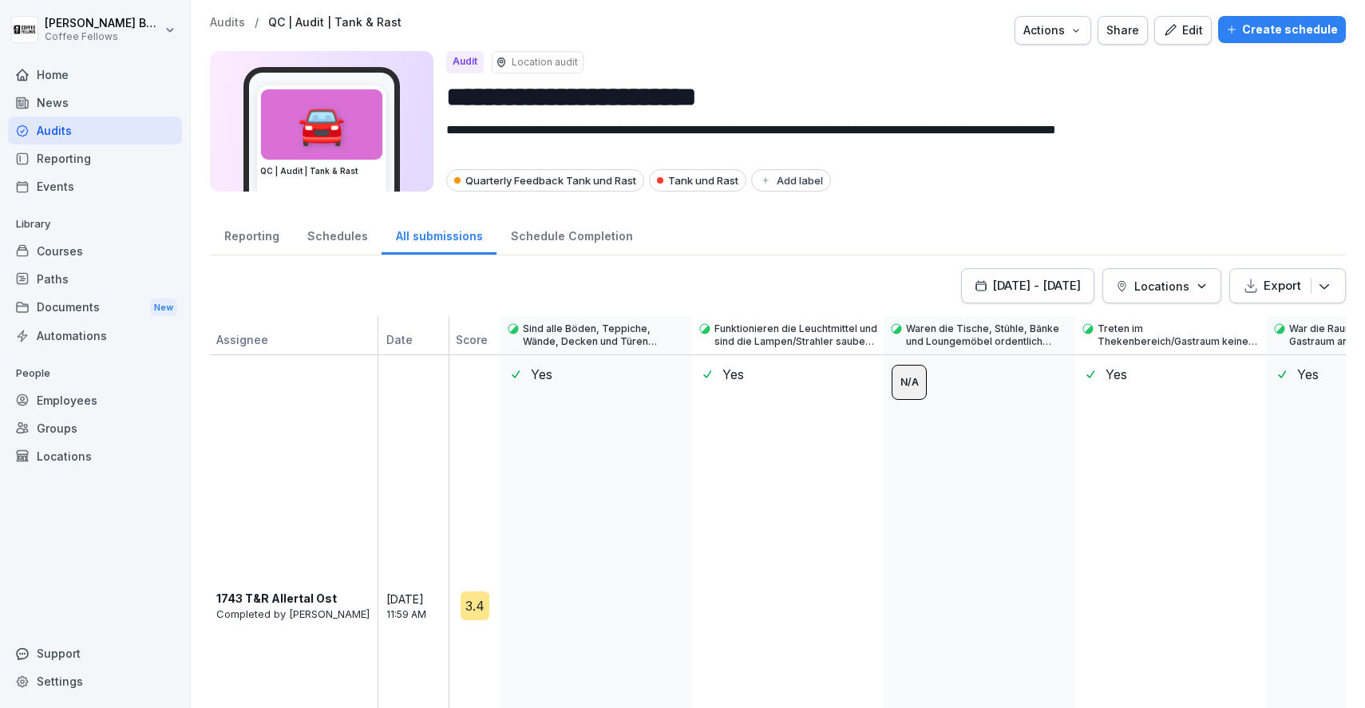
click at [298, 239] on div "Schedules" at bounding box center [337, 234] width 89 height 41
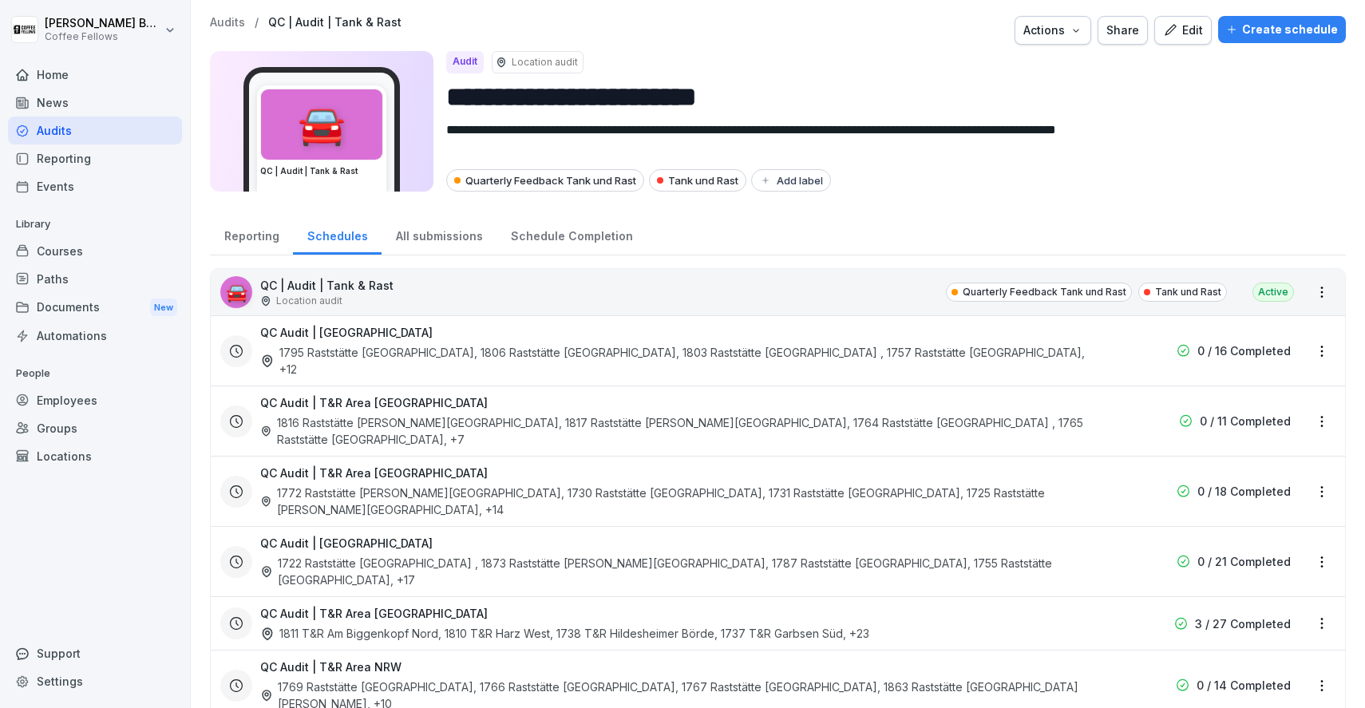
scroll to position [168, 0]
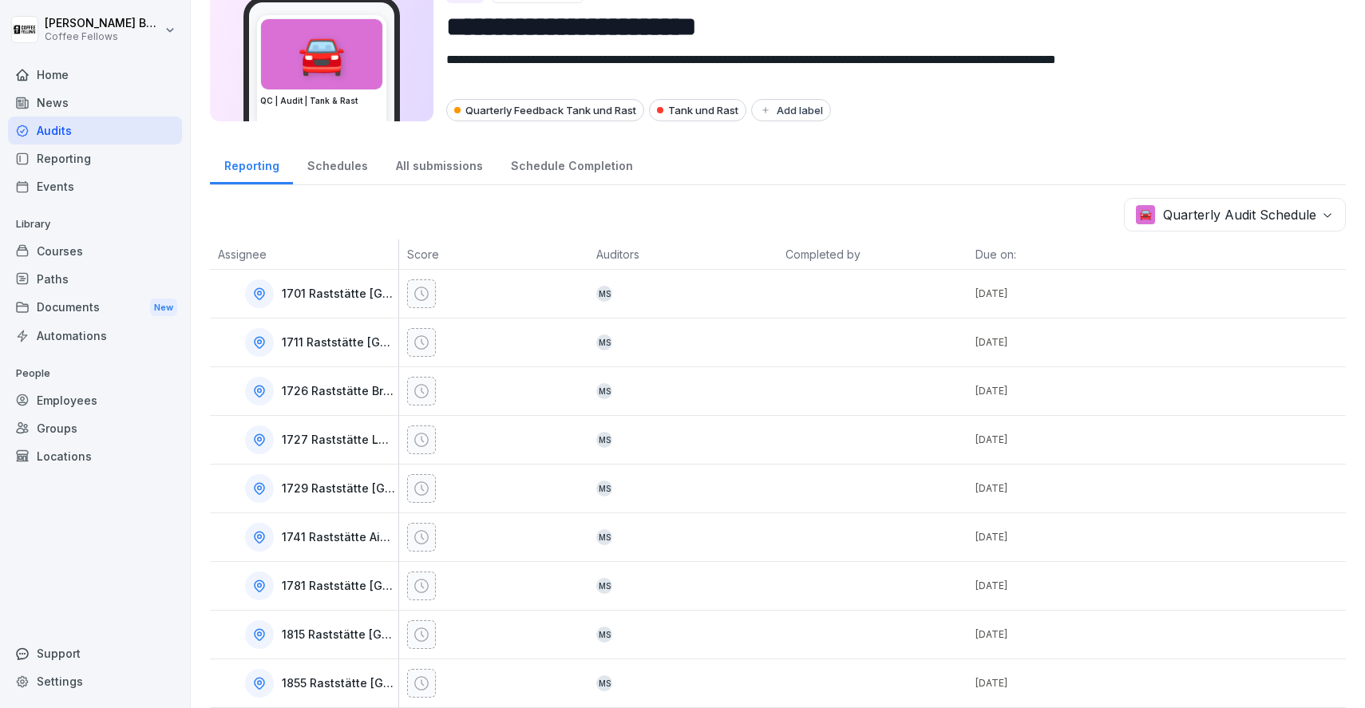
click at [347, 176] on div "Schedules" at bounding box center [337, 164] width 89 height 41
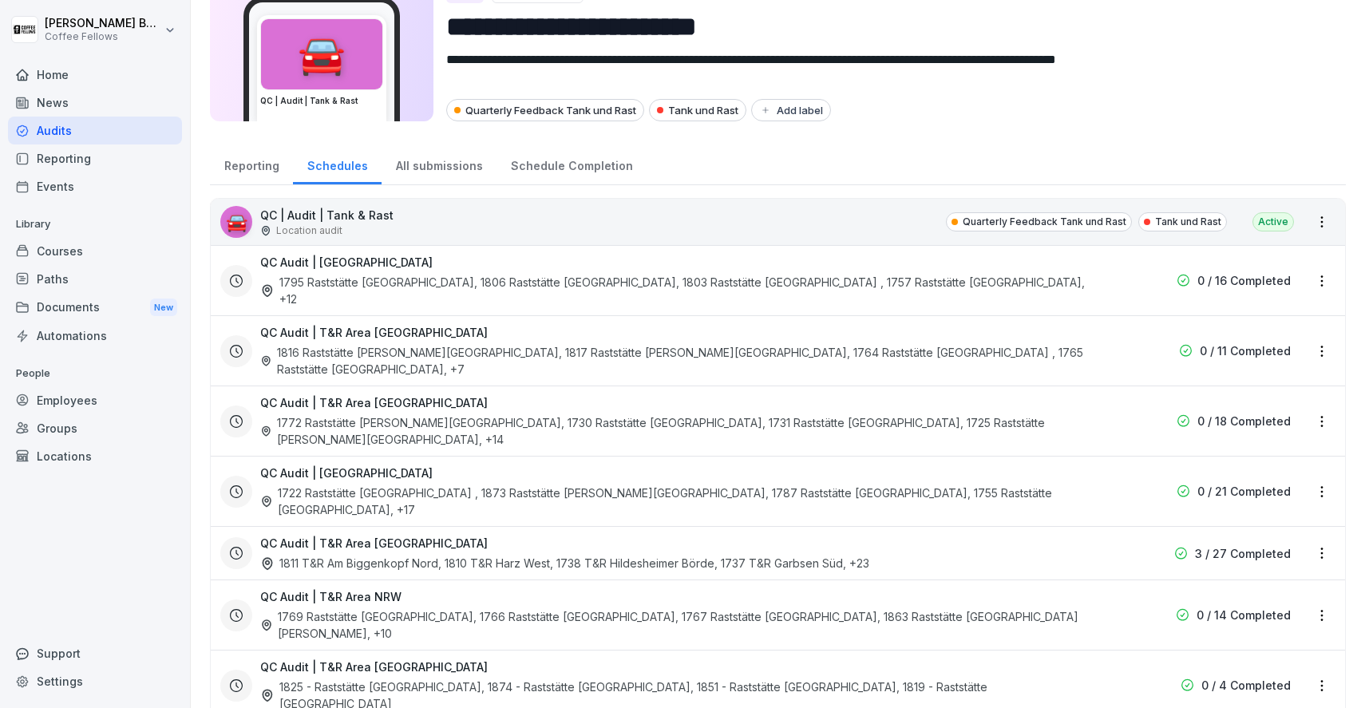
scroll to position [168, 0]
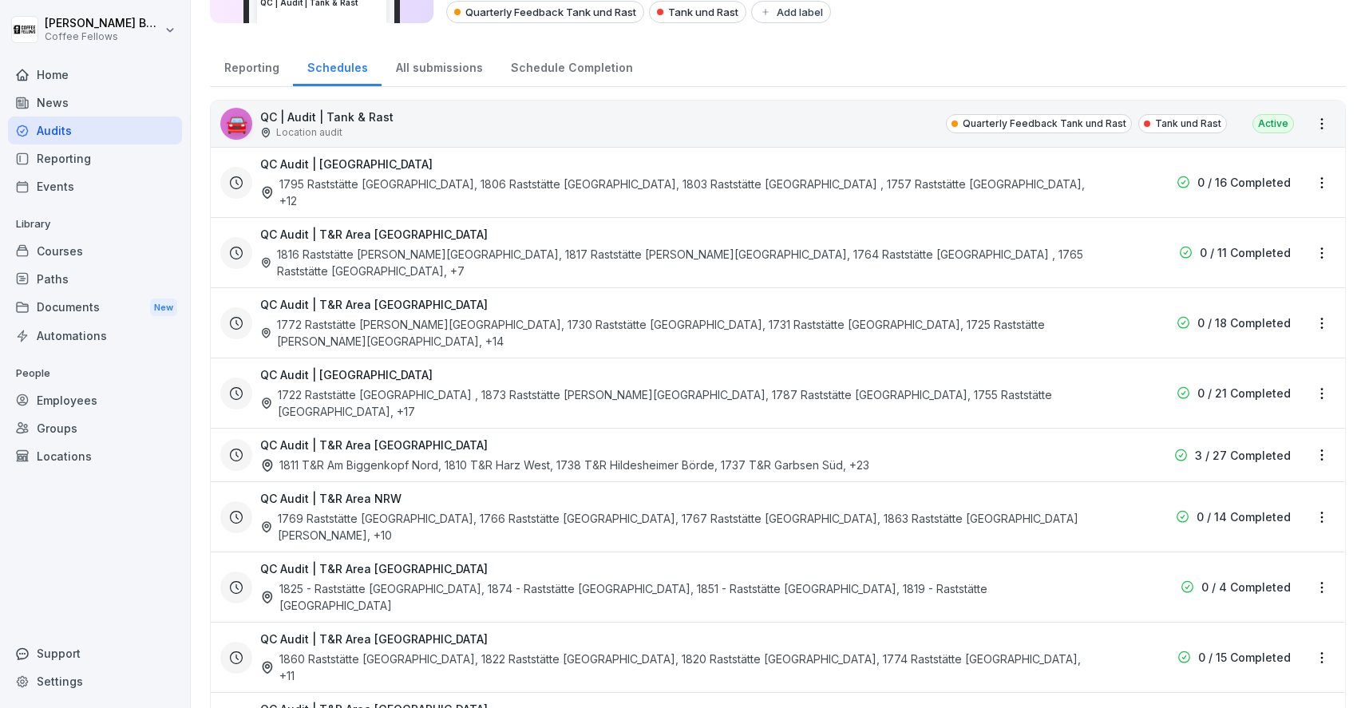
click at [1327, 654] on html "**********" at bounding box center [682, 354] width 1365 height 708
click at [1267, 599] on div "Update schedule name" at bounding box center [1255, 599] width 160 height 26
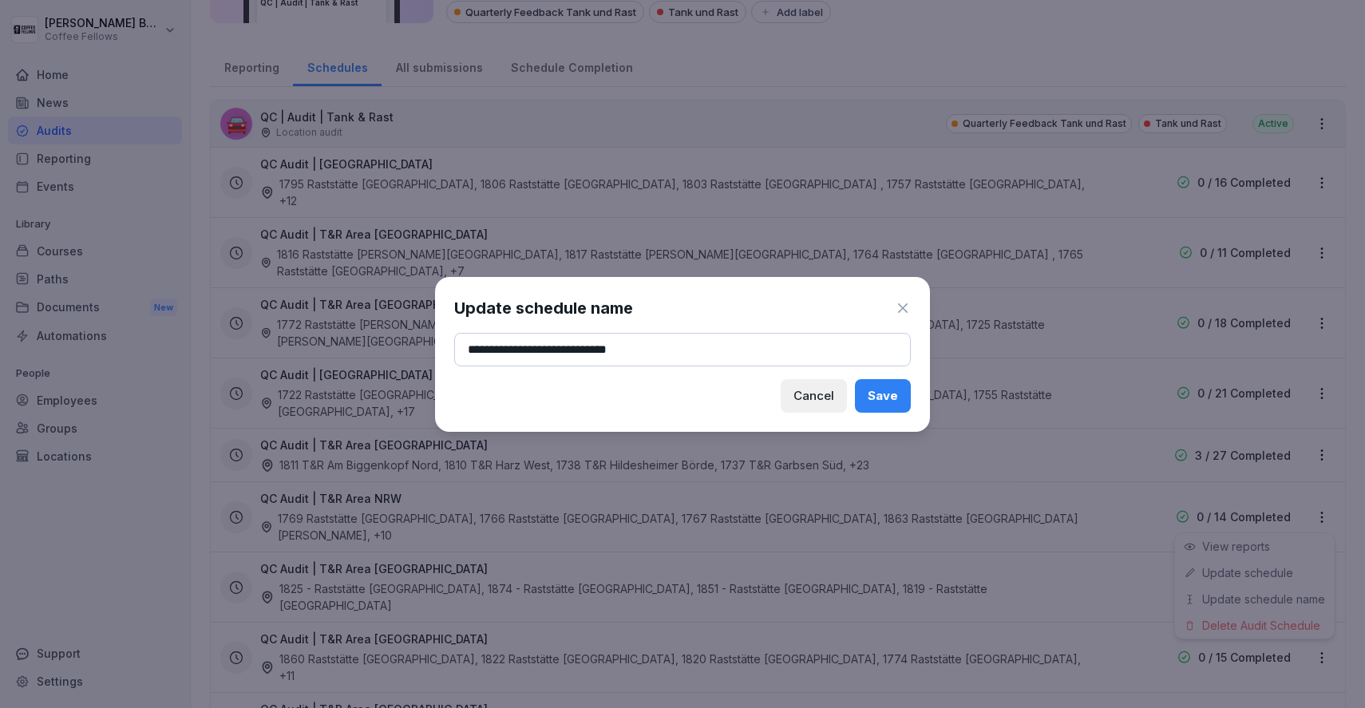
type input "**********"
click at [884, 397] on div "Save" at bounding box center [883, 396] width 30 height 18
